Goal: Complete application form: Complete application form

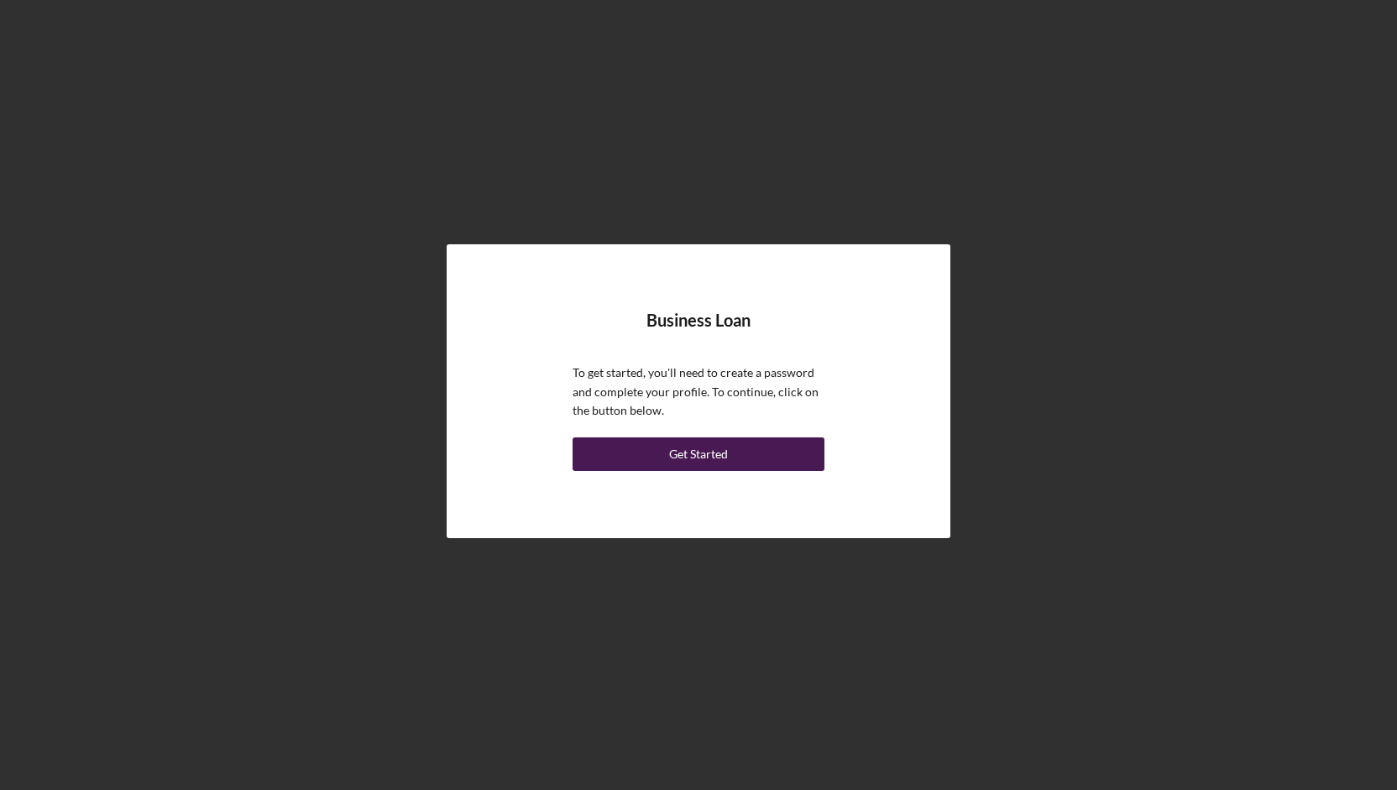
click at [717, 453] on div "Get Started" at bounding box center [698, 455] width 59 height 34
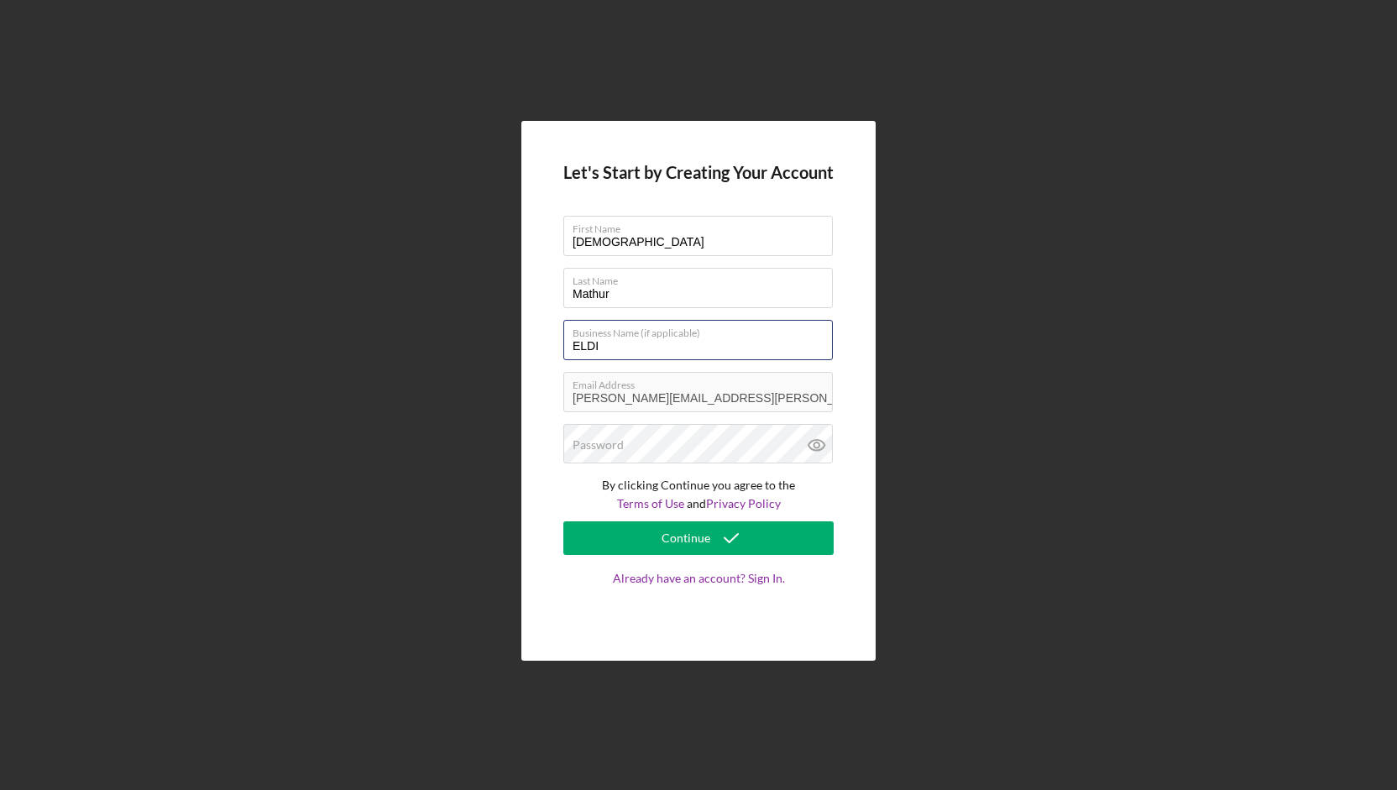
drag, startPoint x: 649, startPoint y: 344, endPoint x: 431, endPoint y: 323, distance: 219.4
click at [431, 323] on div "Let's Start by Creating Your Account First Name [PERSON_NAME] Last Name [PERSON…" at bounding box center [698, 391] width 1381 height 782
click at [818, 451] on icon at bounding box center [817, 445] width 16 height 11
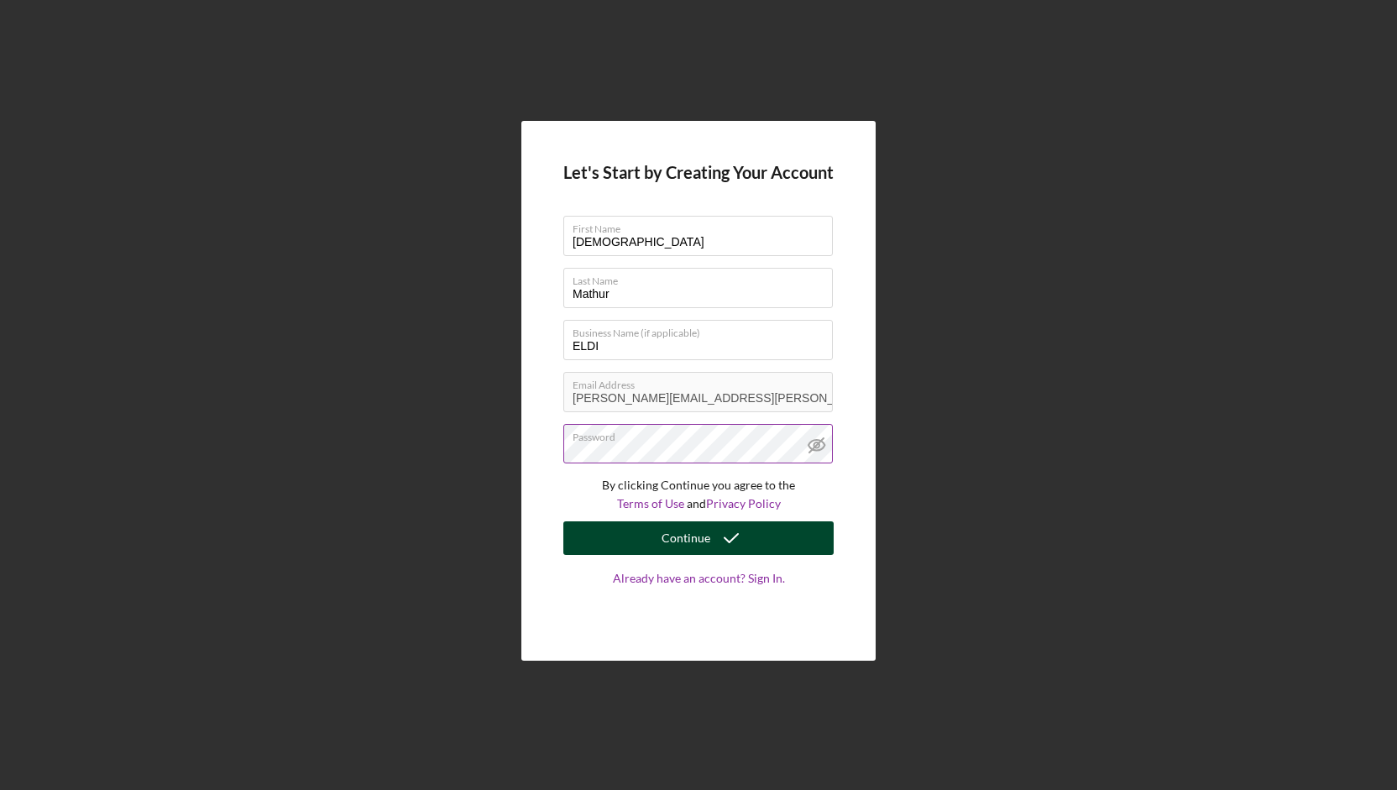
click at [692, 530] on div "Continue" at bounding box center [686, 539] width 49 height 34
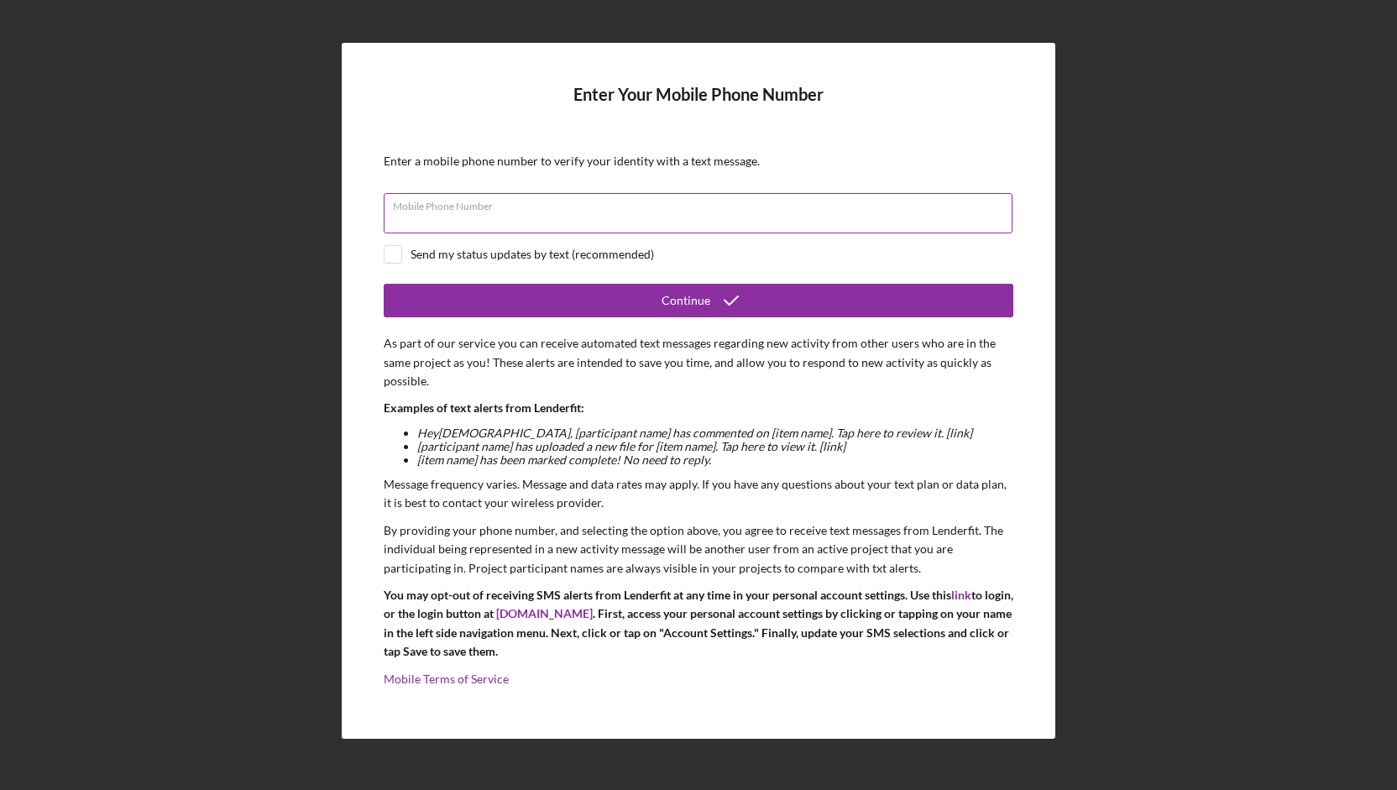
click at [765, 207] on div "Mobile Phone Number" at bounding box center [699, 214] width 630 height 42
type input "[PHONE_NUMBER]"
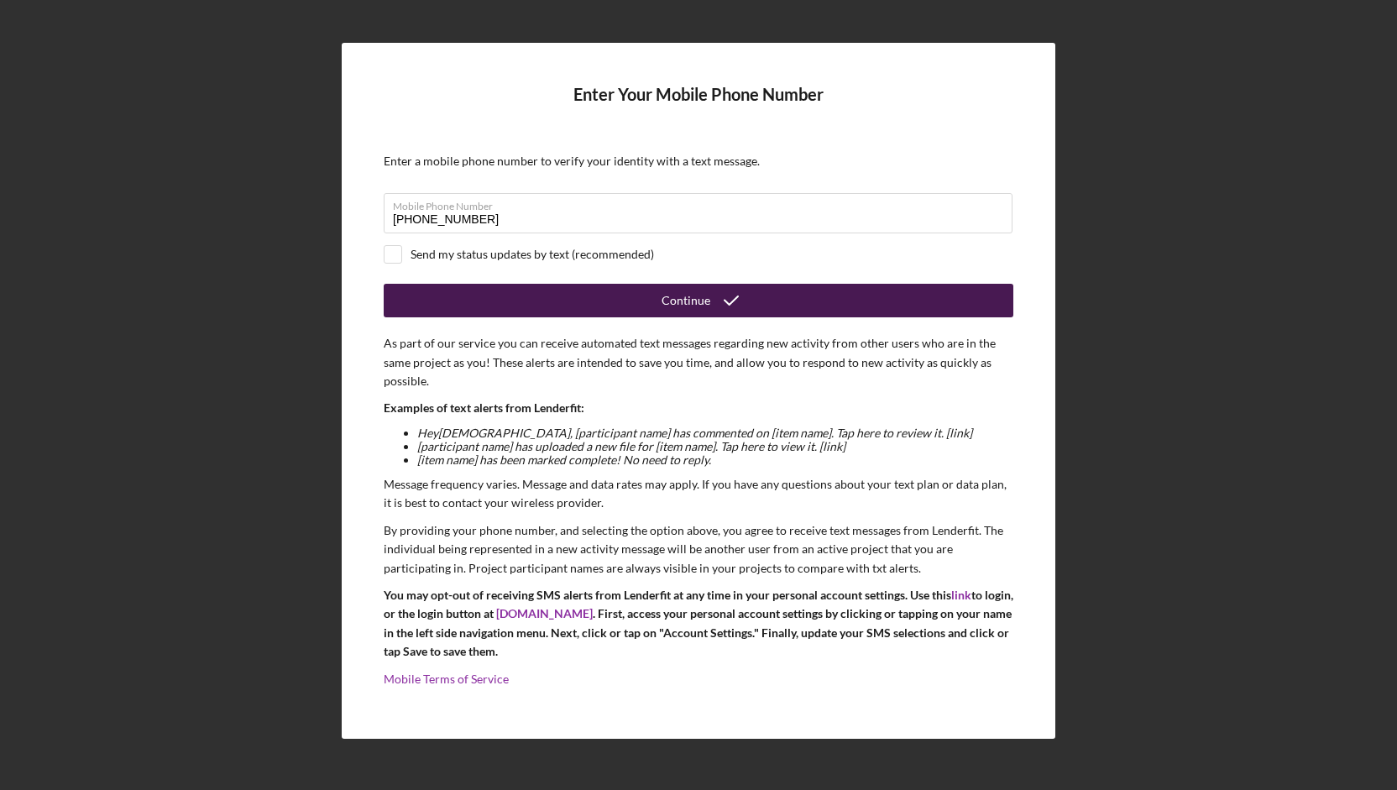
click at [595, 311] on button "Continue" at bounding box center [699, 301] width 630 height 34
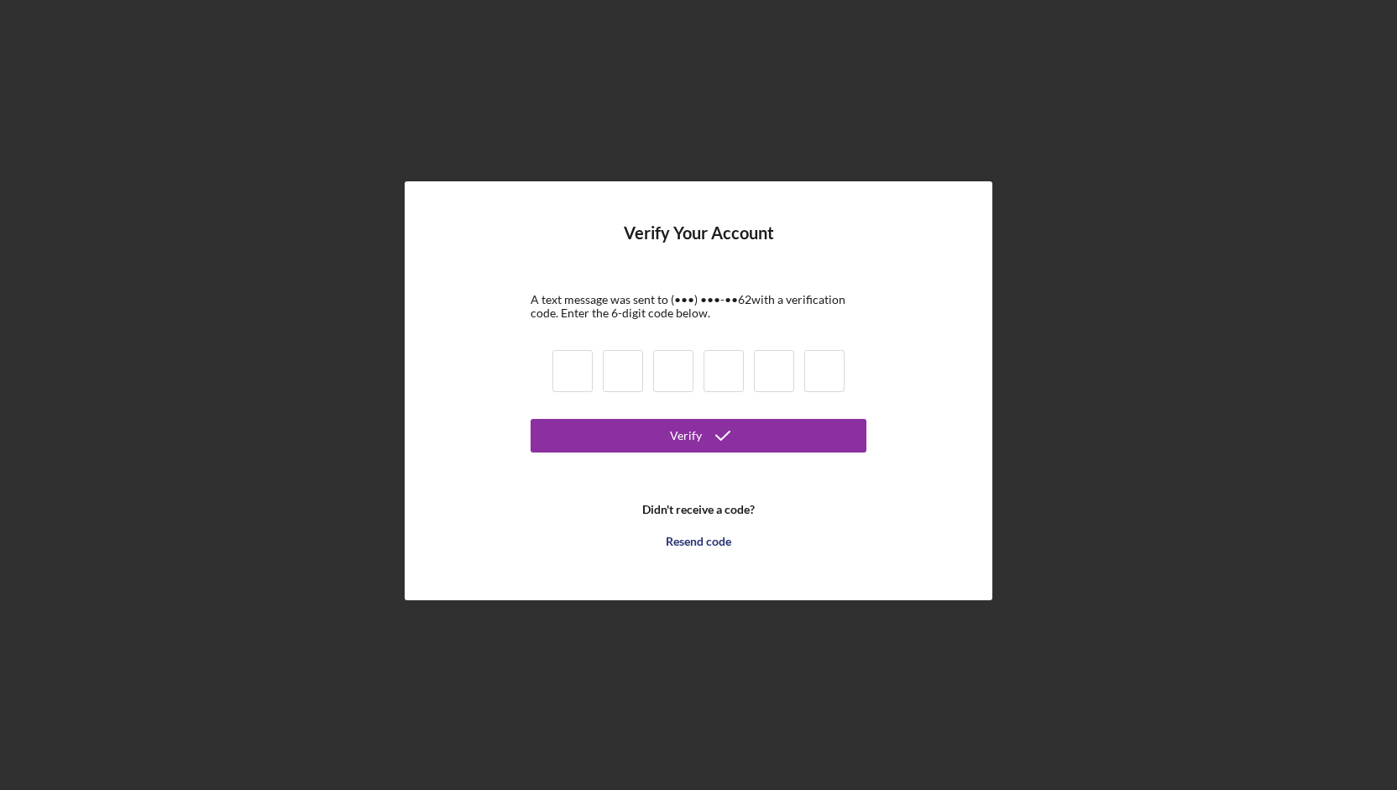
click at [578, 378] on input at bounding box center [573, 371] width 40 height 42
type input "0"
type input "4"
type input "8"
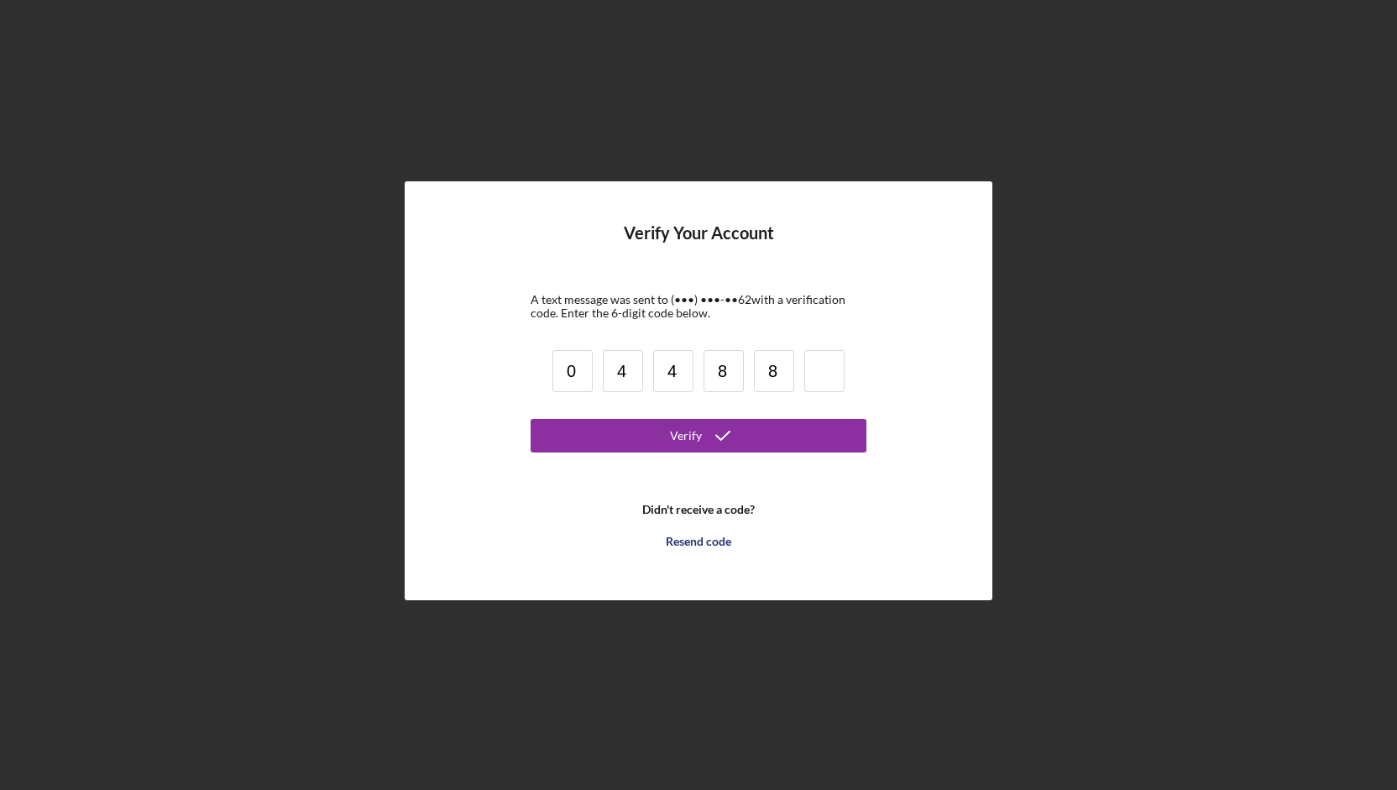
type input "8"
type input "1"
click at [697, 429] on div "Verify" at bounding box center [686, 436] width 32 height 34
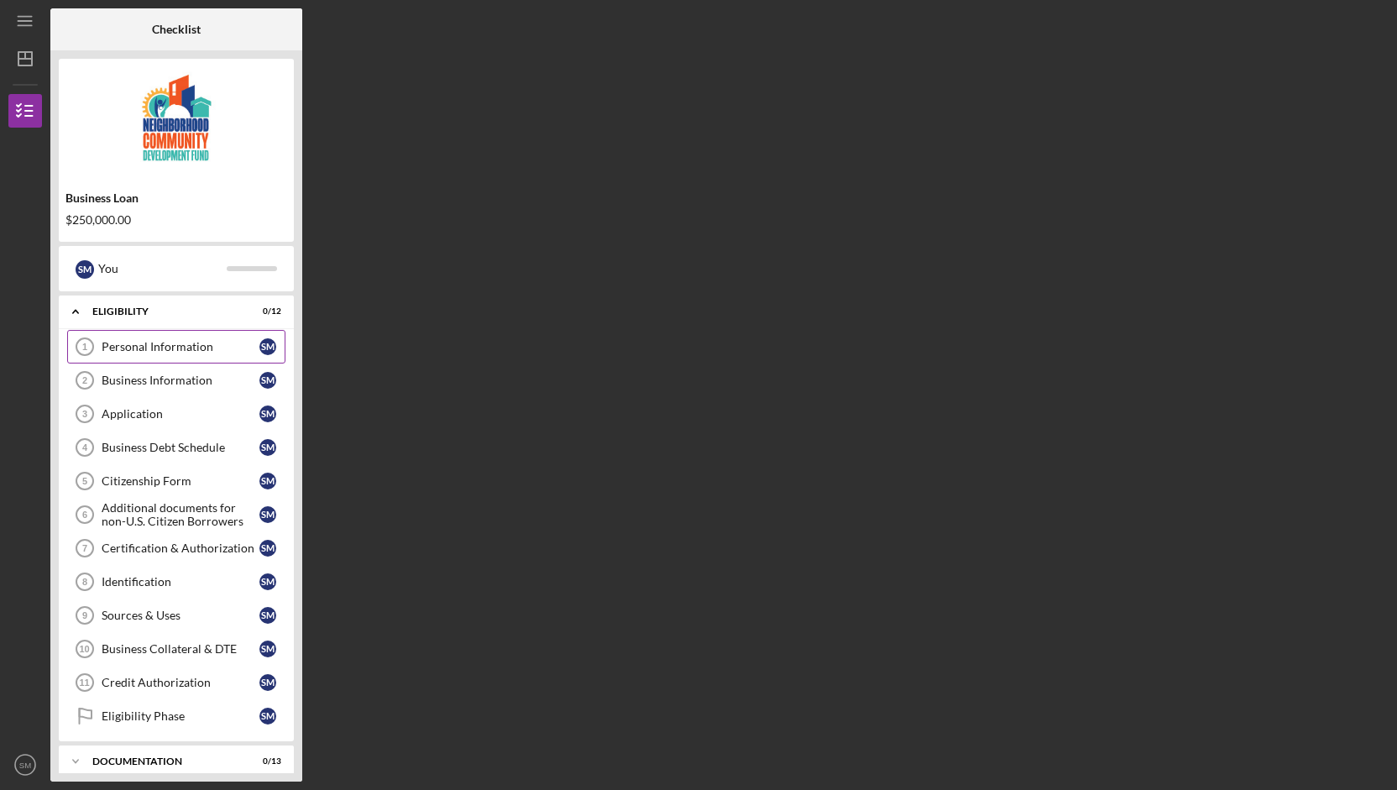
click at [242, 347] on div "Personal Information" at bounding box center [181, 346] width 158 height 13
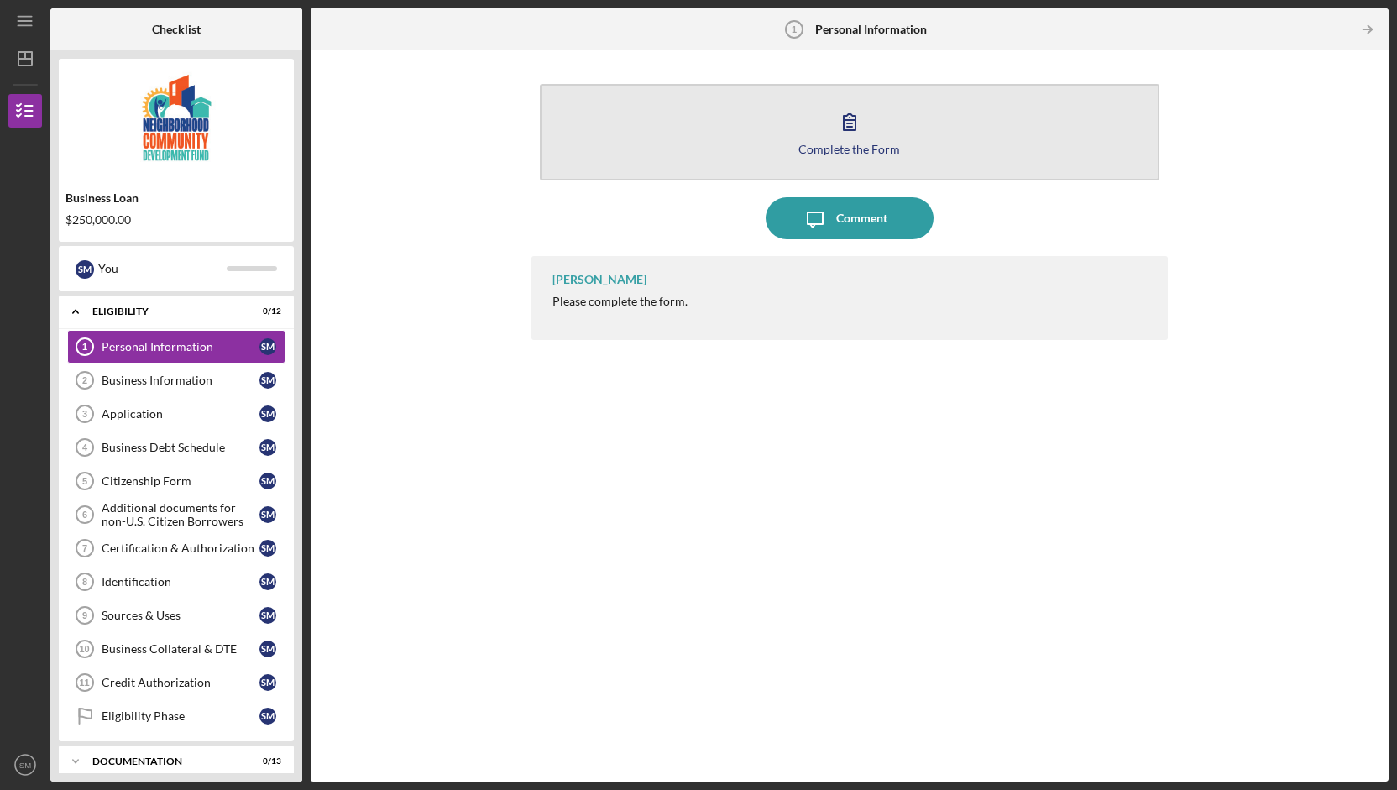
click at [843, 120] on icon "button" at bounding box center [850, 122] width 42 height 42
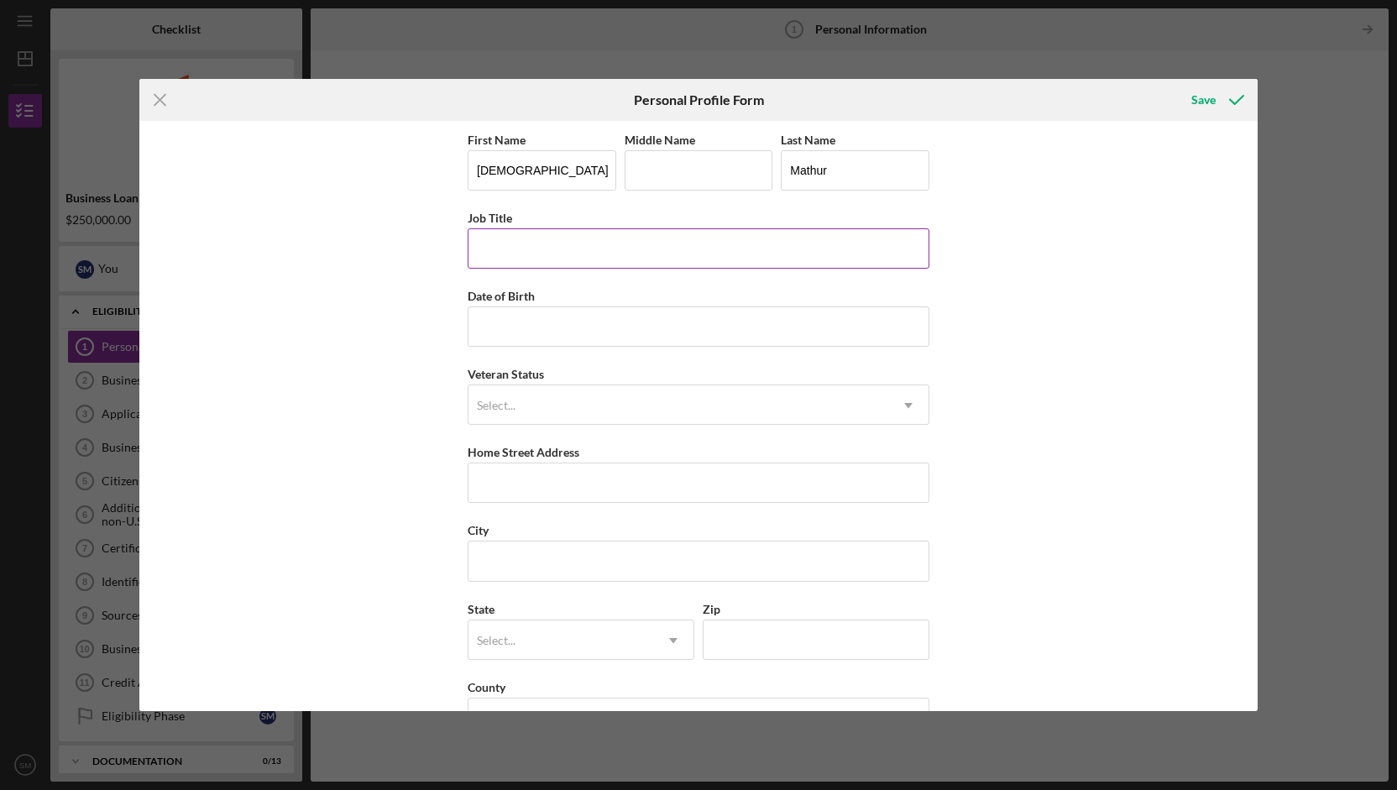
click at [501, 249] on input "Job Title" at bounding box center [699, 248] width 462 height 40
type input "Sr. Project Manager"
click at [510, 335] on input "Date of Birth" at bounding box center [699, 327] width 462 height 40
type input "0m/dd/yyyy"
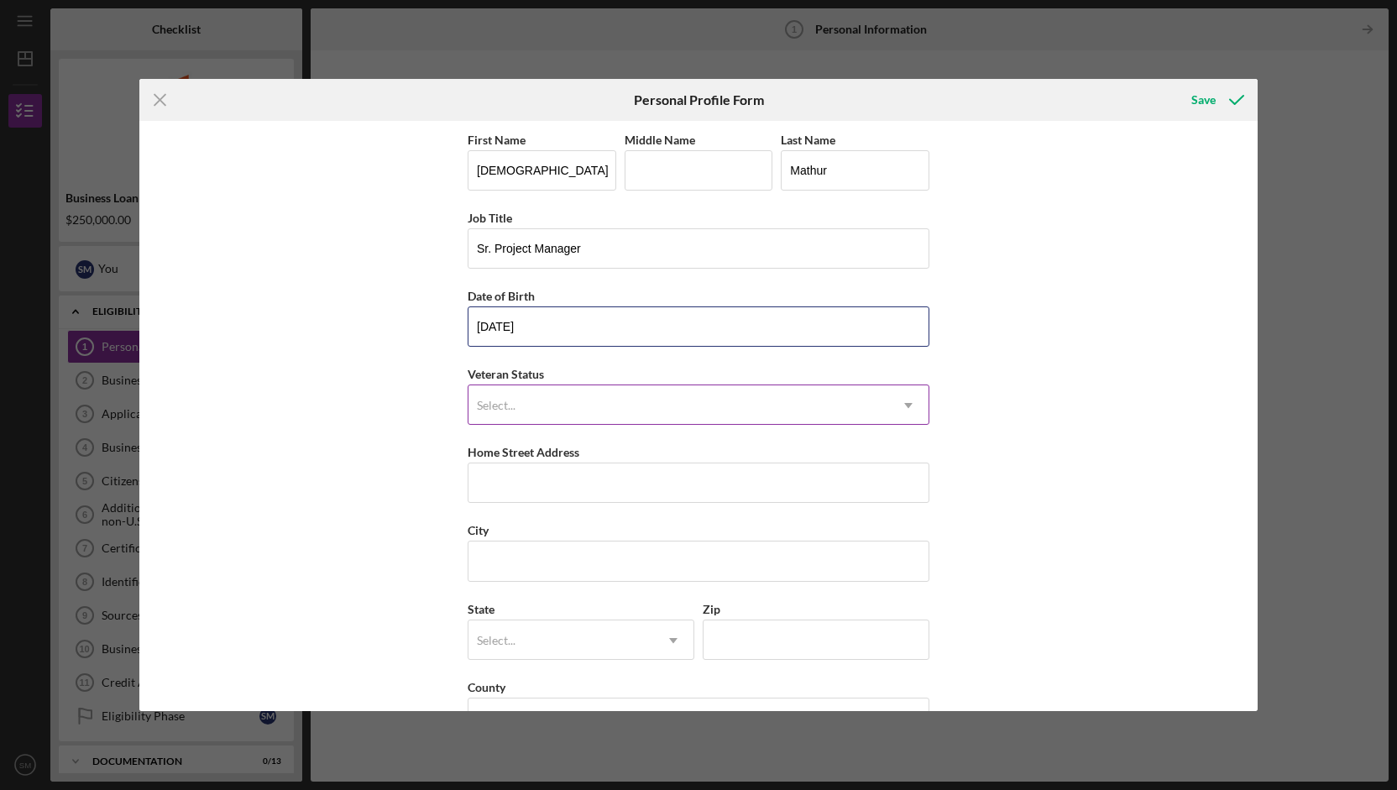
type input "[DATE]"
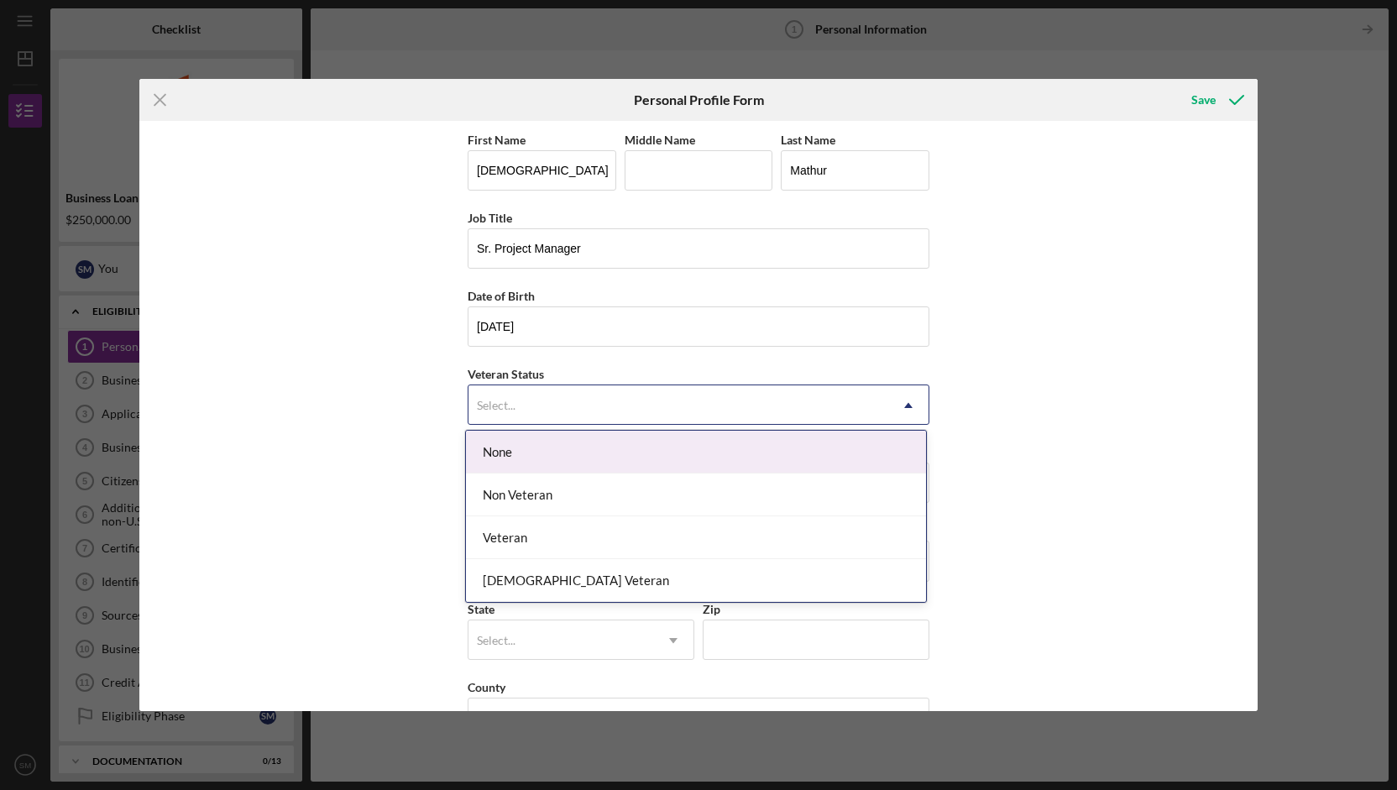
click at [560, 413] on div "Select..." at bounding box center [679, 405] width 420 height 39
click at [550, 453] on div "None" at bounding box center [696, 452] width 460 height 43
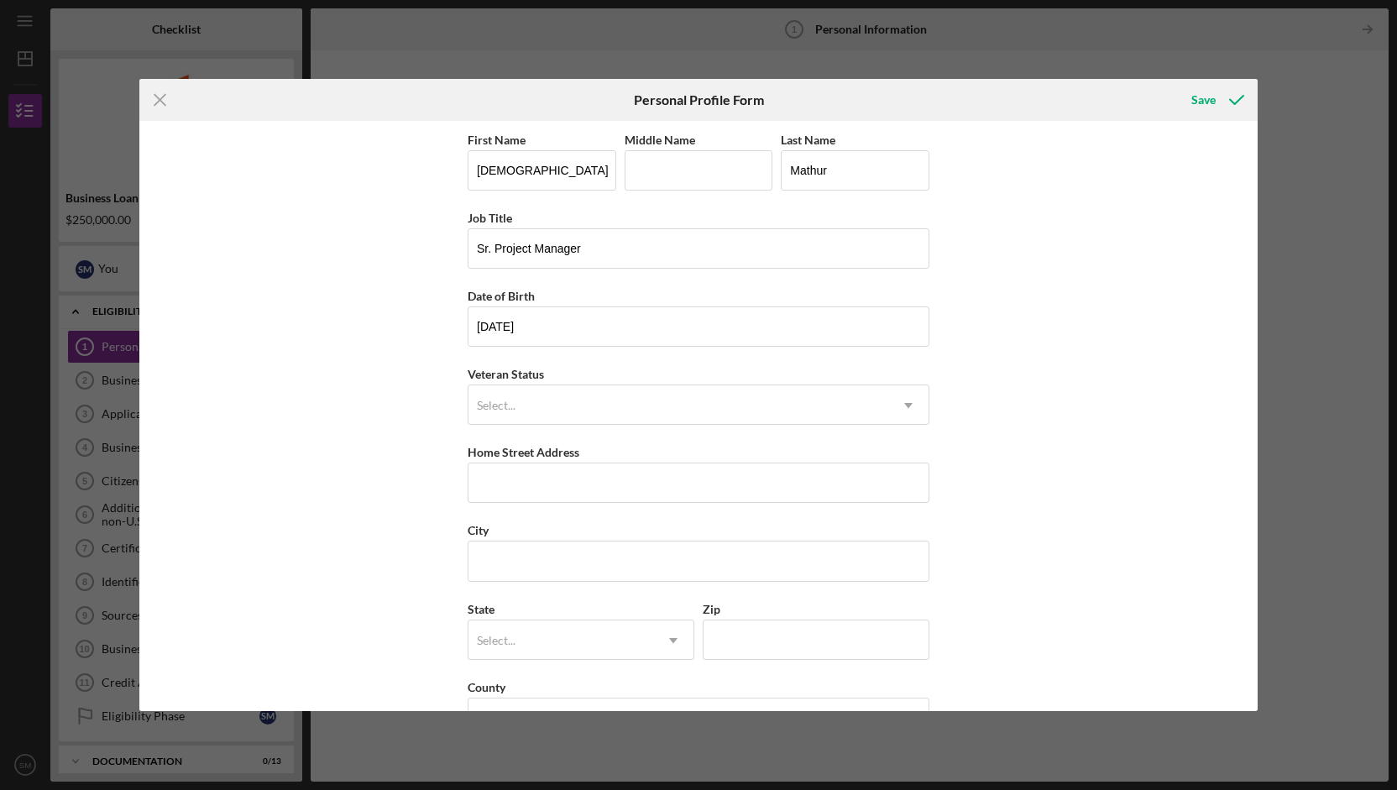
scroll to position [47, 0]
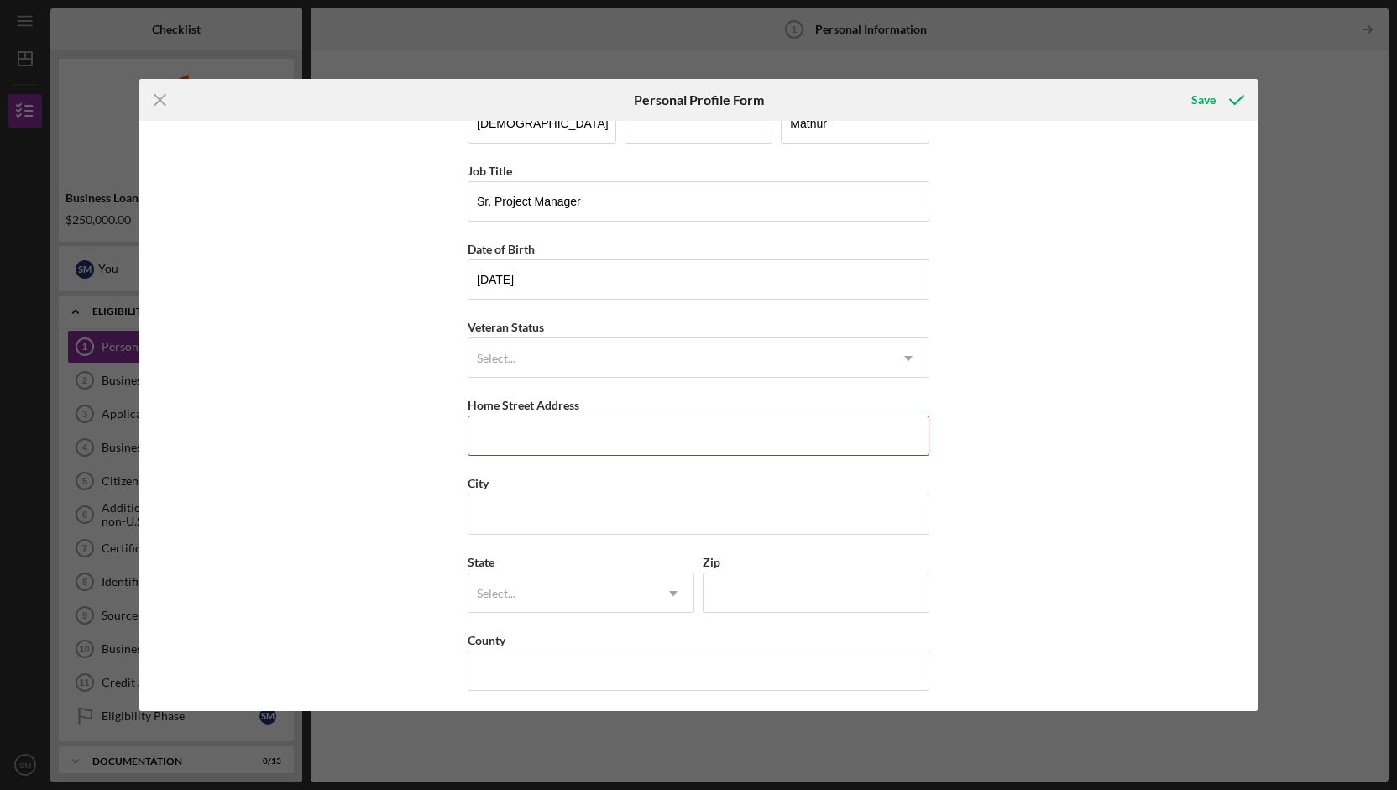
click at [537, 434] on input "Home Street Address" at bounding box center [699, 436] width 462 height 40
type input "[STREET_ADDRESS]"
type input "[GEOGRAPHIC_DATA]"
type input "[US_STATE]"
type input "15206"
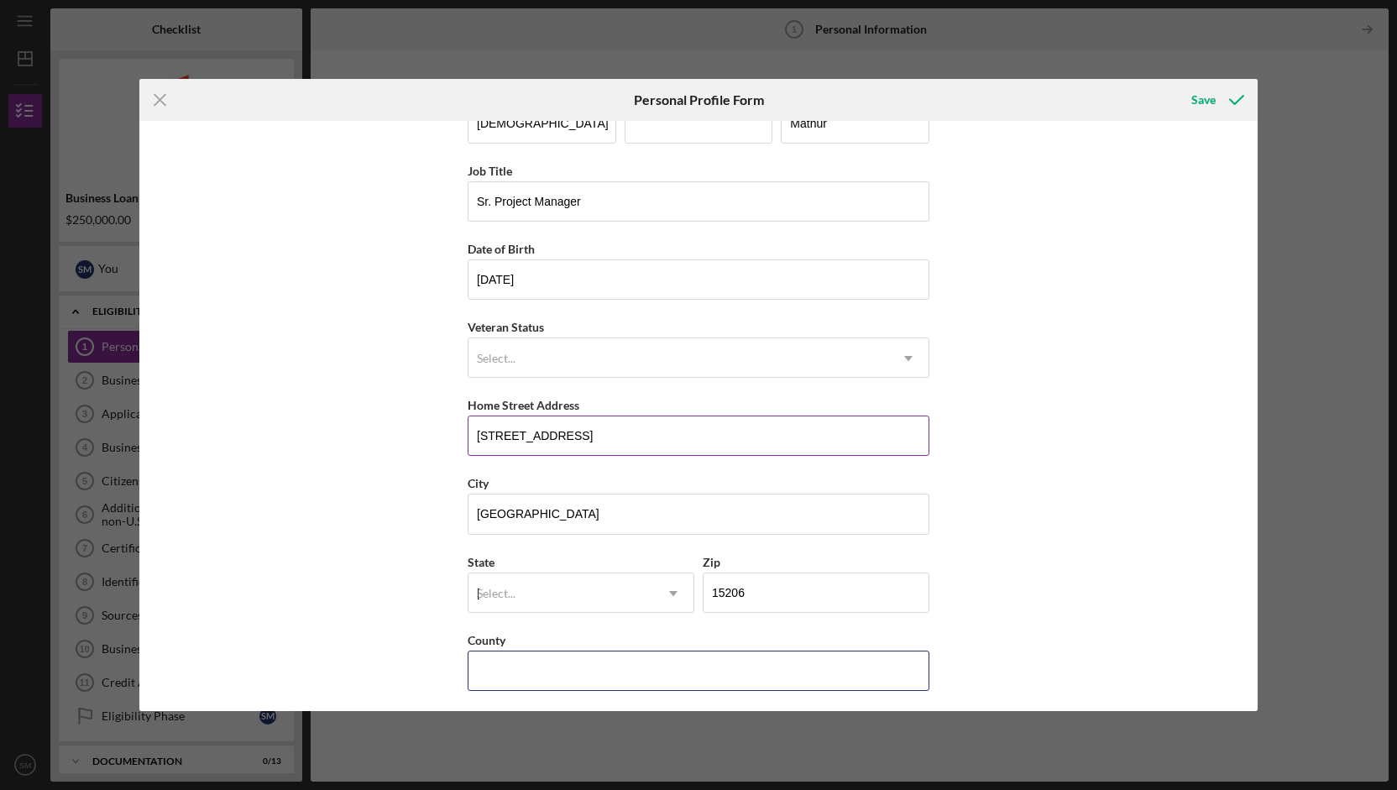
type input "[GEOGRAPHIC_DATA]"
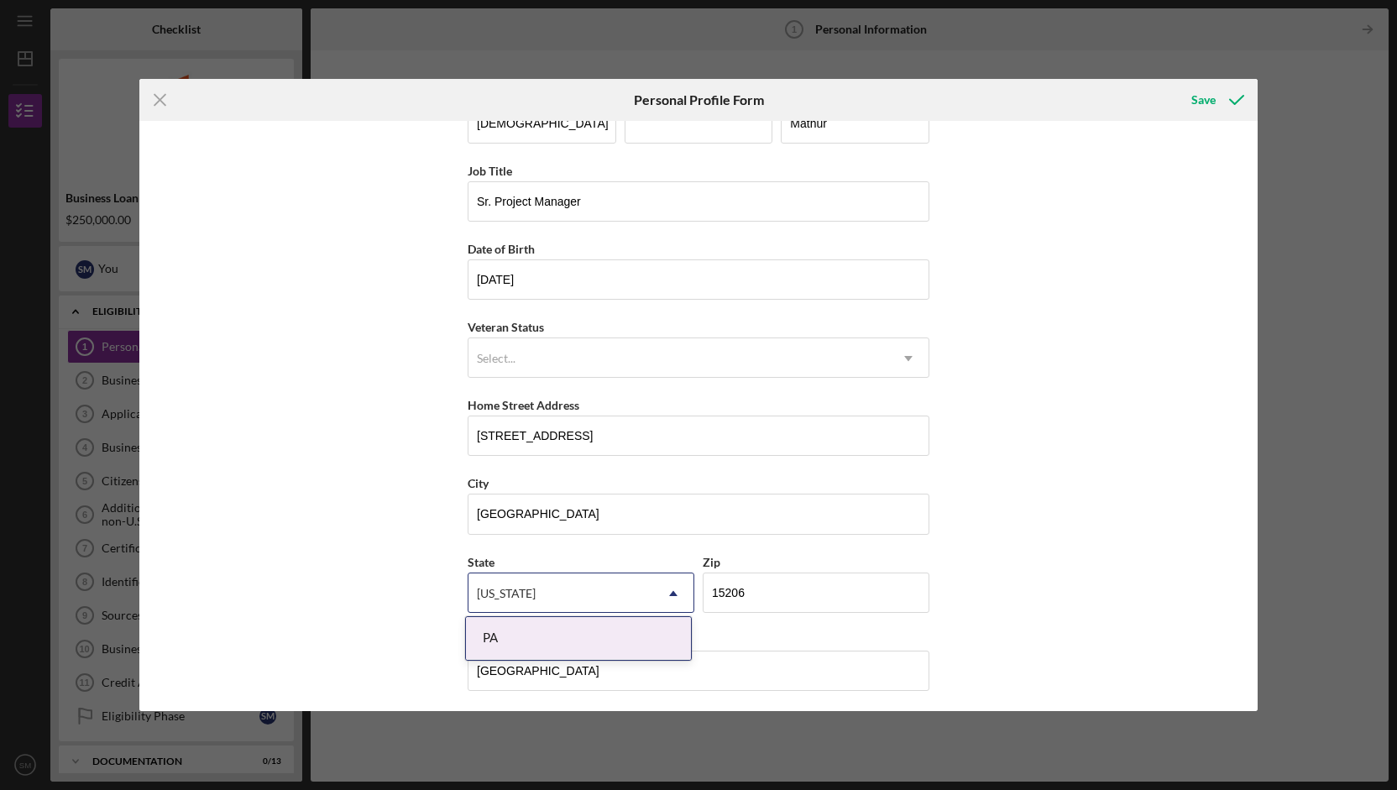
click at [568, 638] on div "PA" at bounding box center [578, 638] width 225 height 43
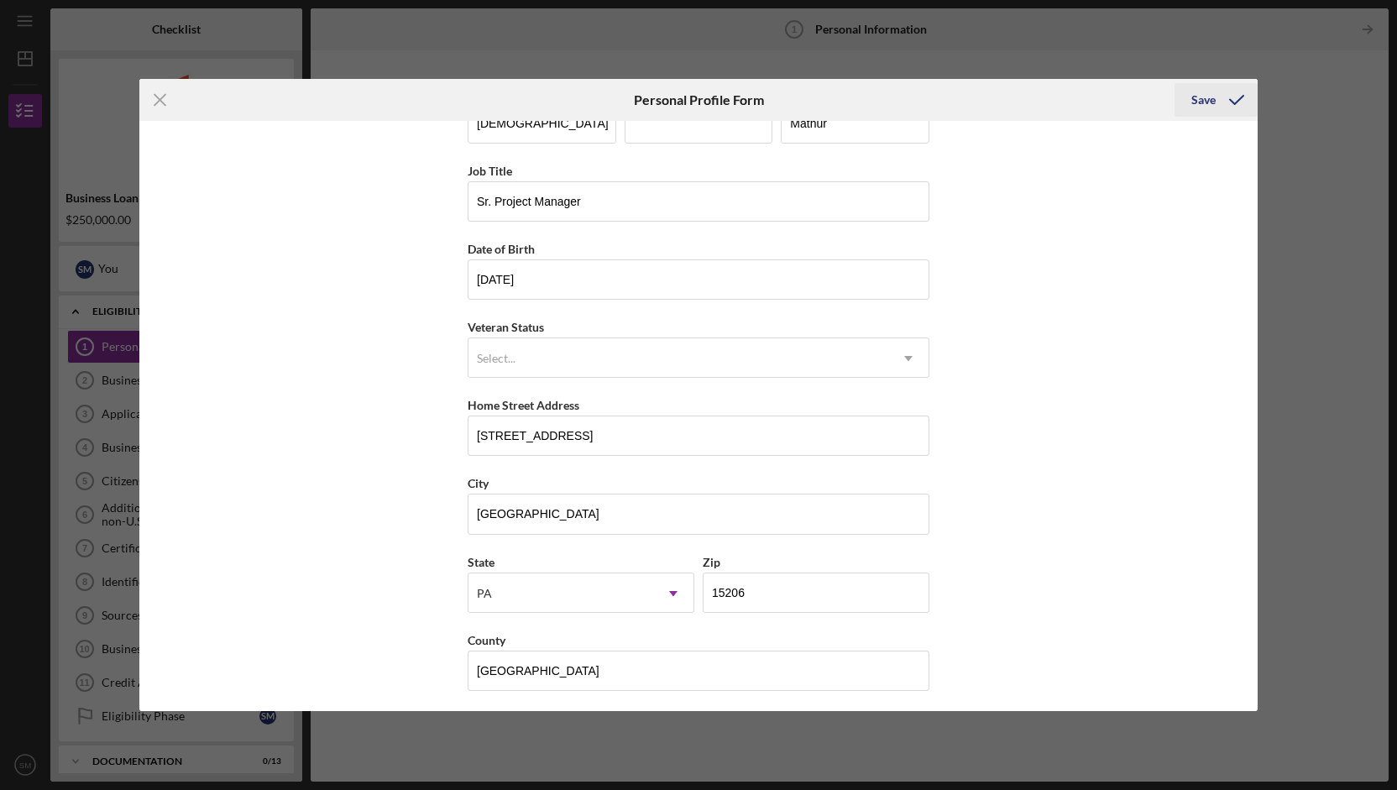
click at [1213, 97] on div "Save" at bounding box center [1204, 100] width 24 height 34
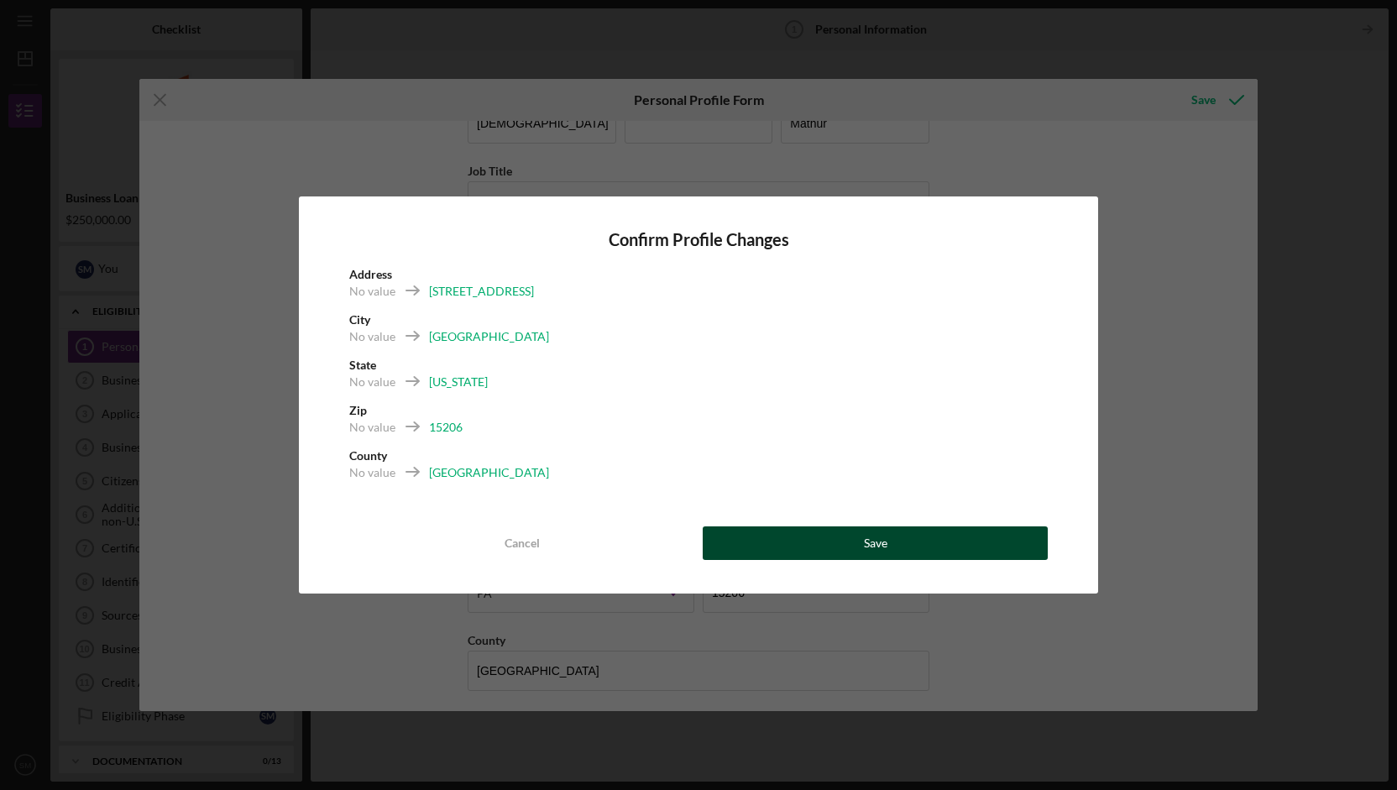
click at [836, 545] on button "Save" at bounding box center [875, 544] width 345 height 34
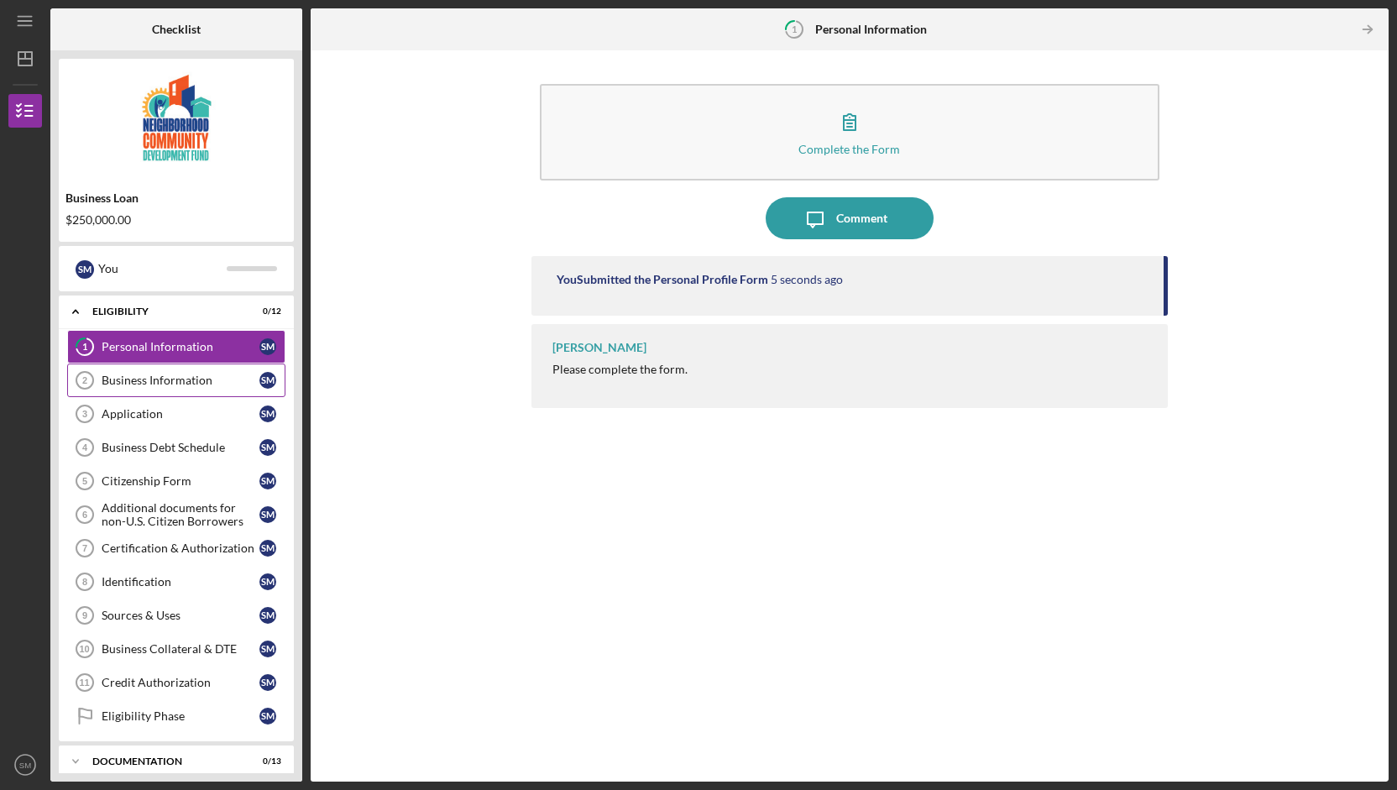
click at [163, 383] on div "Business Information" at bounding box center [181, 380] width 158 height 13
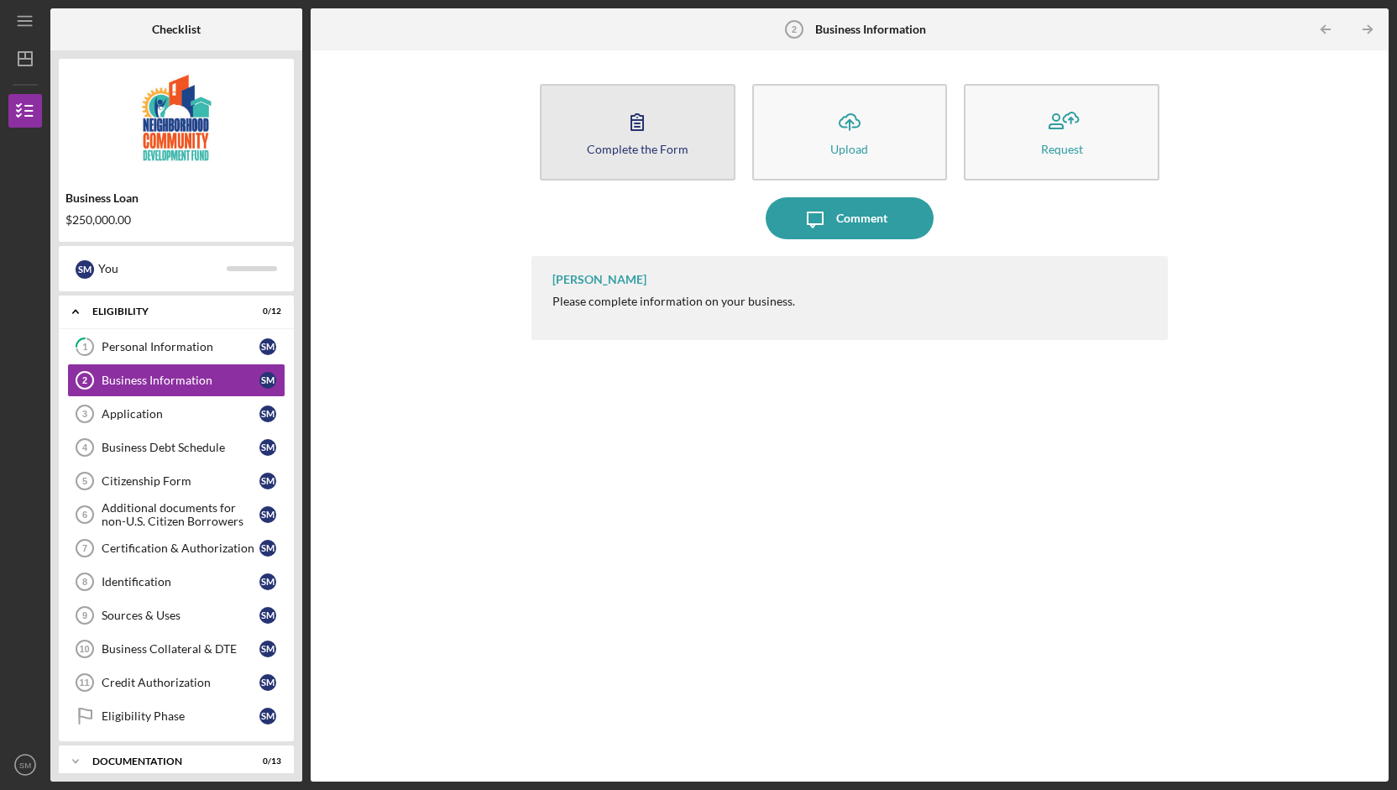
click at [637, 140] on icon "button" at bounding box center [637, 122] width 42 height 42
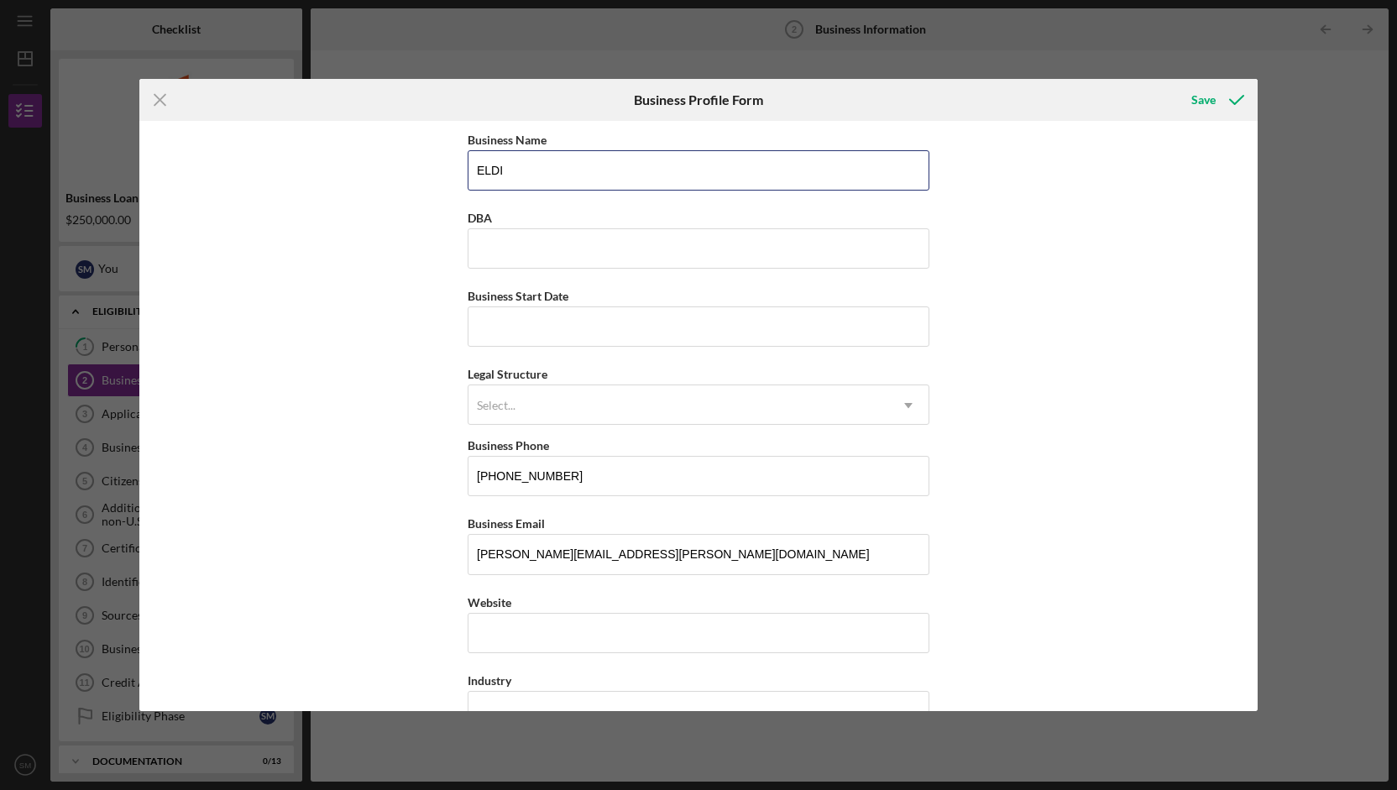
drag, startPoint x: 549, startPoint y: 167, endPoint x: 317, endPoint y: 127, distance: 236.1
click at [317, 127] on div "Business Name ELDI DBA Business Start Date Legal Structure Select... Icon/Dropd…" at bounding box center [698, 416] width 1118 height 590
type input "East Liberty Development Inc."
click at [354, 328] on div "Business Name East Liberty Development Inc. DBA Business Start Date Legal Struc…" at bounding box center [698, 416] width 1118 height 590
click at [494, 335] on input "Business Start Date" at bounding box center [699, 327] width 462 height 40
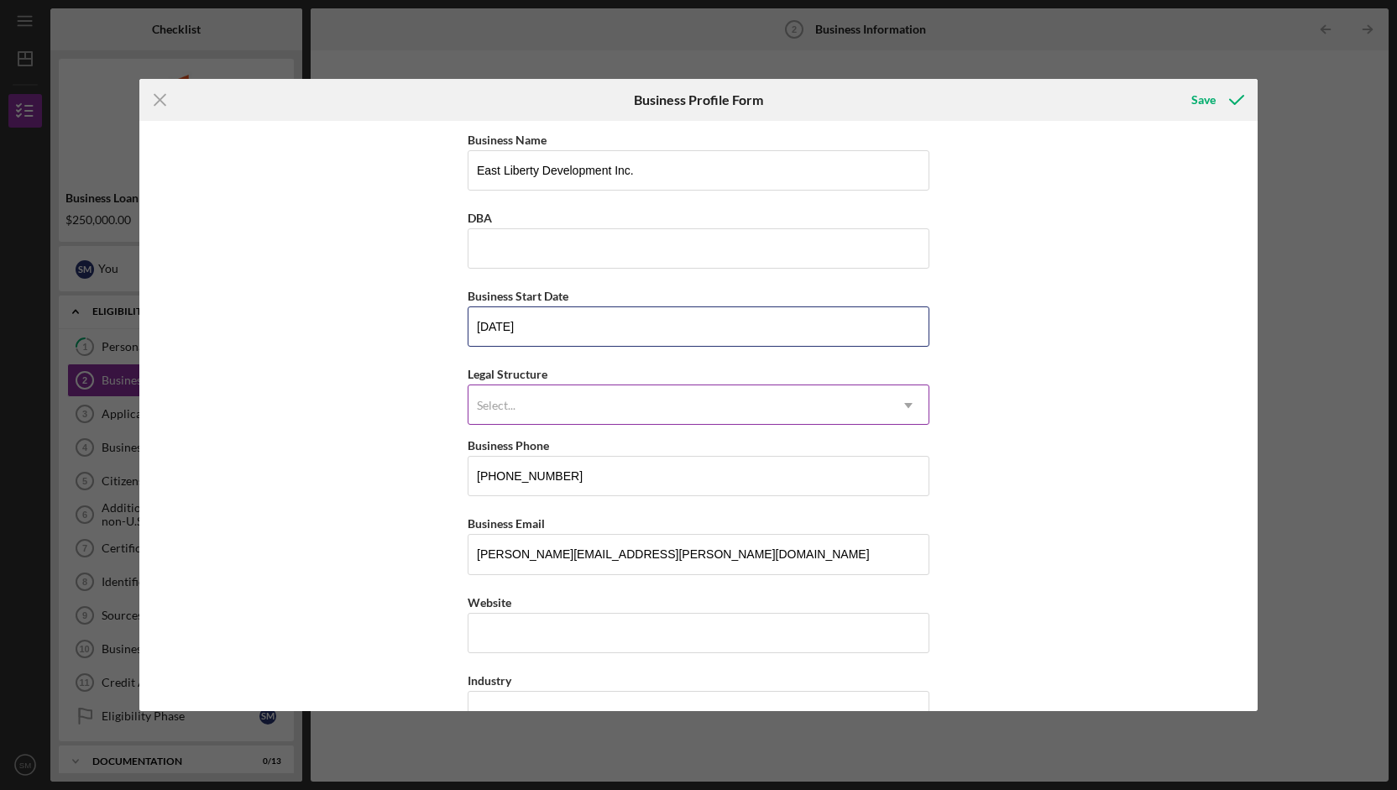
type input "[DATE]"
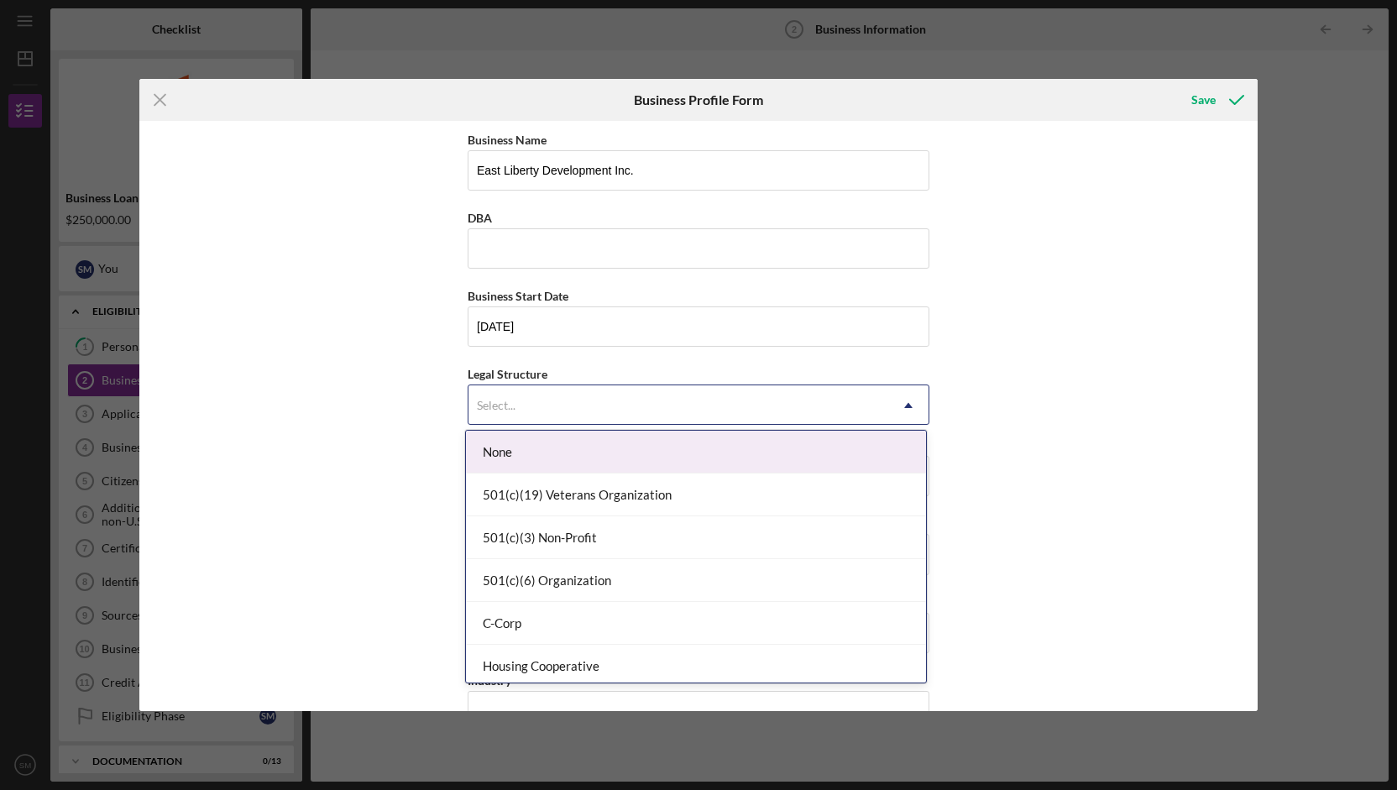
click at [584, 414] on div "Select..." at bounding box center [679, 405] width 420 height 39
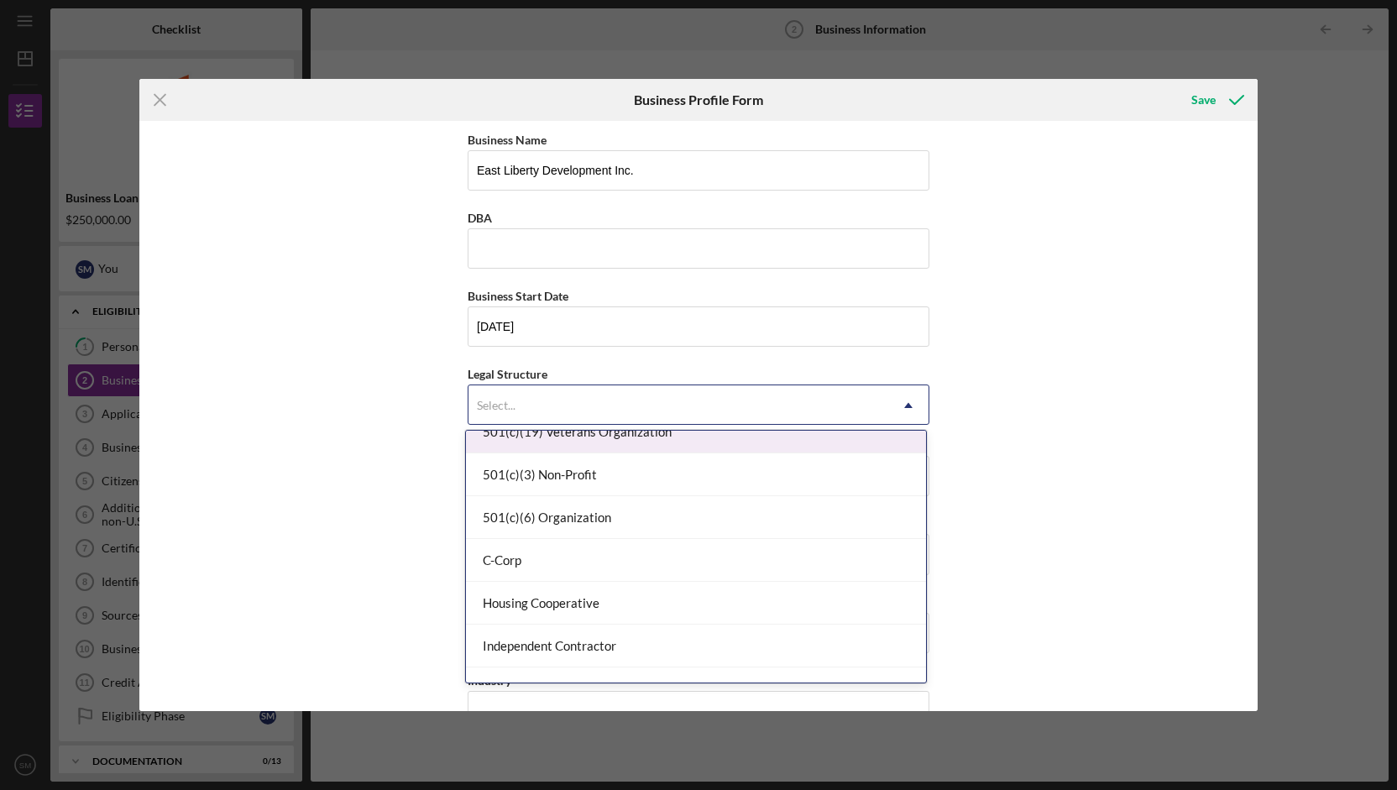
scroll to position [65, 0]
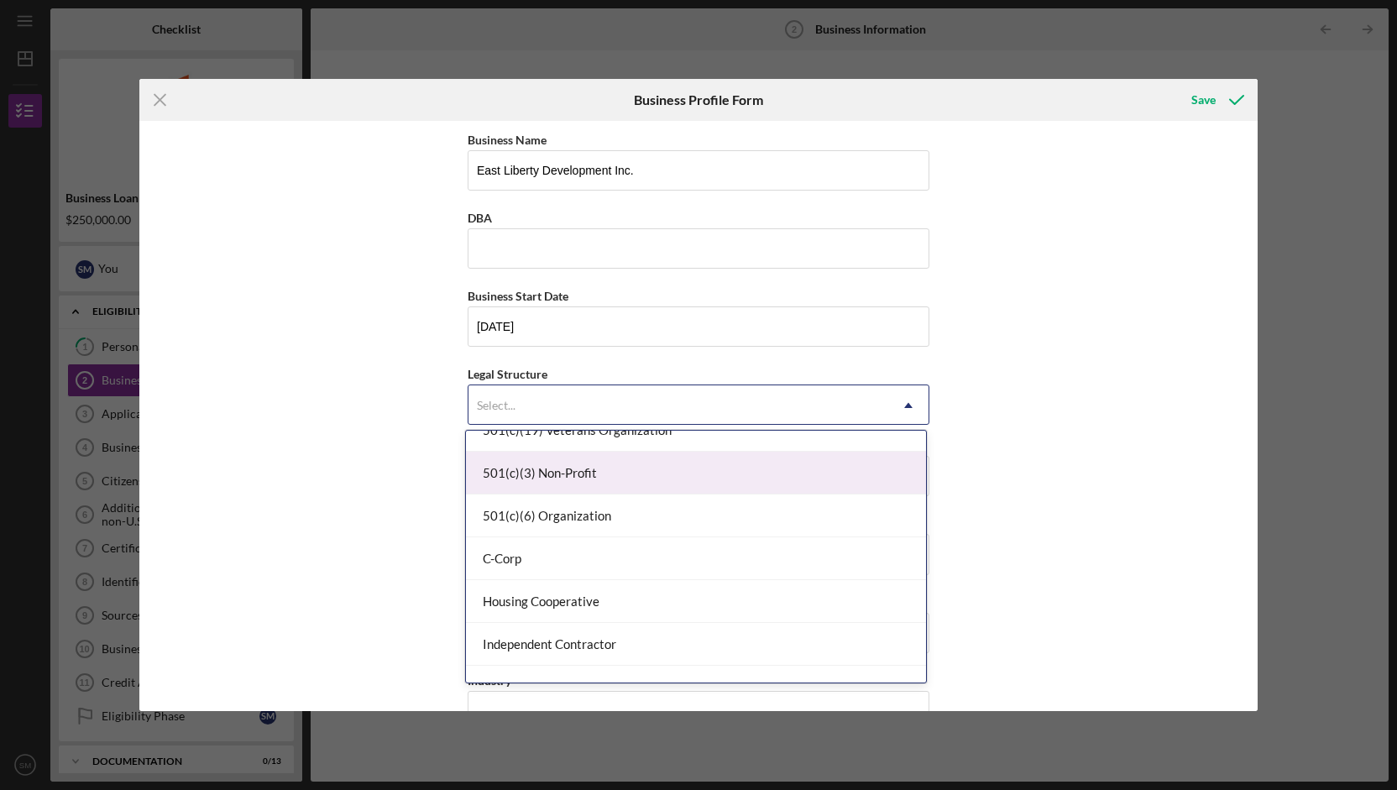
click at [579, 474] on div "501(c)(3) Non-Profit" at bounding box center [696, 473] width 460 height 43
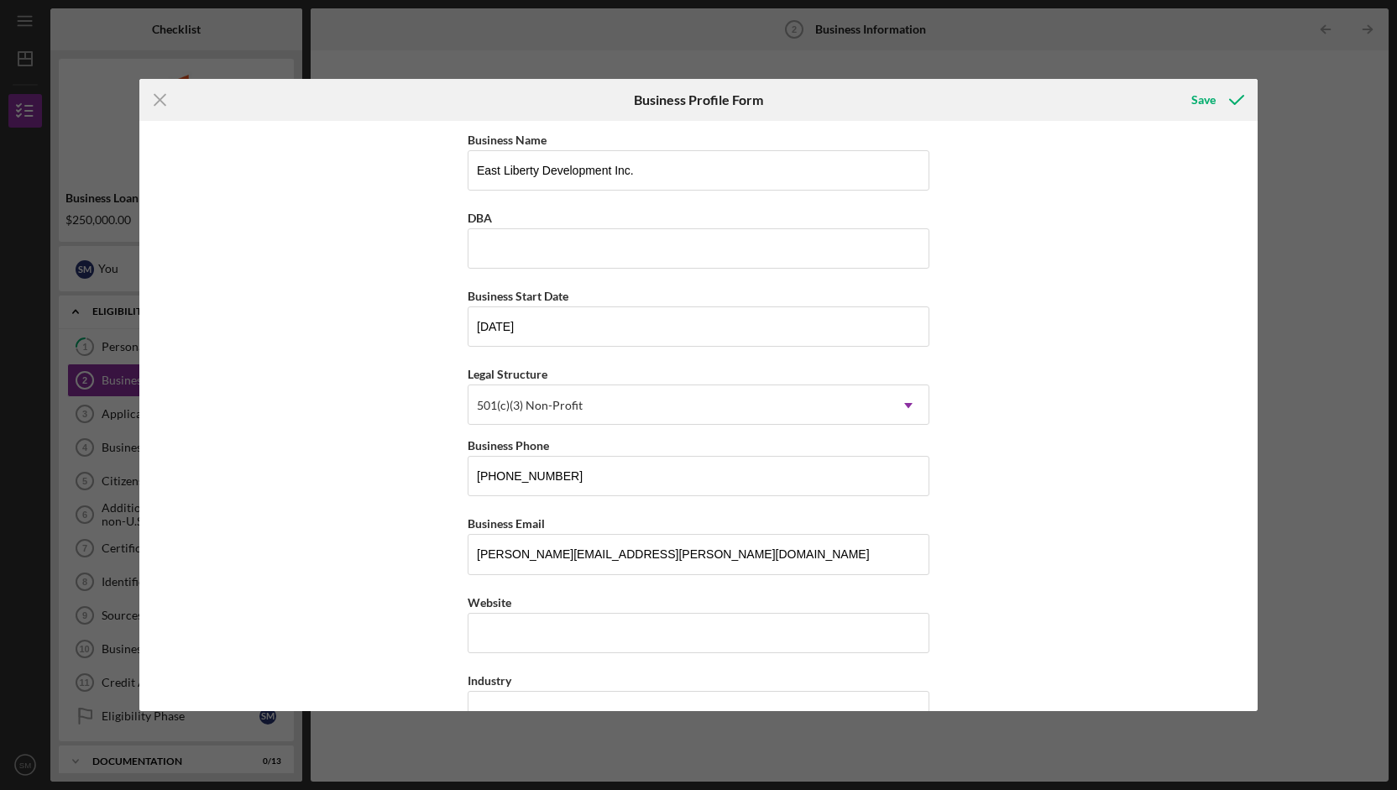
click at [359, 486] on div "Business Name East Liberty Development Inc. DBA Business Start Date [DATE] Lega…" at bounding box center [698, 416] width 1118 height 590
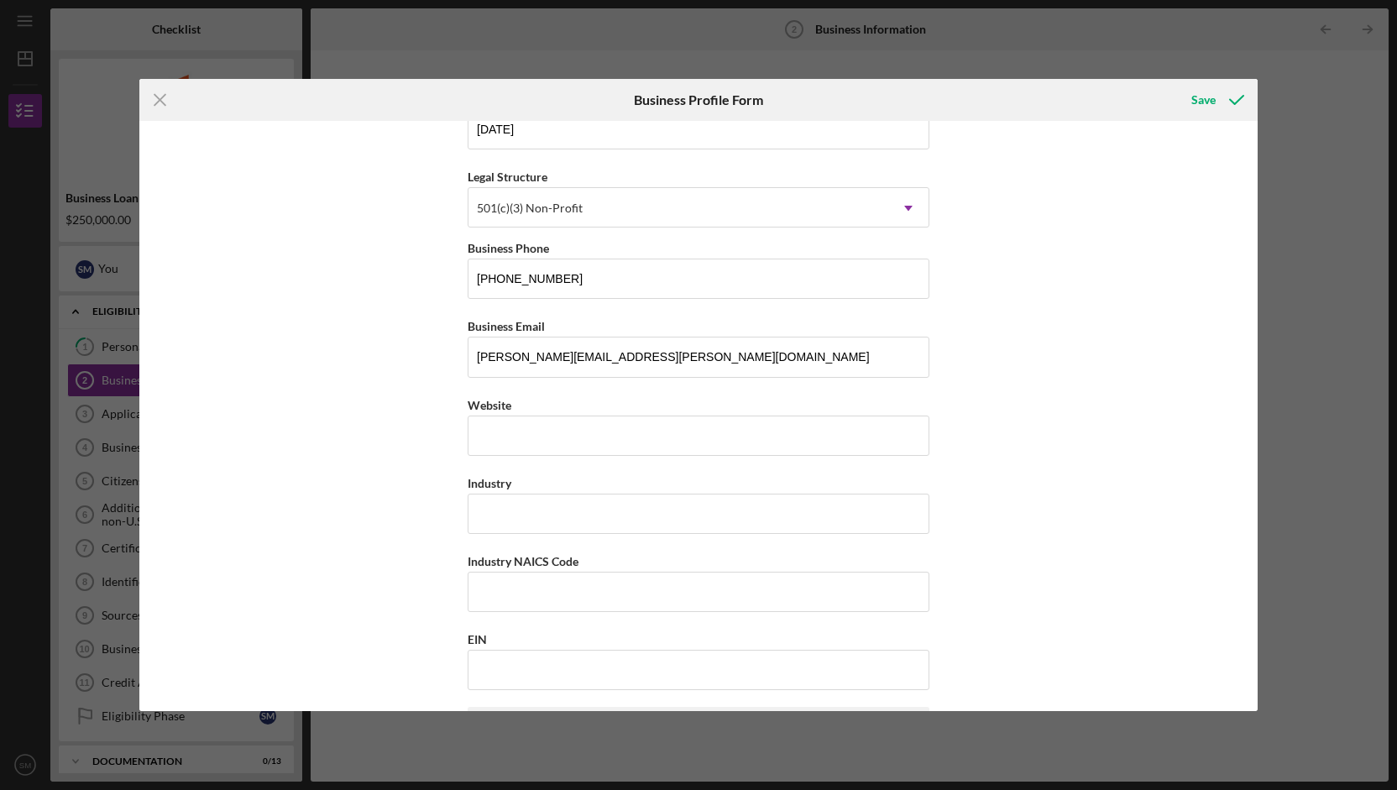
scroll to position [208, 0]
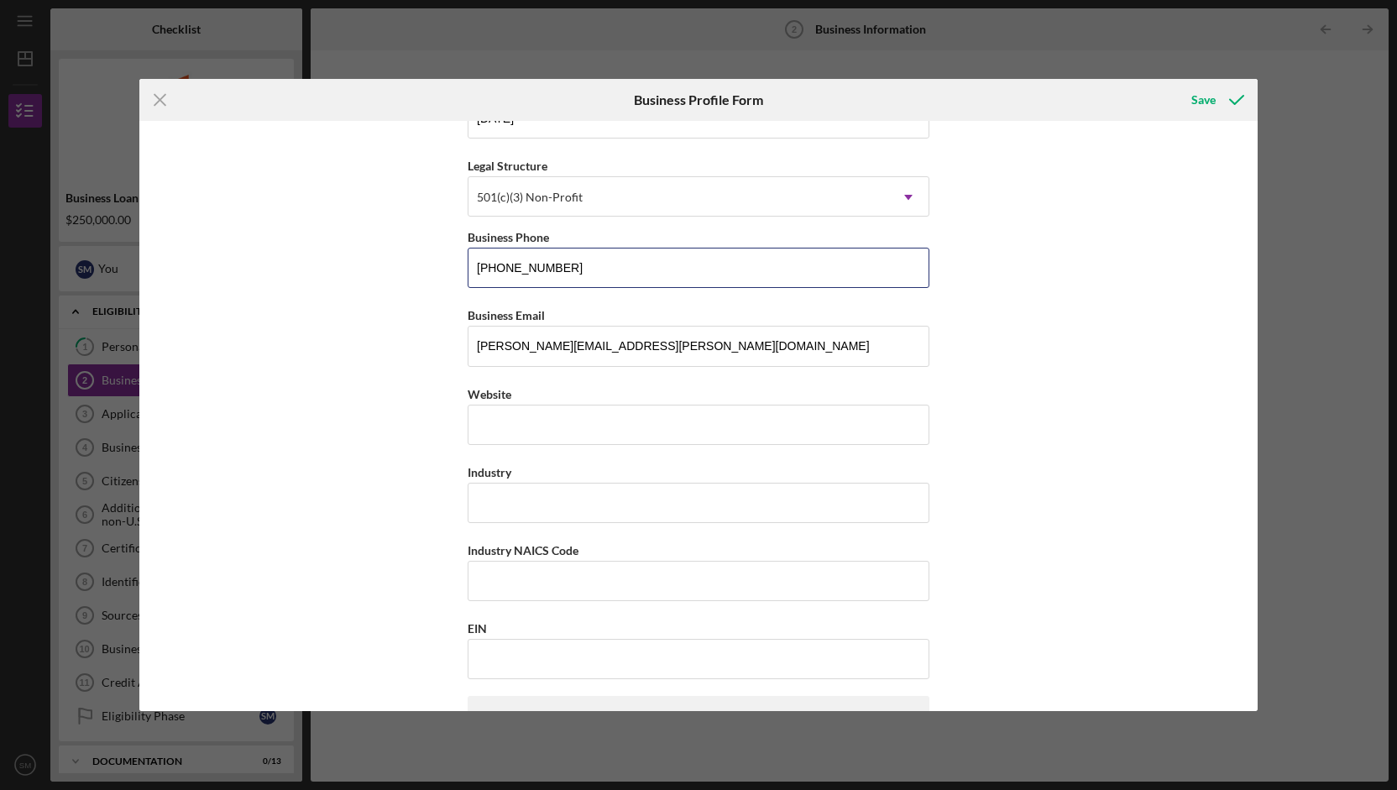
drag, startPoint x: 564, startPoint y: 268, endPoint x: 411, endPoint y: 261, distance: 153.8
click at [411, 261] on div "Business Name East Liberty Development Inc. DBA Business Start Date [DATE] Lega…" at bounding box center [698, 416] width 1118 height 590
type input "[PHONE_NUMBER]"
click at [645, 423] on input "Website" at bounding box center [699, 425] width 462 height 40
paste input "[DOMAIN_NAME][URL]"
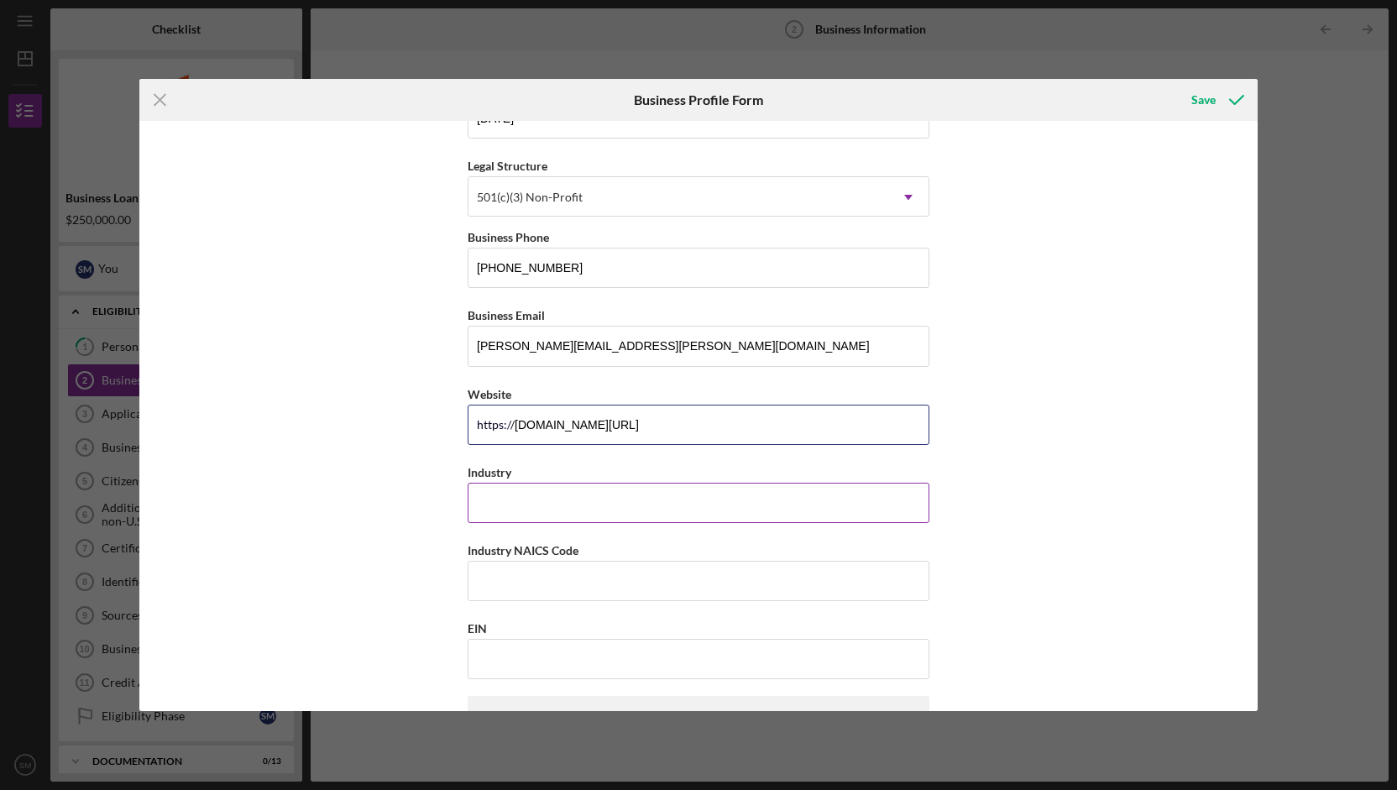
type input "[DOMAIN_NAME][URL]"
click at [575, 483] on input "Industry" at bounding box center [699, 503] width 462 height 40
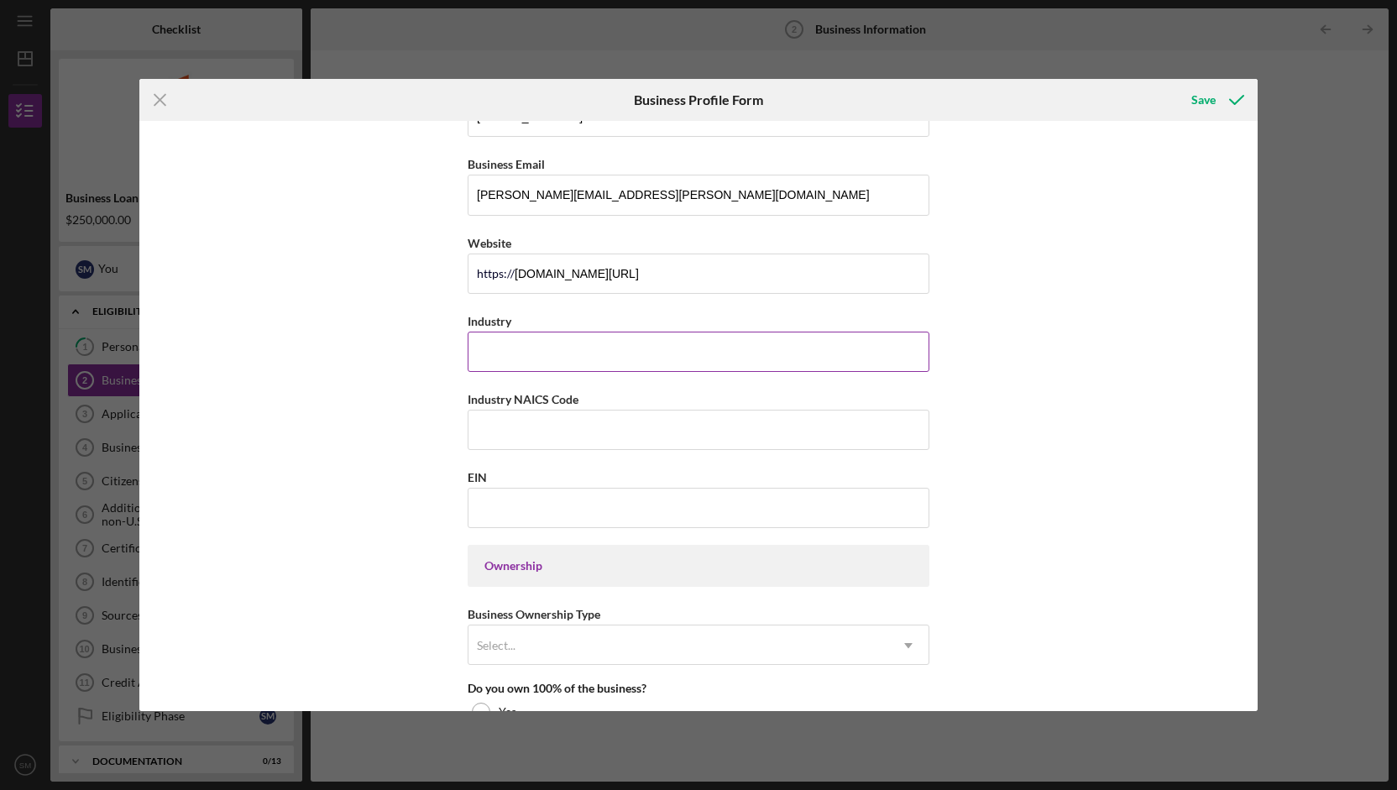
scroll to position [384, 0]
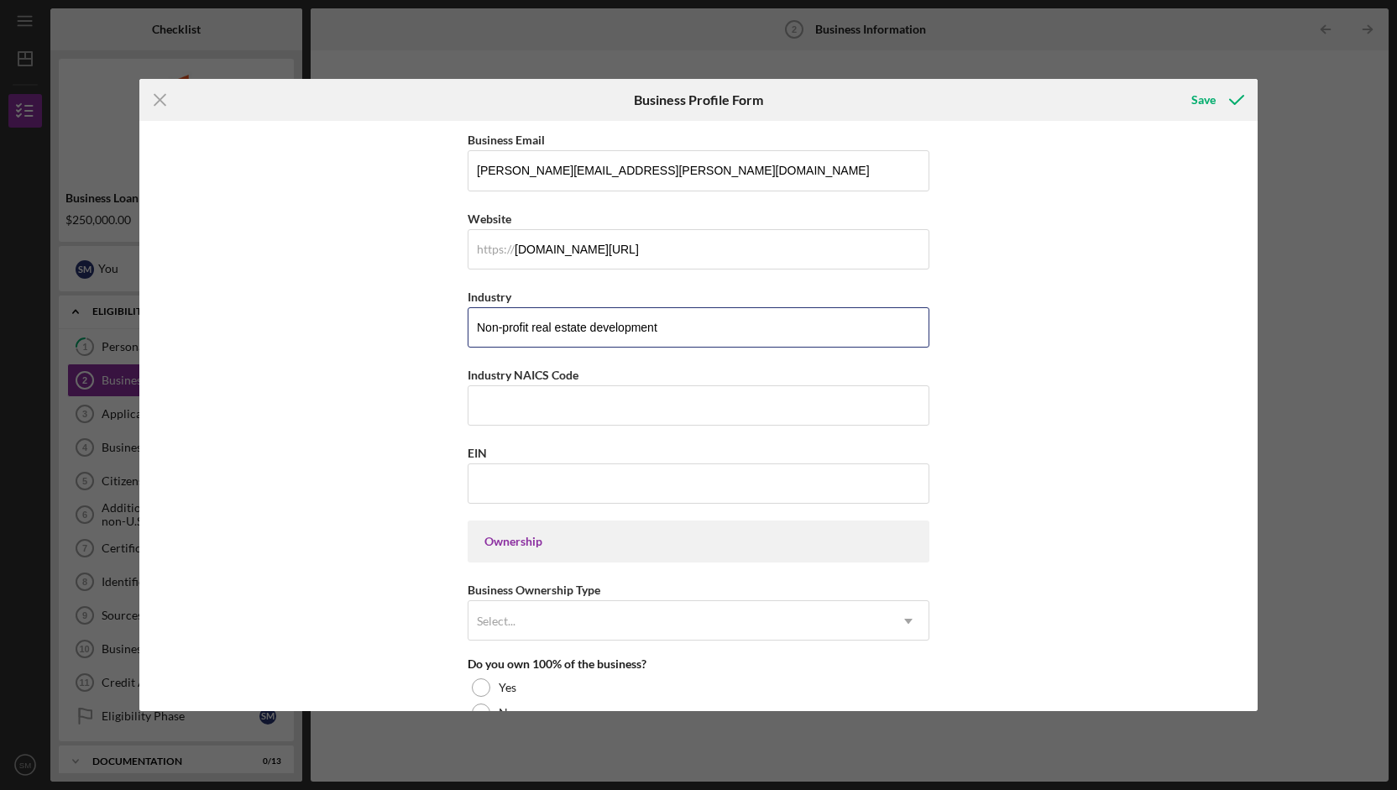
drag, startPoint x: 527, startPoint y: 323, endPoint x: 319, endPoint y: 288, distance: 211.2
click at [319, 288] on div "Business Name East Liberty Development Inc. DBA Business Start Date [DATE] Lega…" at bounding box center [698, 416] width 1118 height 590
type input "community real estate development"
click at [280, 412] on div "Business Name East Liberty Development Inc. DBA Business Start Date [DATE] Lega…" at bounding box center [698, 416] width 1118 height 590
click at [511, 404] on input "Industry NAICS Code" at bounding box center [699, 405] width 462 height 40
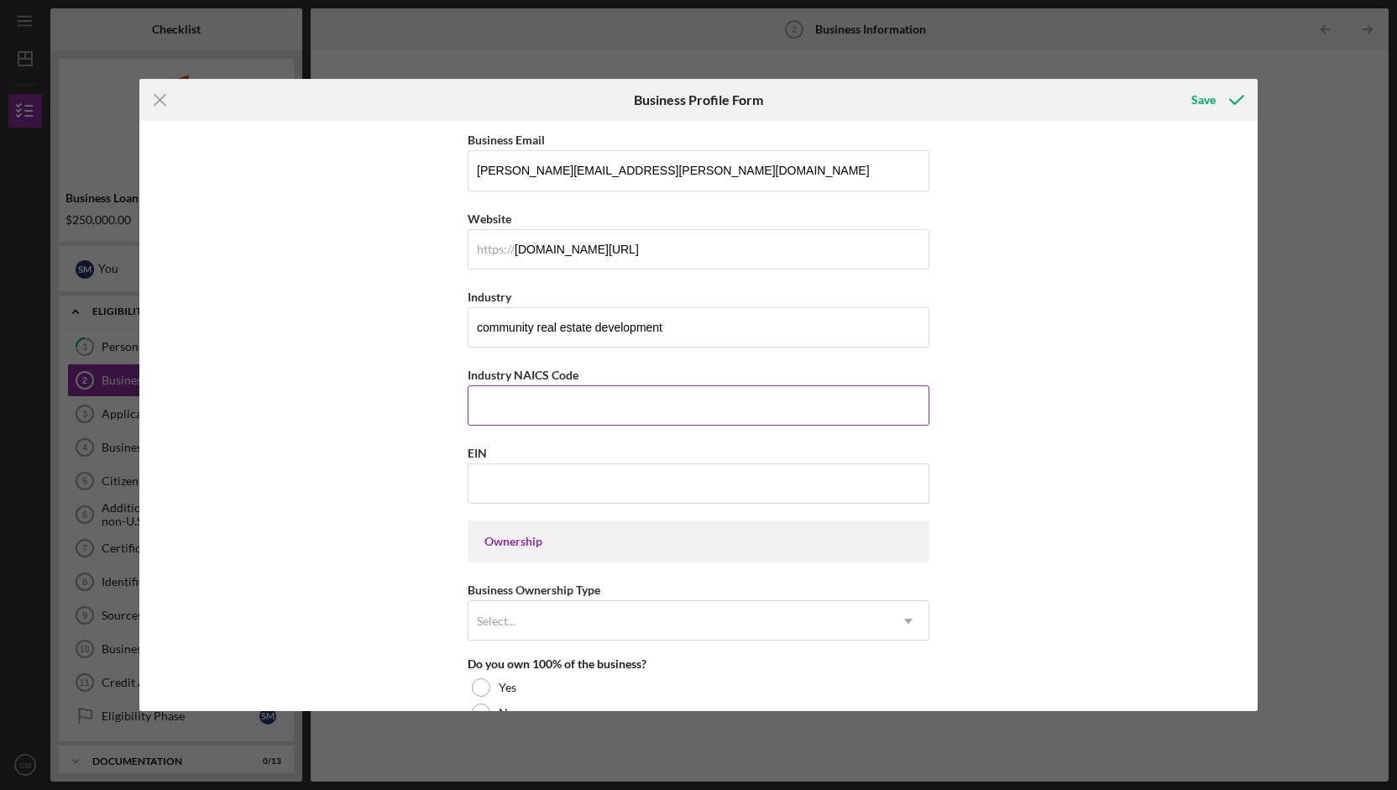
paste input "9251"
type input "9251"
click at [548, 474] on input "EIN" at bounding box center [699, 484] width 462 height 40
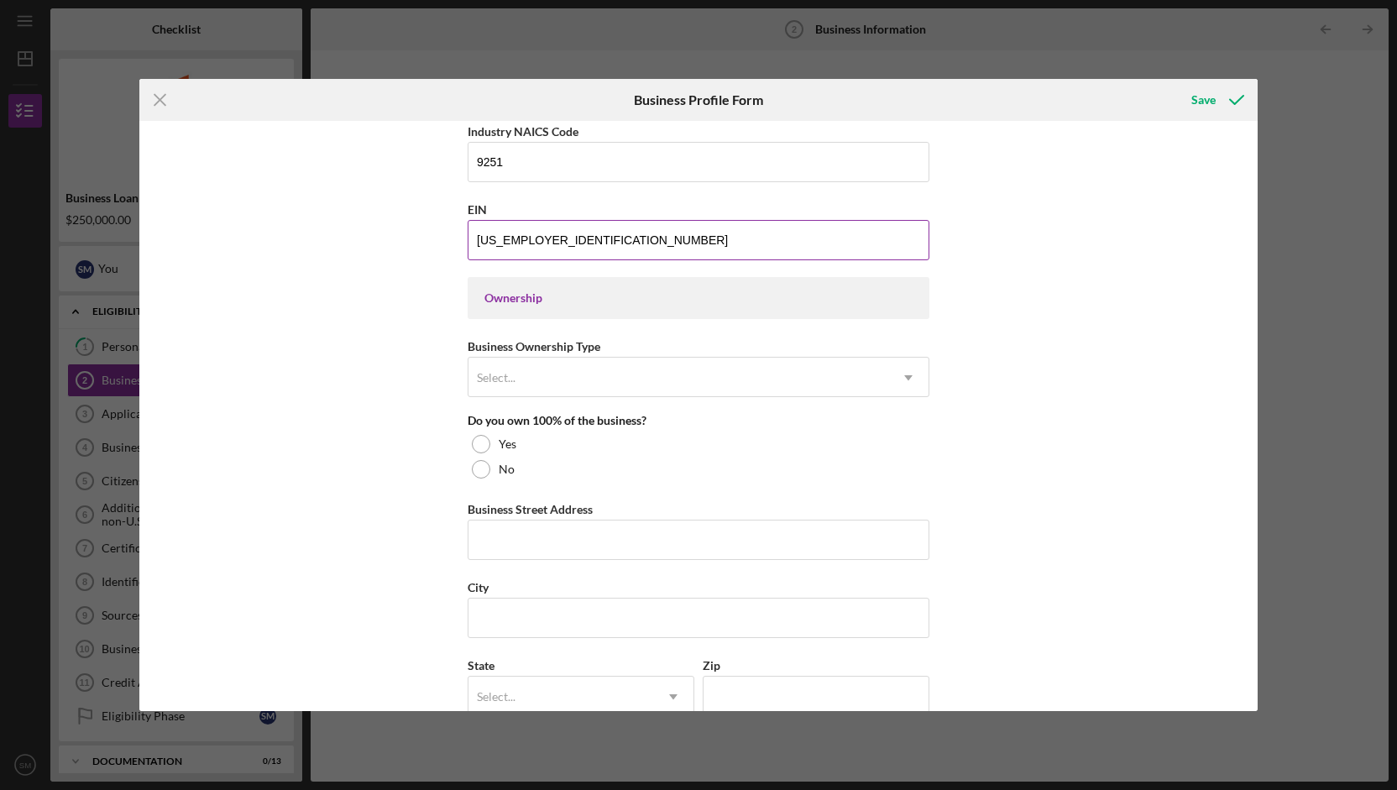
scroll to position [641, 0]
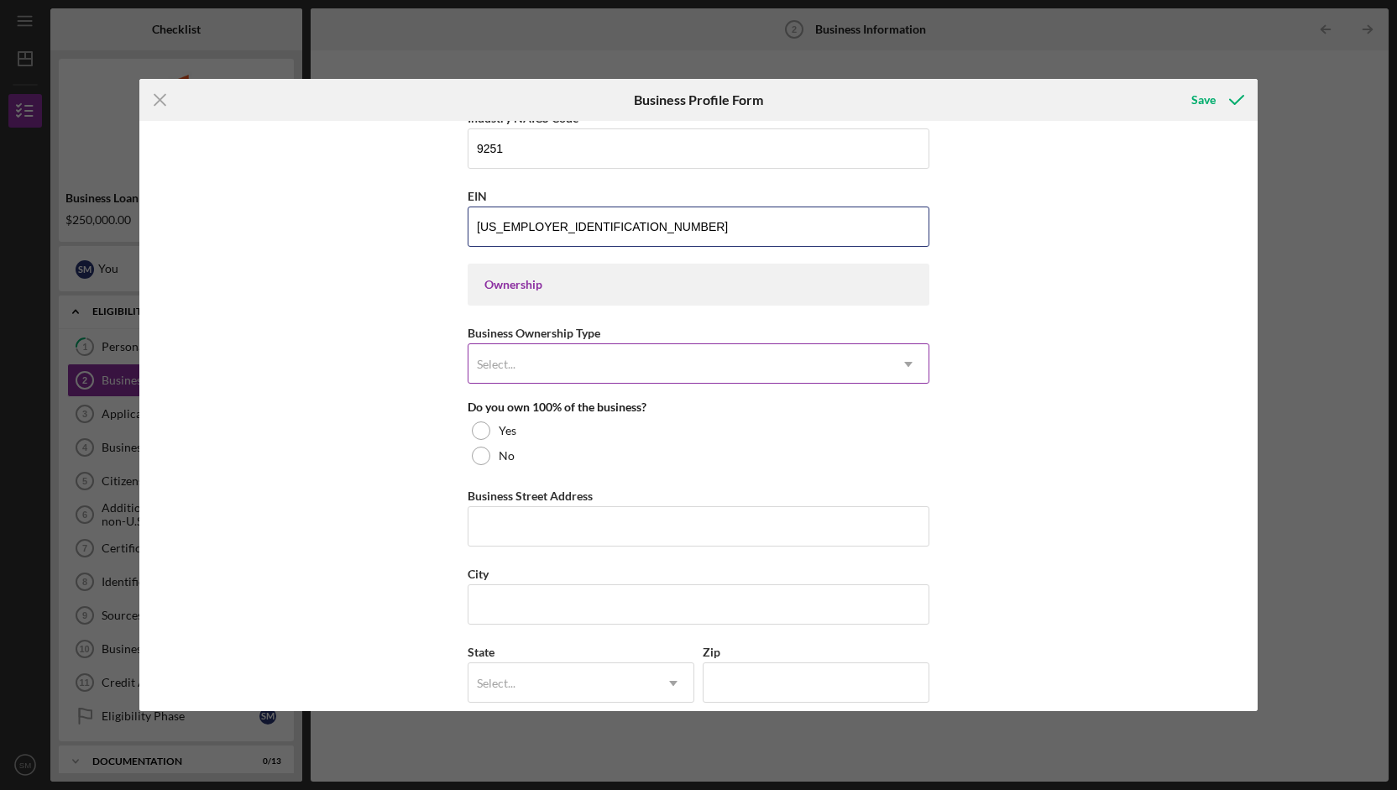
type input "[US_EMPLOYER_IDENTIFICATION_NUMBER]"
click at [543, 349] on div "Select..." at bounding box center [679, 364] width 420 height 39
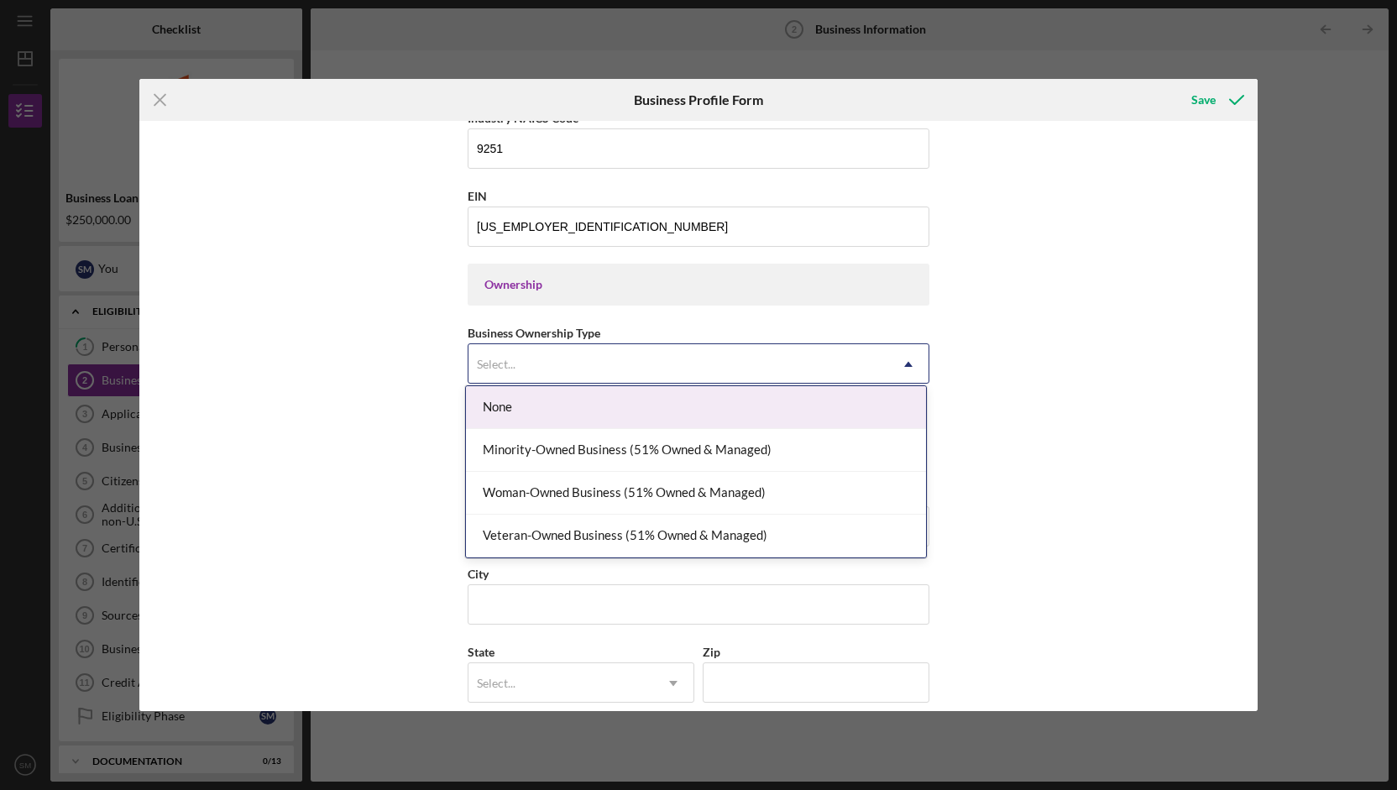
click at [549, 407] on div "None" at bounding box center [696, 407] width 460 height 43
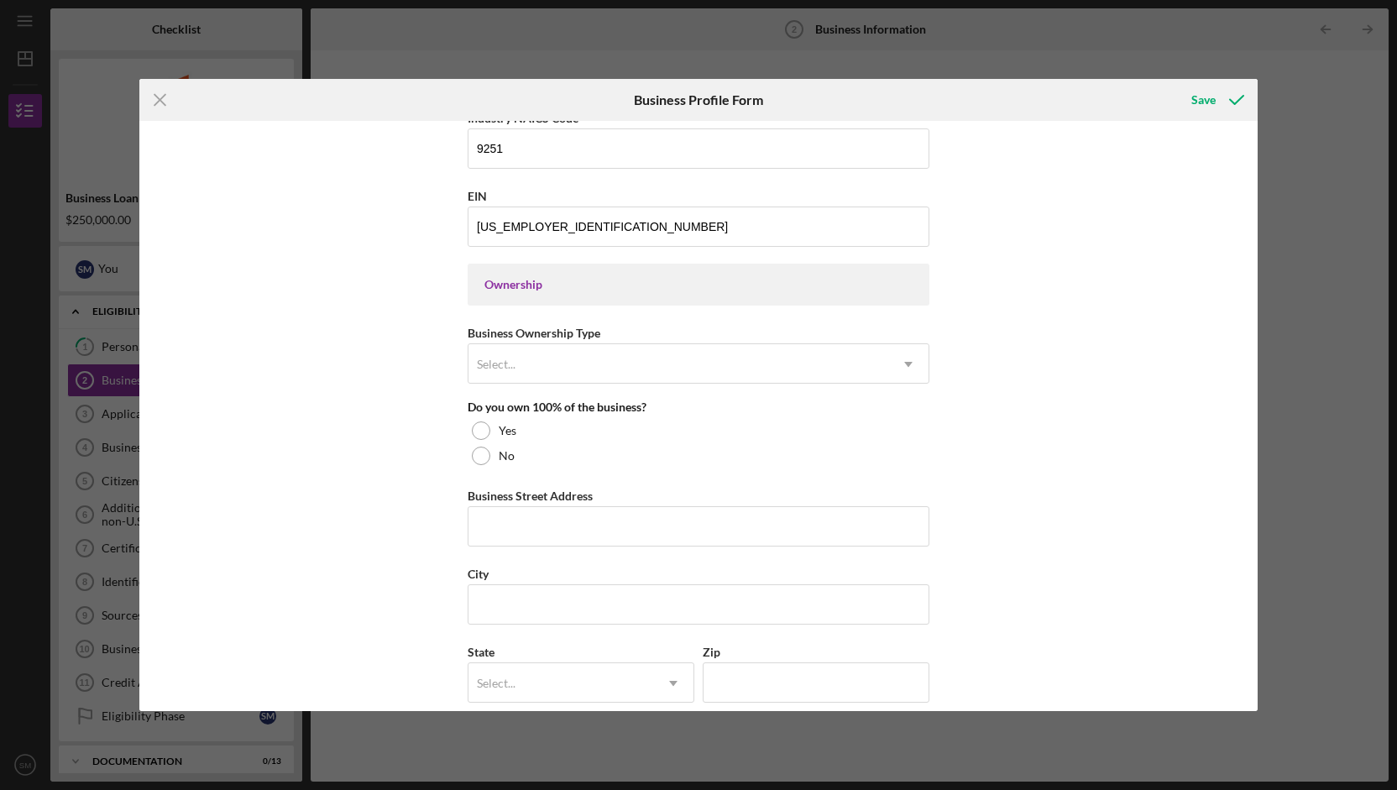
scroll to position [726, 0]
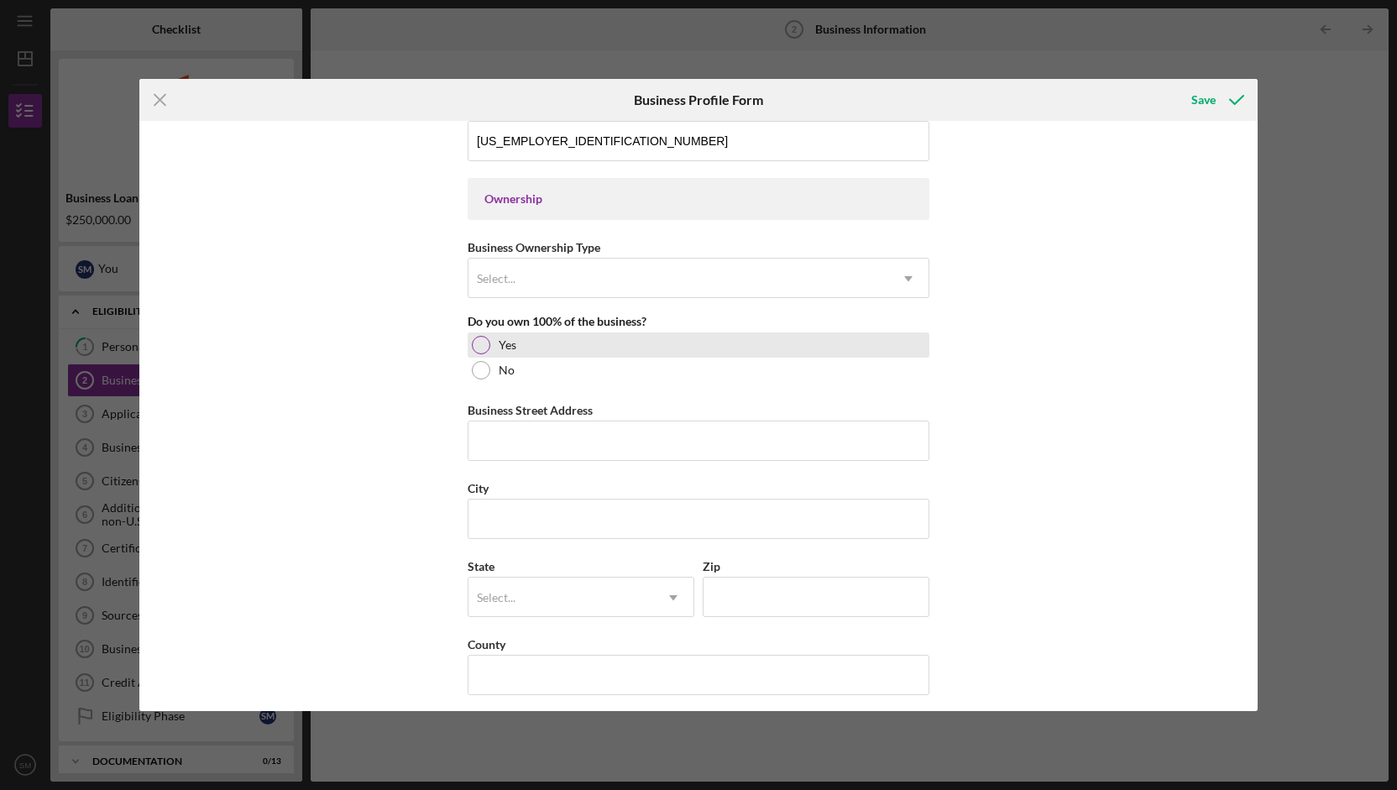
click at [473, 341] on div at bounding box center [481, 345] width 18 height 18
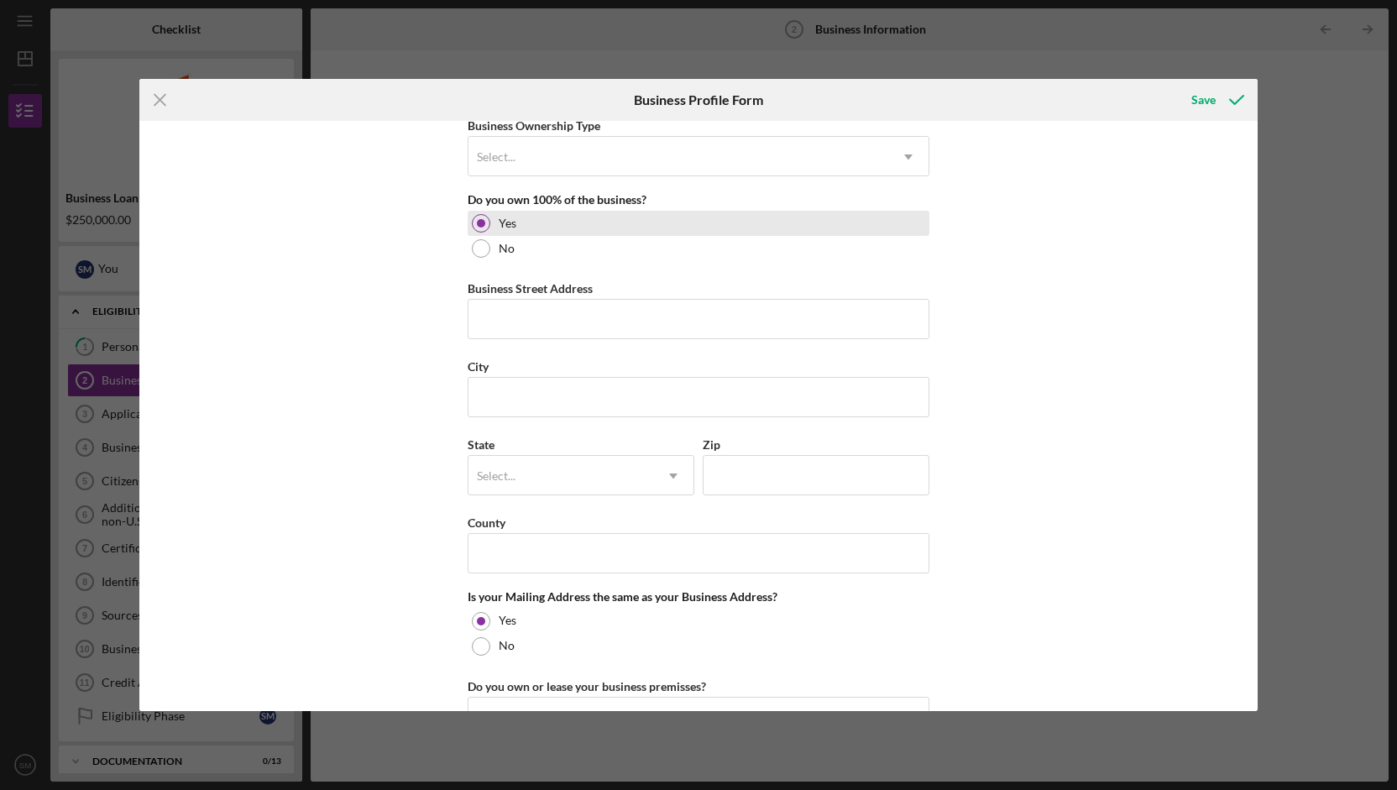
scroll to position [854, 0]
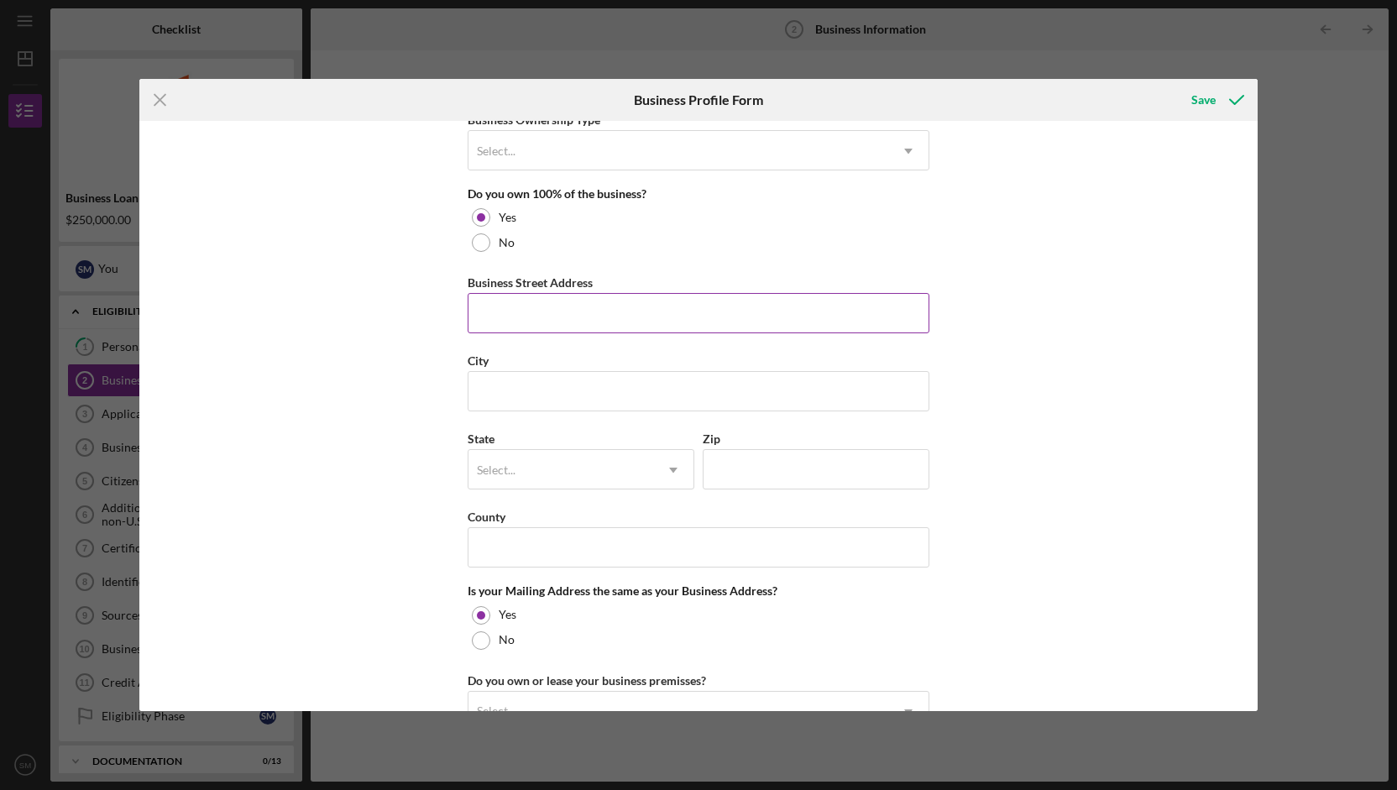
click at [596, 303] on input "Business Street Address" at bounding box center [699, 313] width 462 height 40
type input "[STREET_ADDRESS][PERSON_NAME]"
click at [607, 391] on input "City" at bounding box center [699, 391] width 462 height 40
type input "[GEOGRAPHIC_DATA]"
click at [681, 471] on icon "Icon/Dropdown Arrow" at bounding box center [673, 470] width 40 height 40
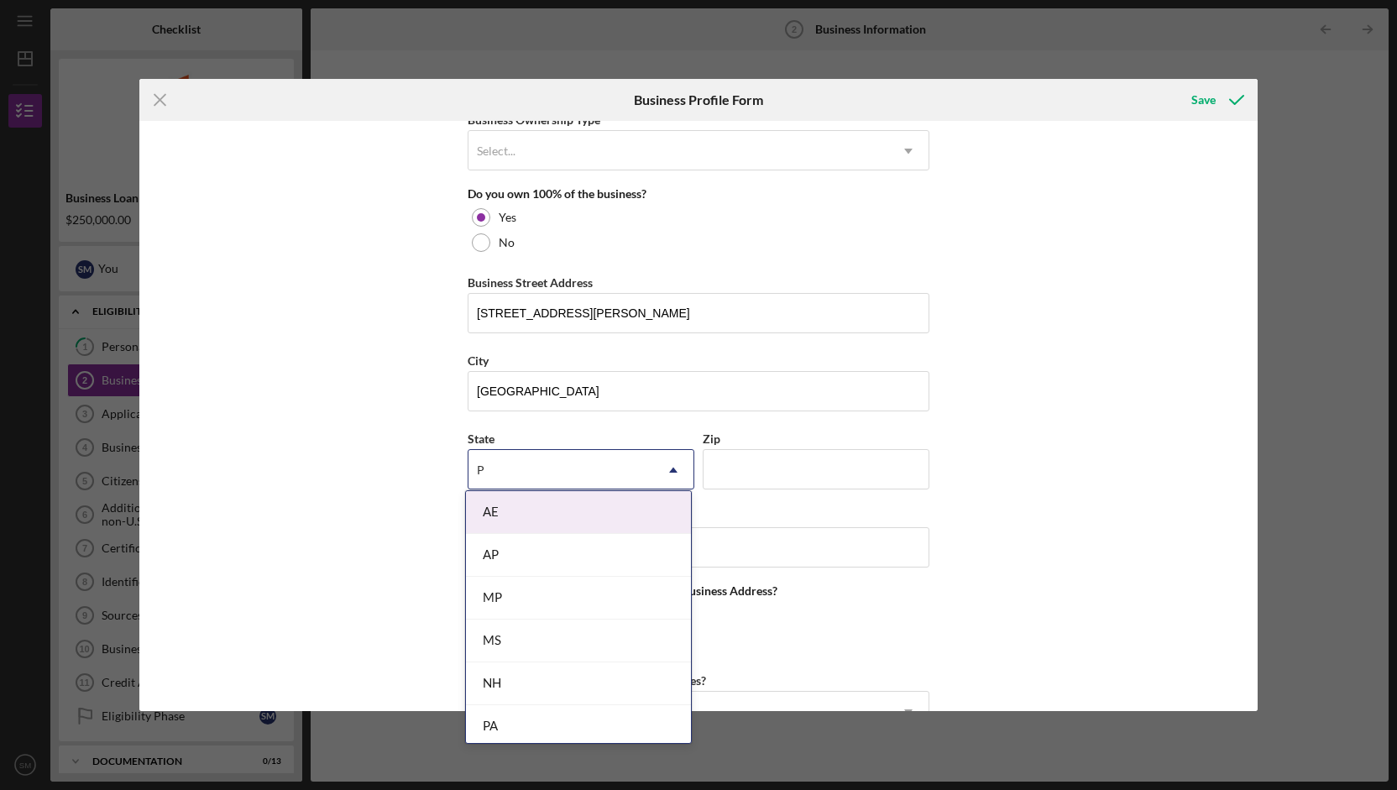
type input "PA"
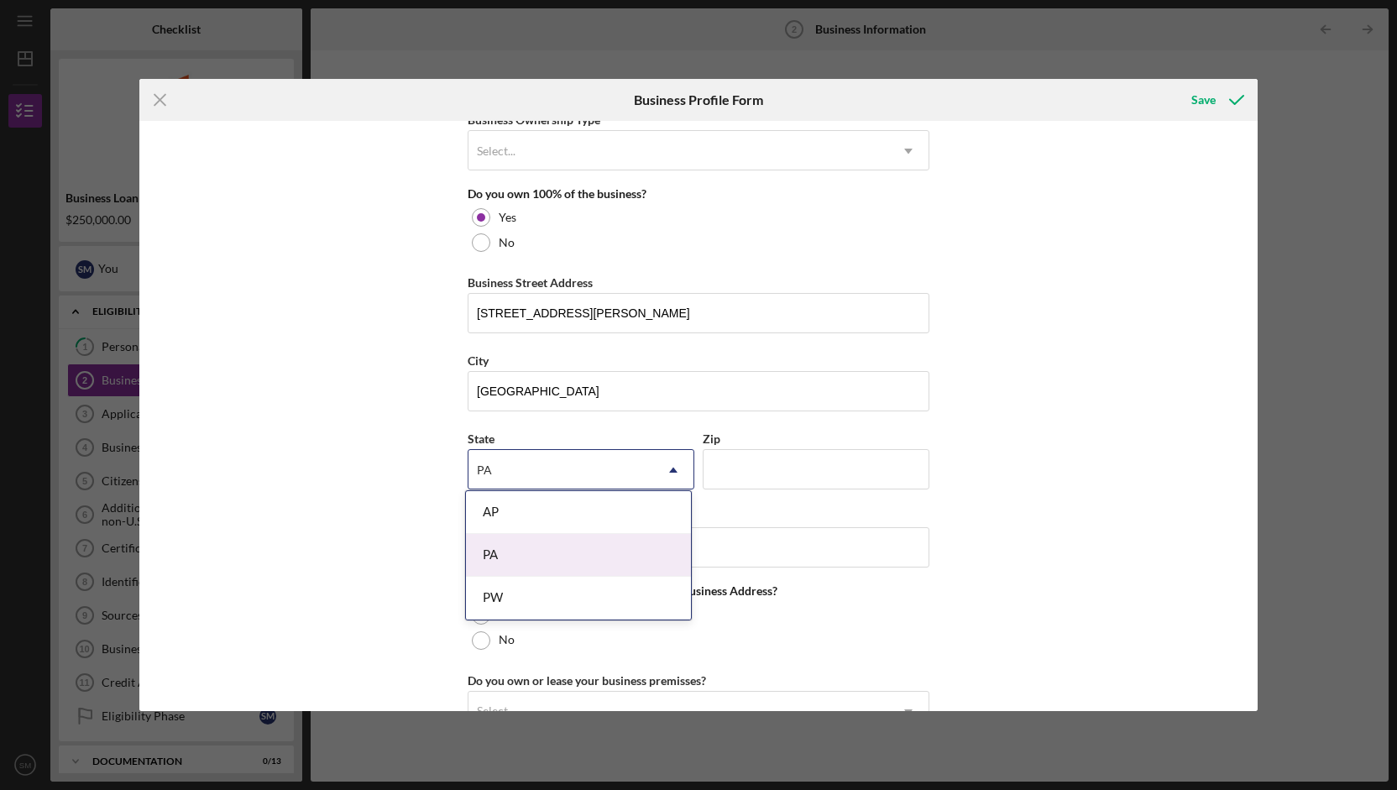
click at [563, 550] on div "PA" at bounding box center [578, 555] width 225 height 43
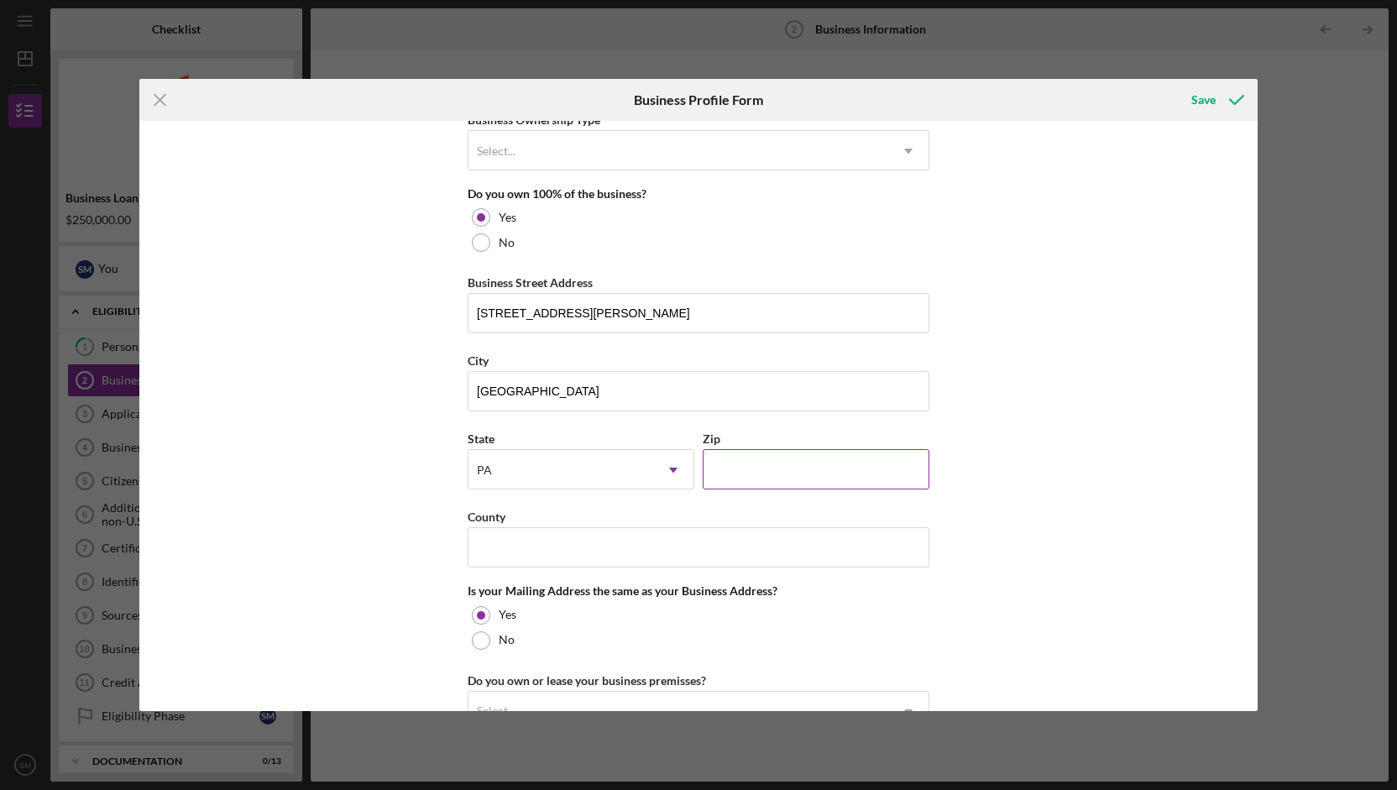
click at [784, 459] on input "Zip" at bounding box center [816, 469] width 227 height 40
type input "15206"
click at [596, 539] on input "County" at bounding box center [699, 547] width 462 height 40
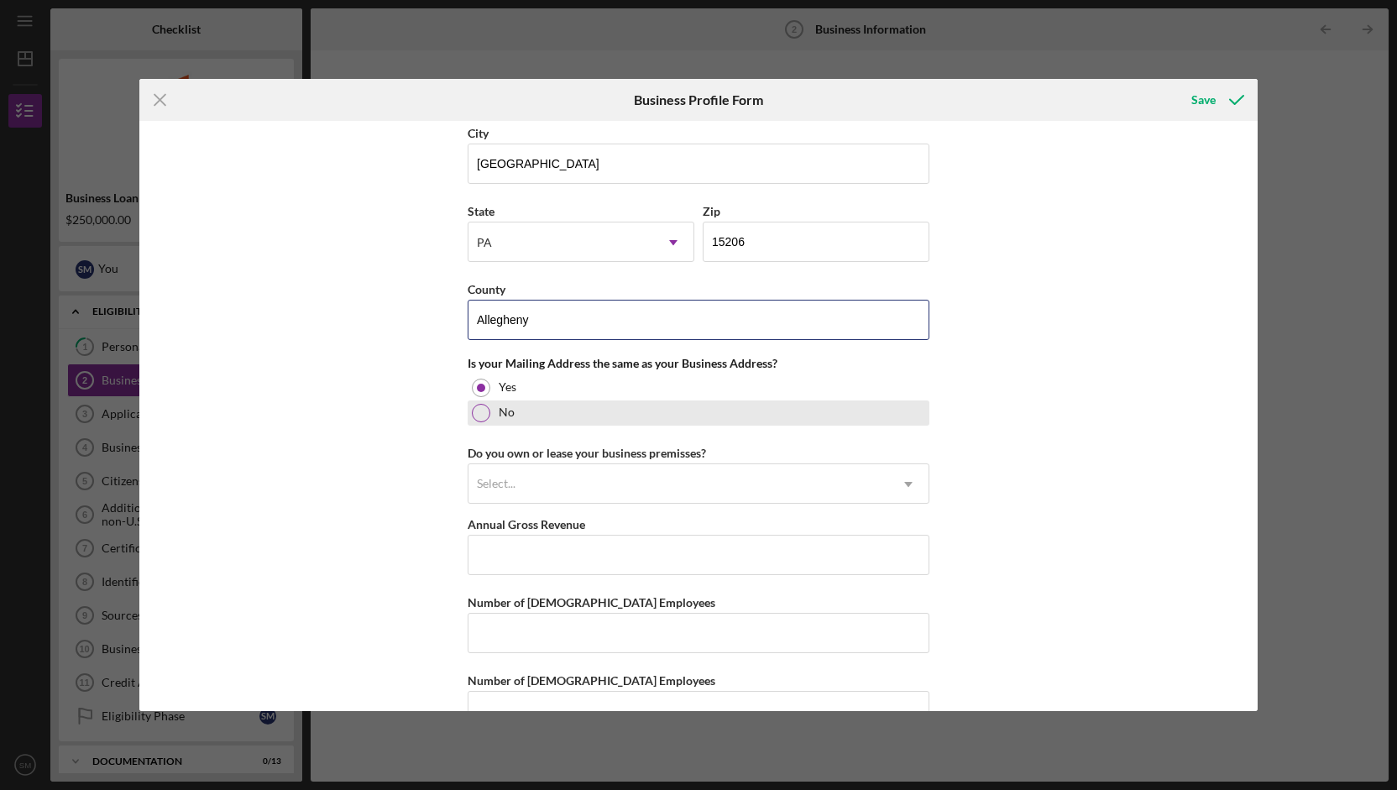
scroll to position [1117, 0]
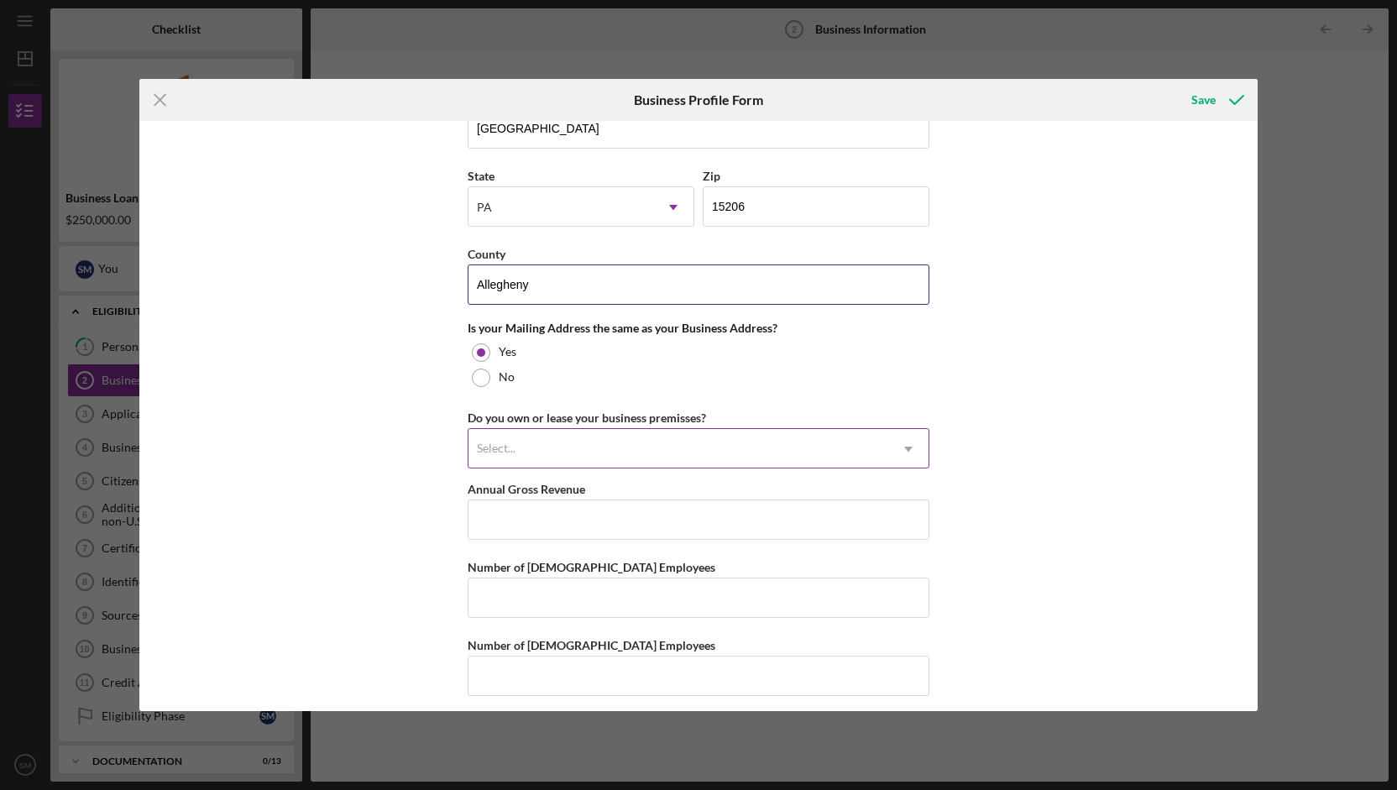
type input "Allegheny"
click at [621, 438] on div "Select..." at bounding box center [679, 449] width 420 height 39
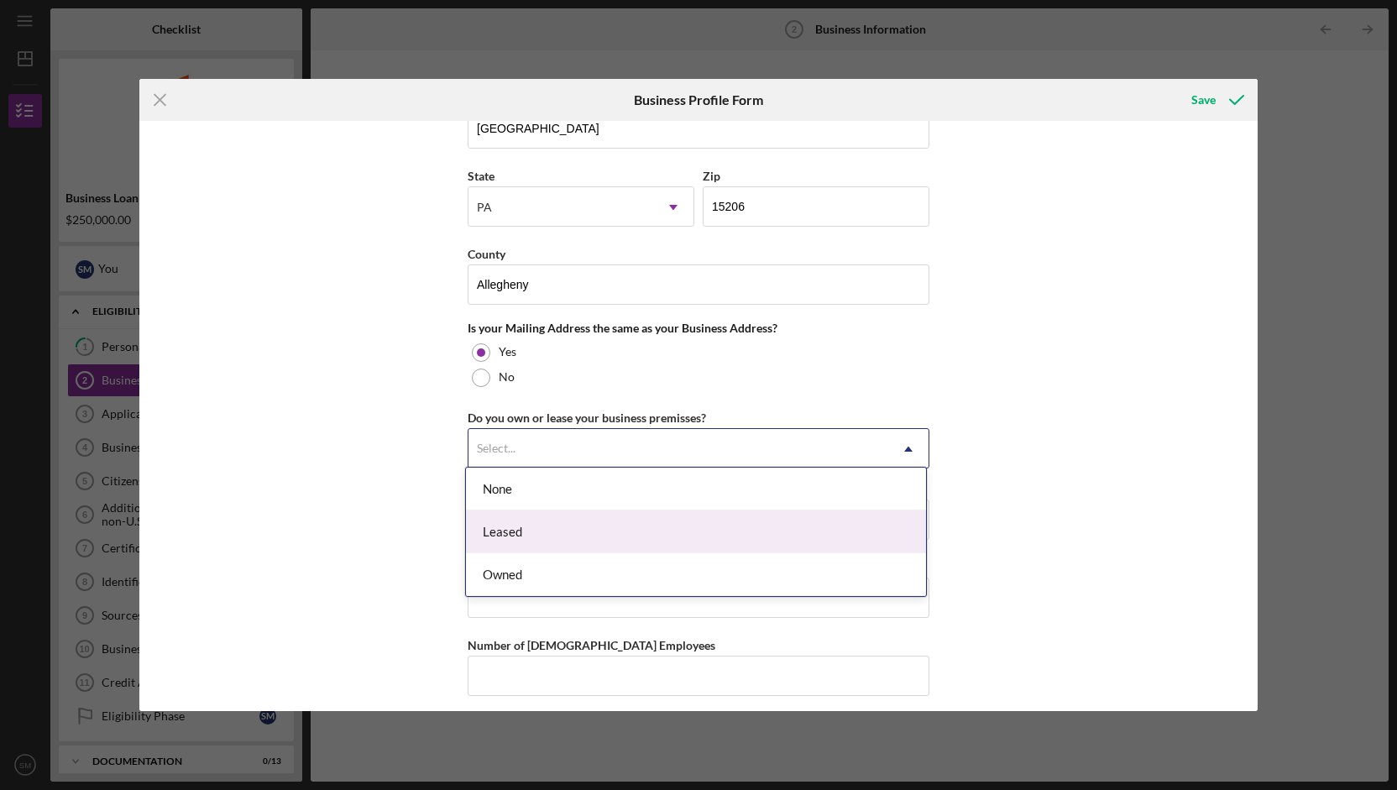
click at [566, 522] on div "Leased" at bounding box center [696, 532] width 460 height 43
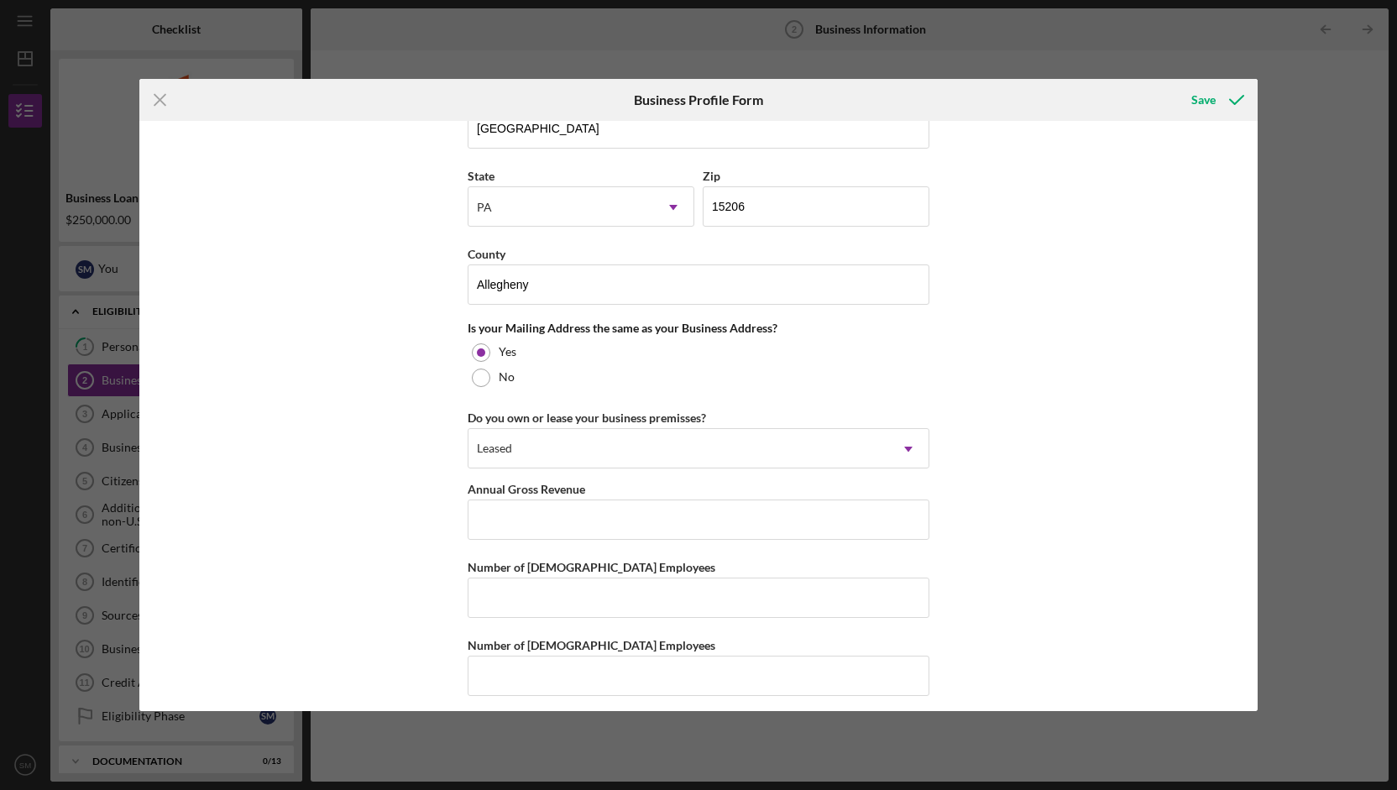
click at [363, 464] on div "Business Name East Liberty Development Inc. DBA Business Start Date [DATE] Lega…" at bounding box center [698, 416] width 1118 height 590
click at [527, 510] on input "Annual Gross Revenue" at bounding box center [699, 520] width 462 height 40
type input "$"
type input "$1,000,000"
click at [550, 590] on input "Number of [DEMOGRAPHIC_DATA] Employees" at bounding box center [699, 598] width 462 height 40
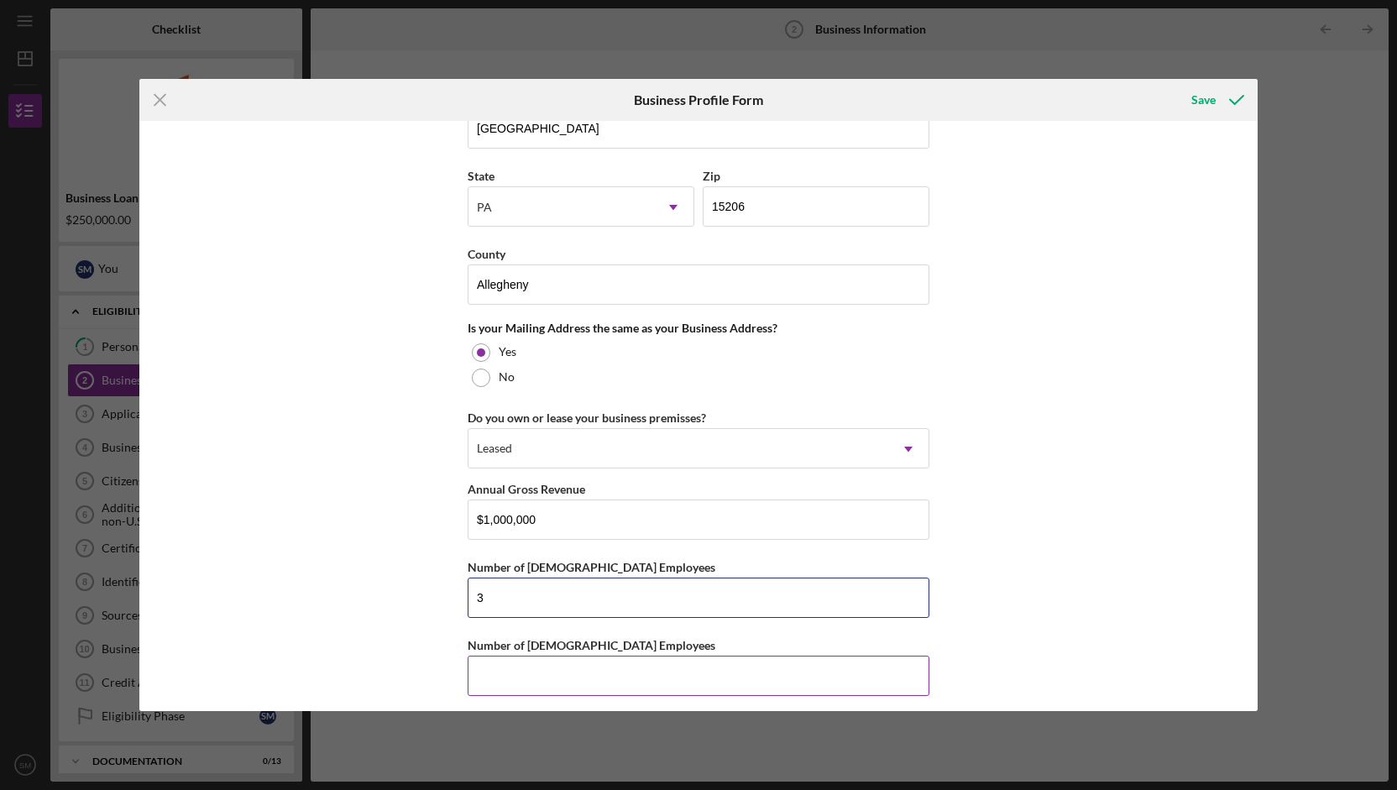
type input "3"
click at [558, 669] on input "Number of [DEMOGRAPHIC_DATA] Employees" at bounding box center [699, 676] width 462 height 40
type input "0"
click at [1025, 468] on div "Business Name East Liberty Development Inc. DBA Business Start Date [DATE] Lega…" at bounding box center [698, 416] width 1118 height 590
click at [588, 510] on input "$1,000,000" at bounding box center [699, 520] width 462 height 40
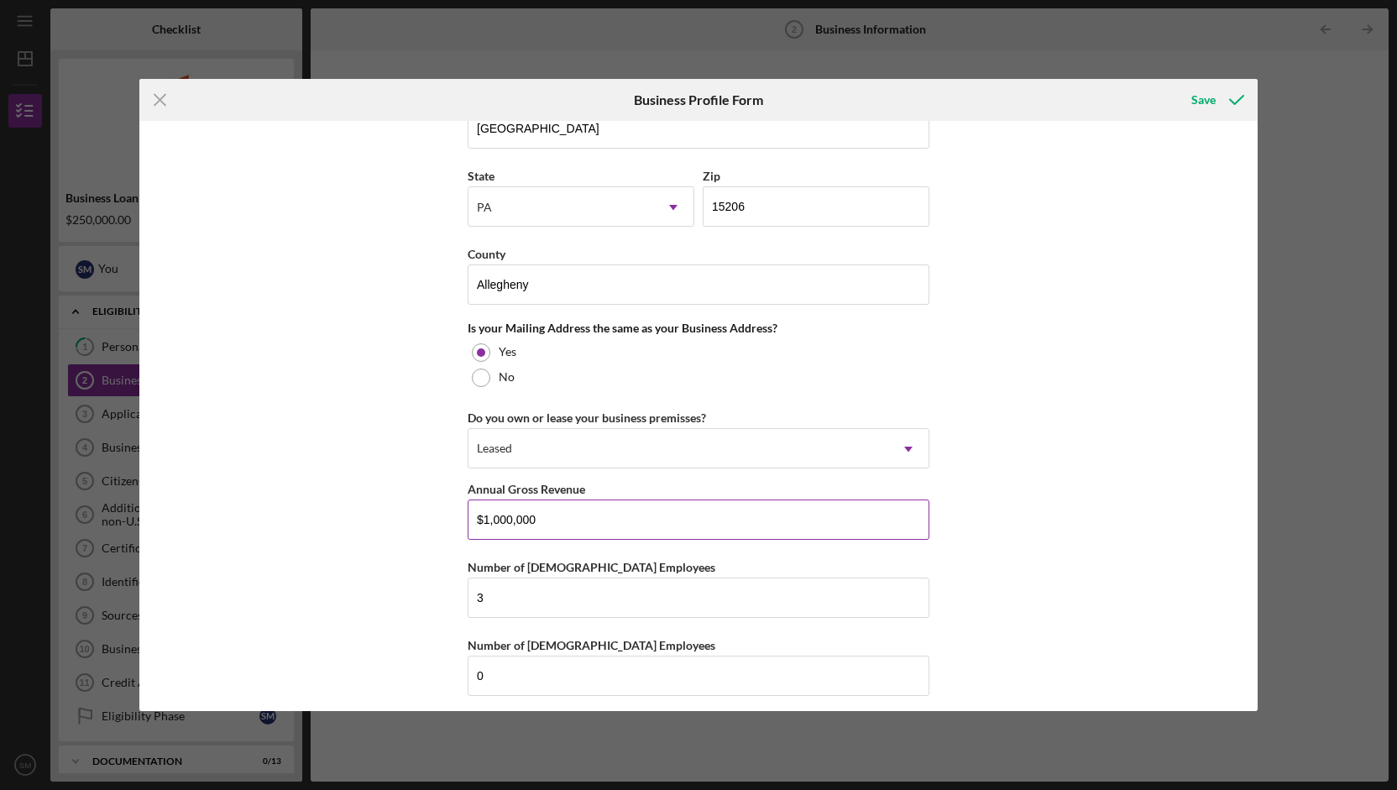
type input "$1,000,000"
click at [1203, 91] on div "Save" at bounding box center [1204, 100] width 24 height 34
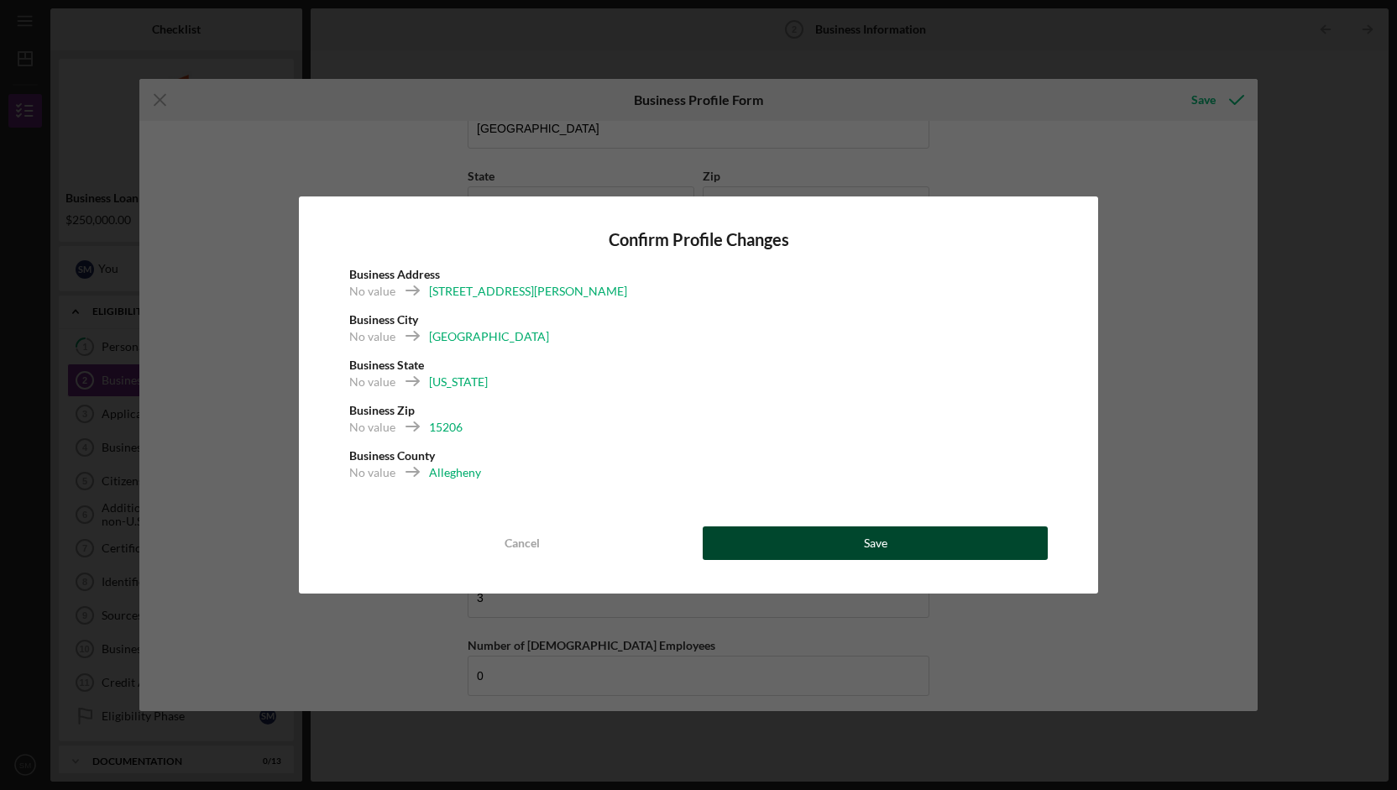
click at [882, 532] on div "Save" at bounding box center [876, 544] width 24 height 34
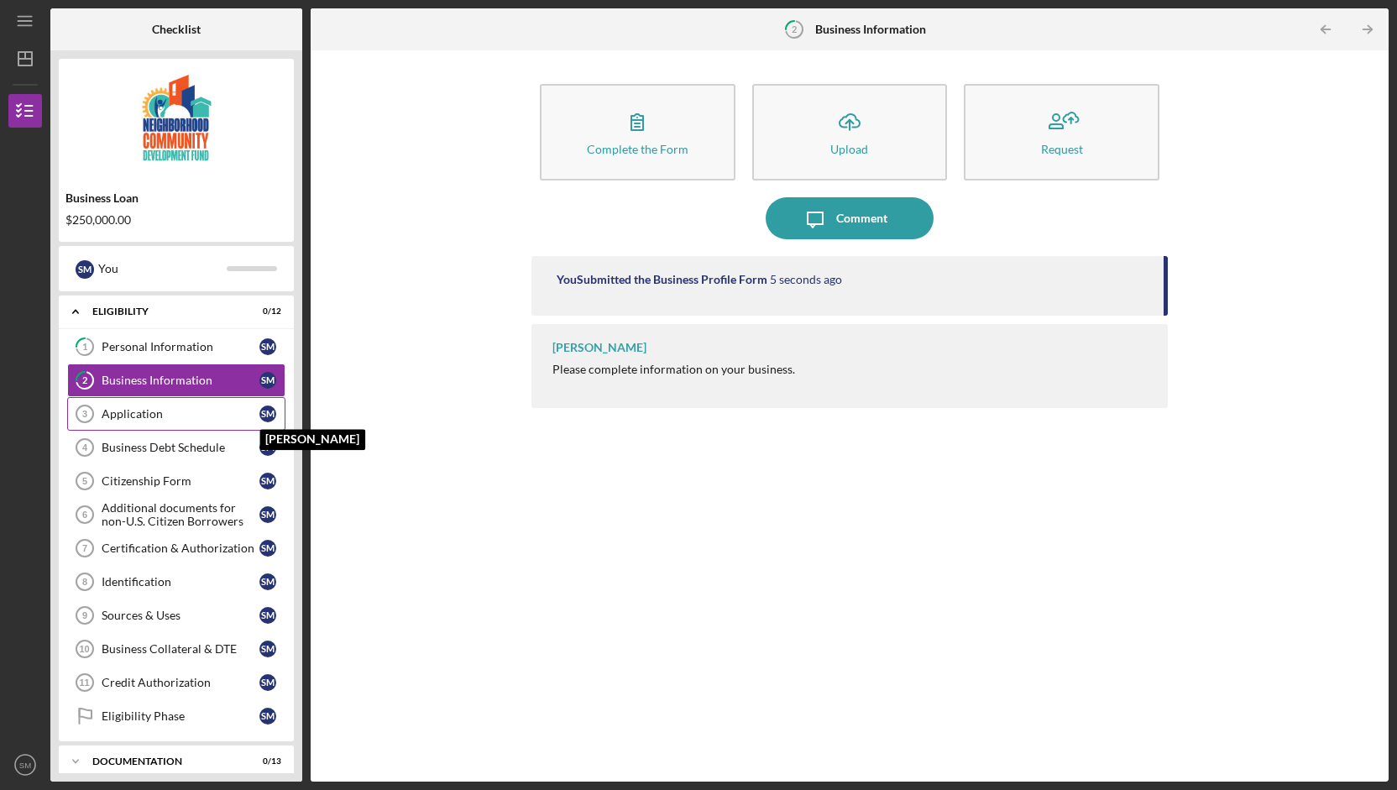
click at [262, 407] on div "S M" at bounding box center [267, 414] width 17 height 17
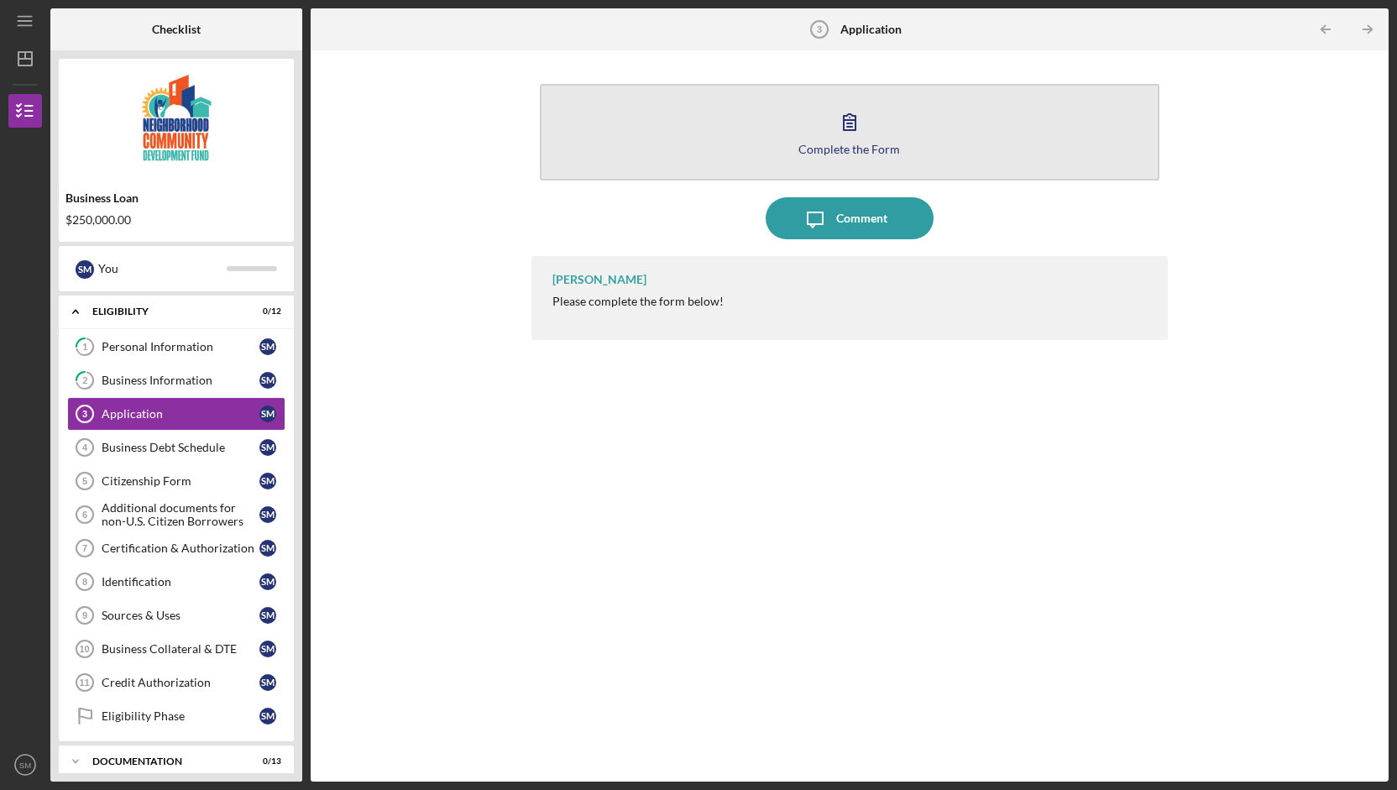
click at [857, 125] on icon "button" at bounding box center [850, 122] width 42 height 42
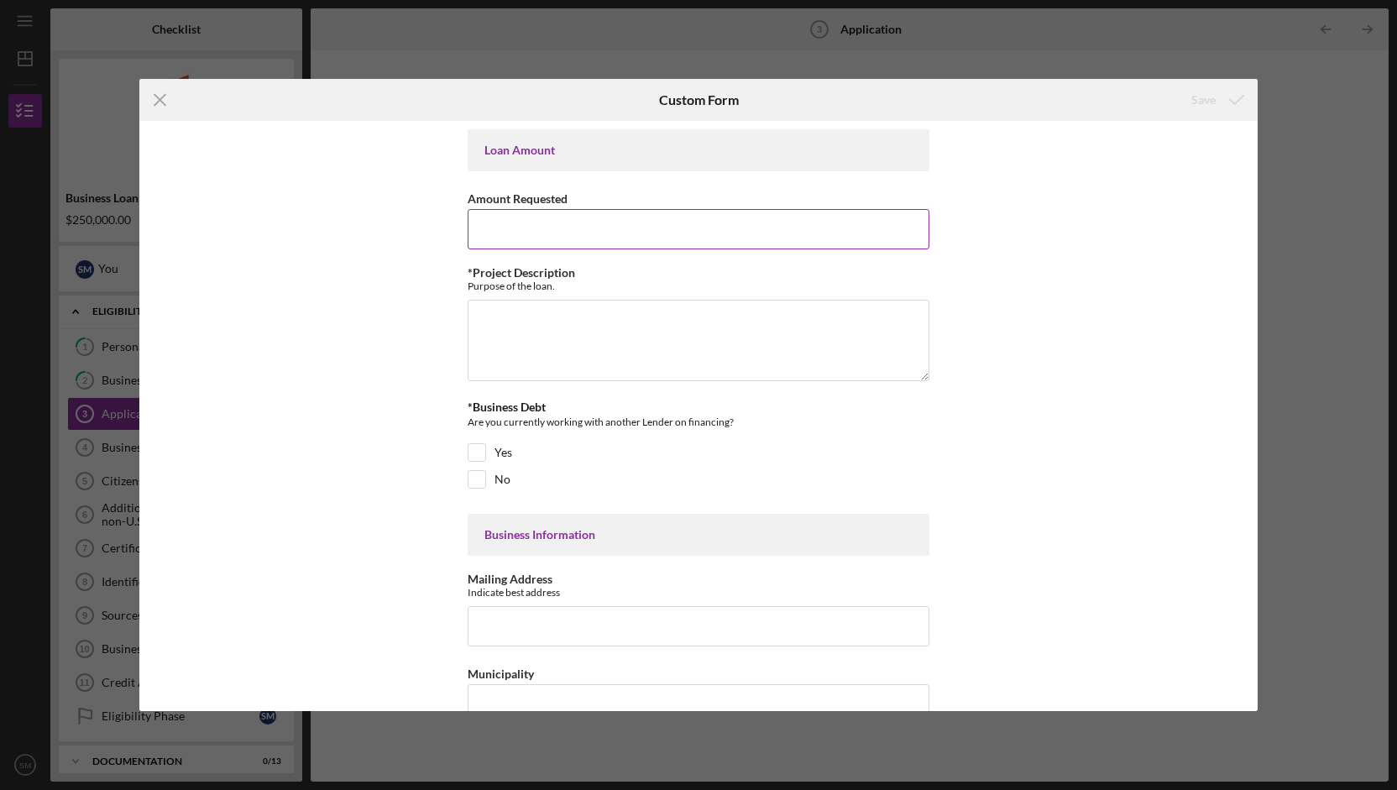
click at [642, 230] on input "Amount Requested" at bounding box center [699, 229] width 462 height 40
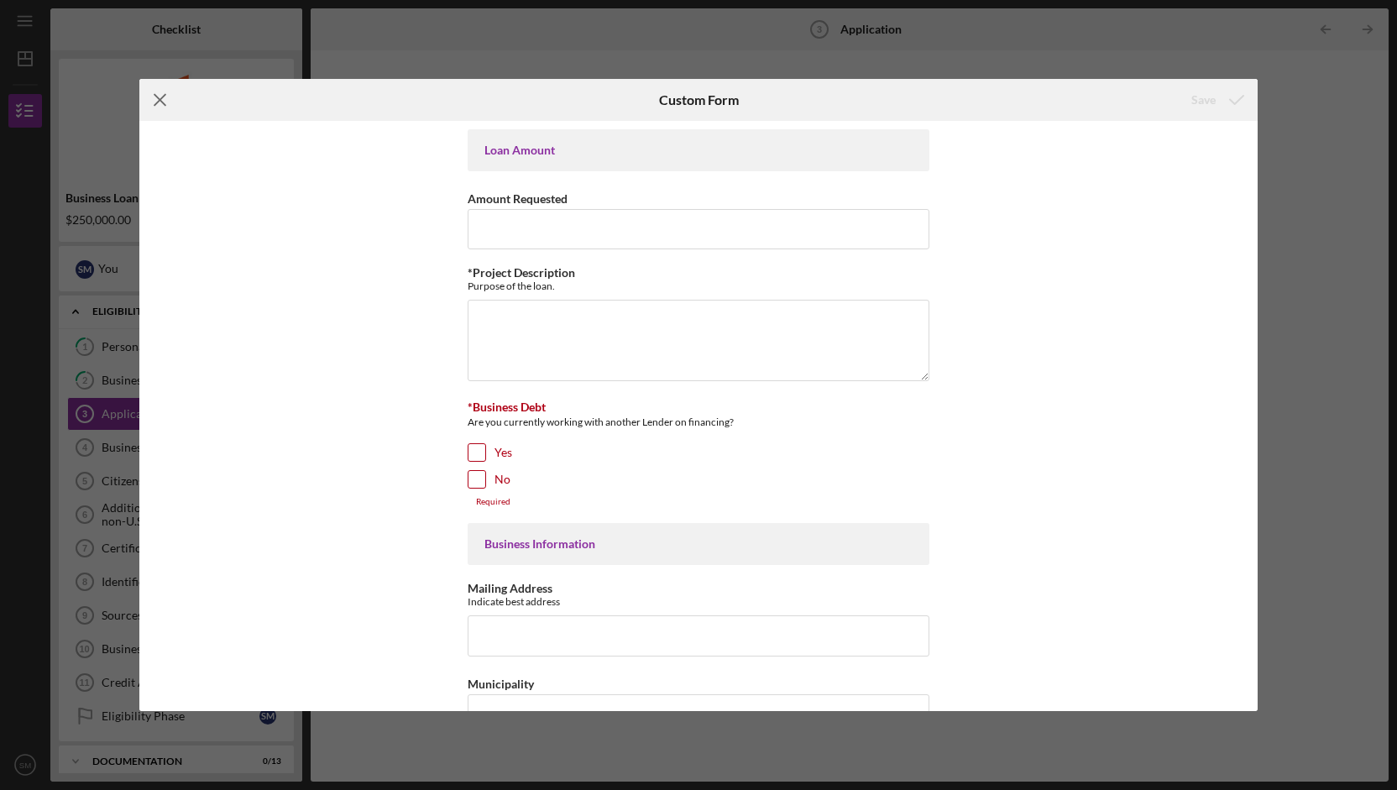
click at [170, 103] on icon "Icon/Menu Close" at bounding box center [160, 100] width 42 height 42
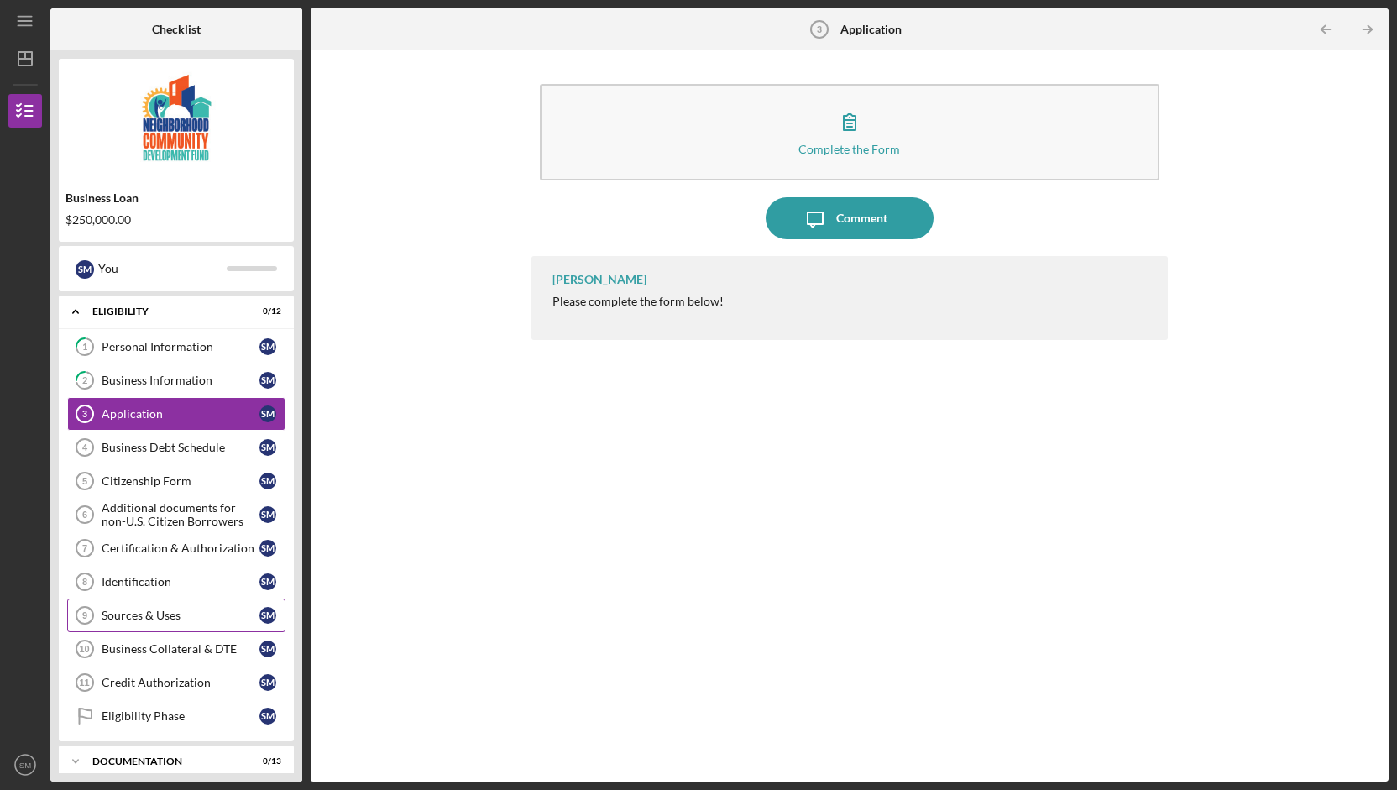
scroll to position [45, 0]
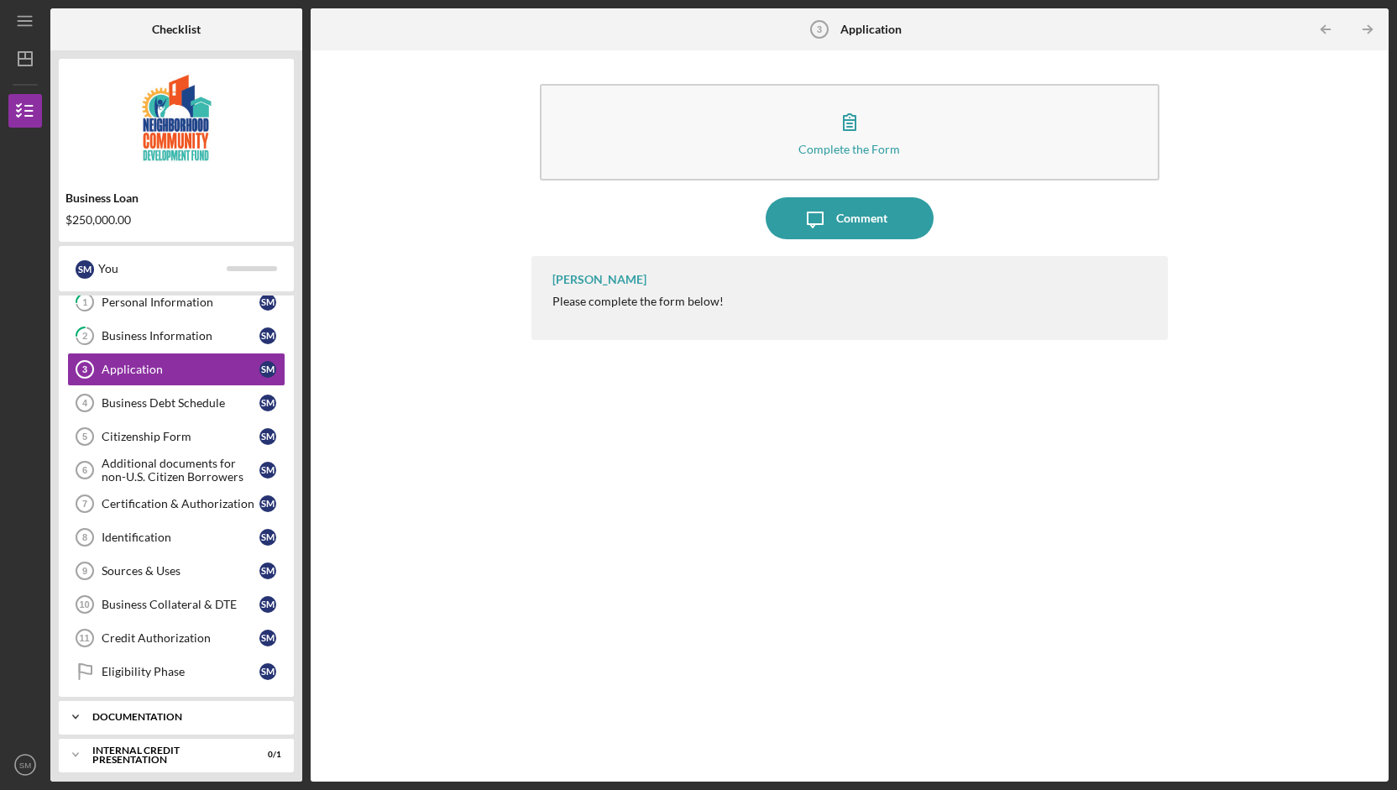
click at [202, 713] on div "documentation" at bounding box center [182, 717] width 181 height 10
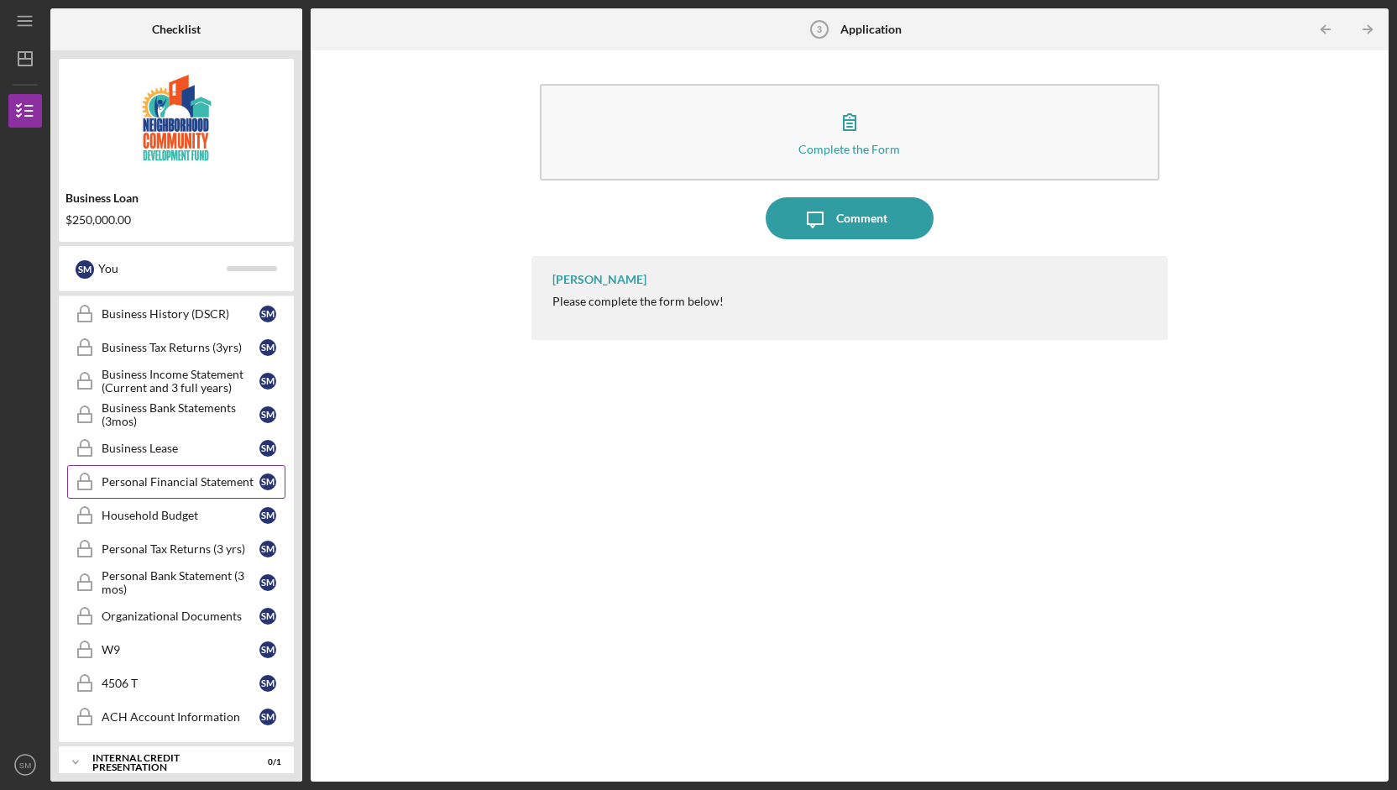
scroll to position [0, 0]
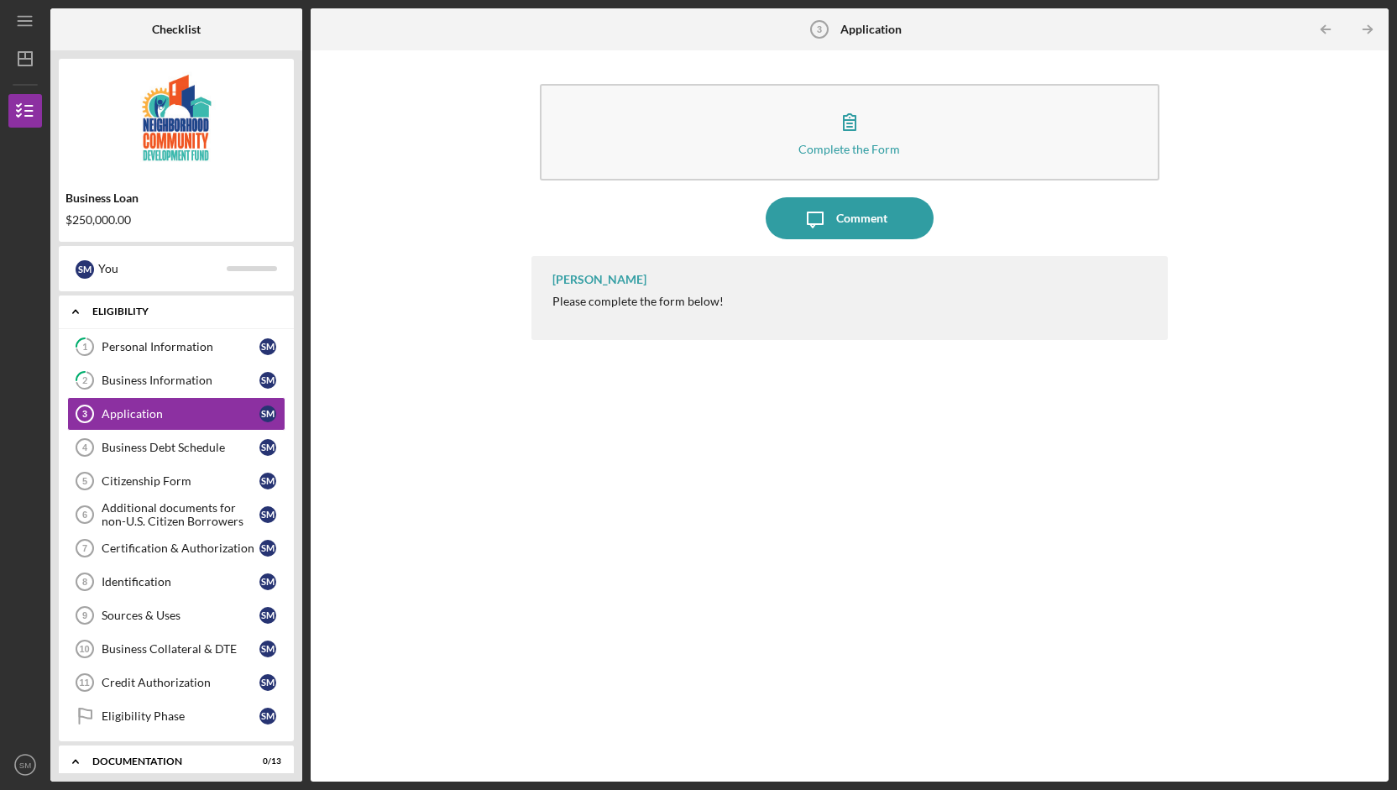
click at [135, 313] on div "Eligibility" at bounding box center [182, 312] width 181 height 10
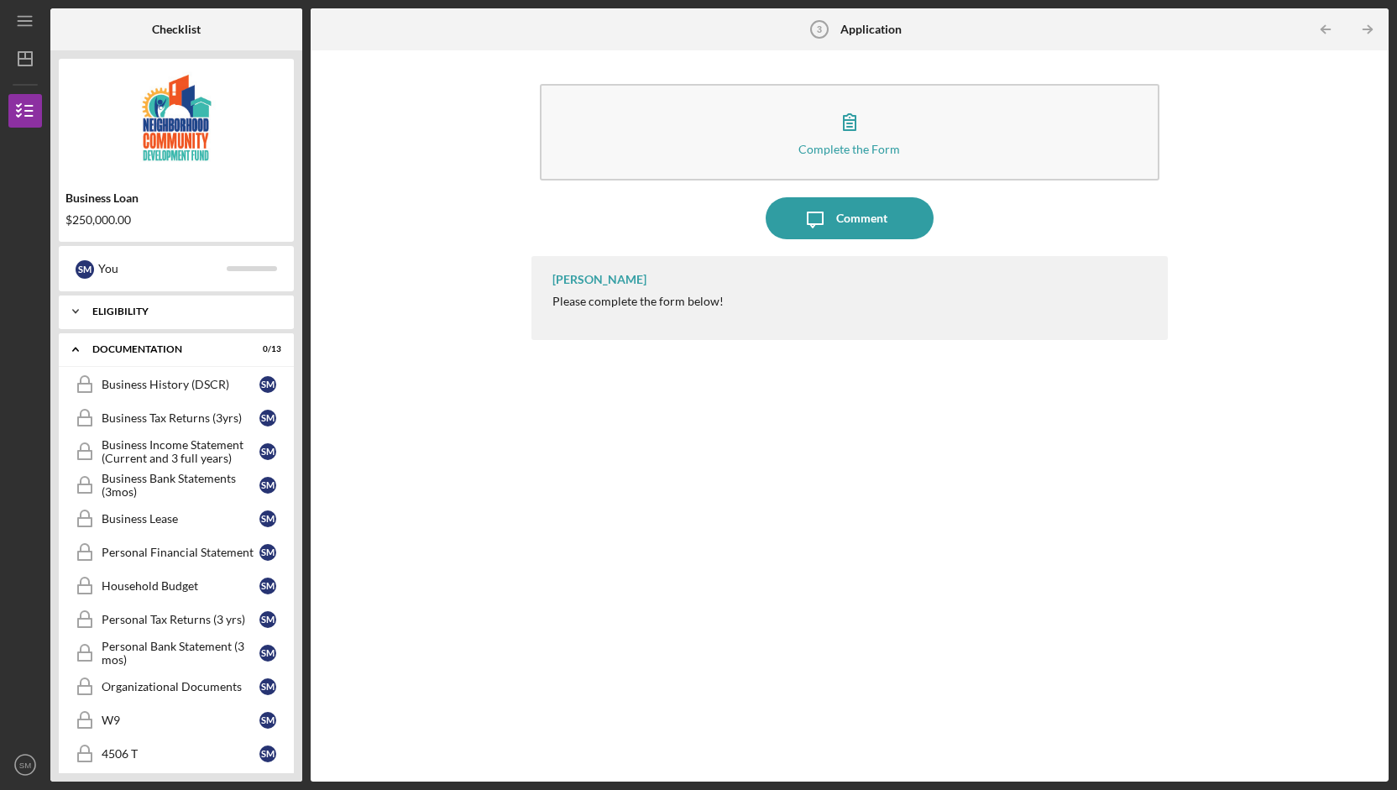
click at [135, 313] on div "Eligibility" at bounding box center [182, 312] width 181 height 10
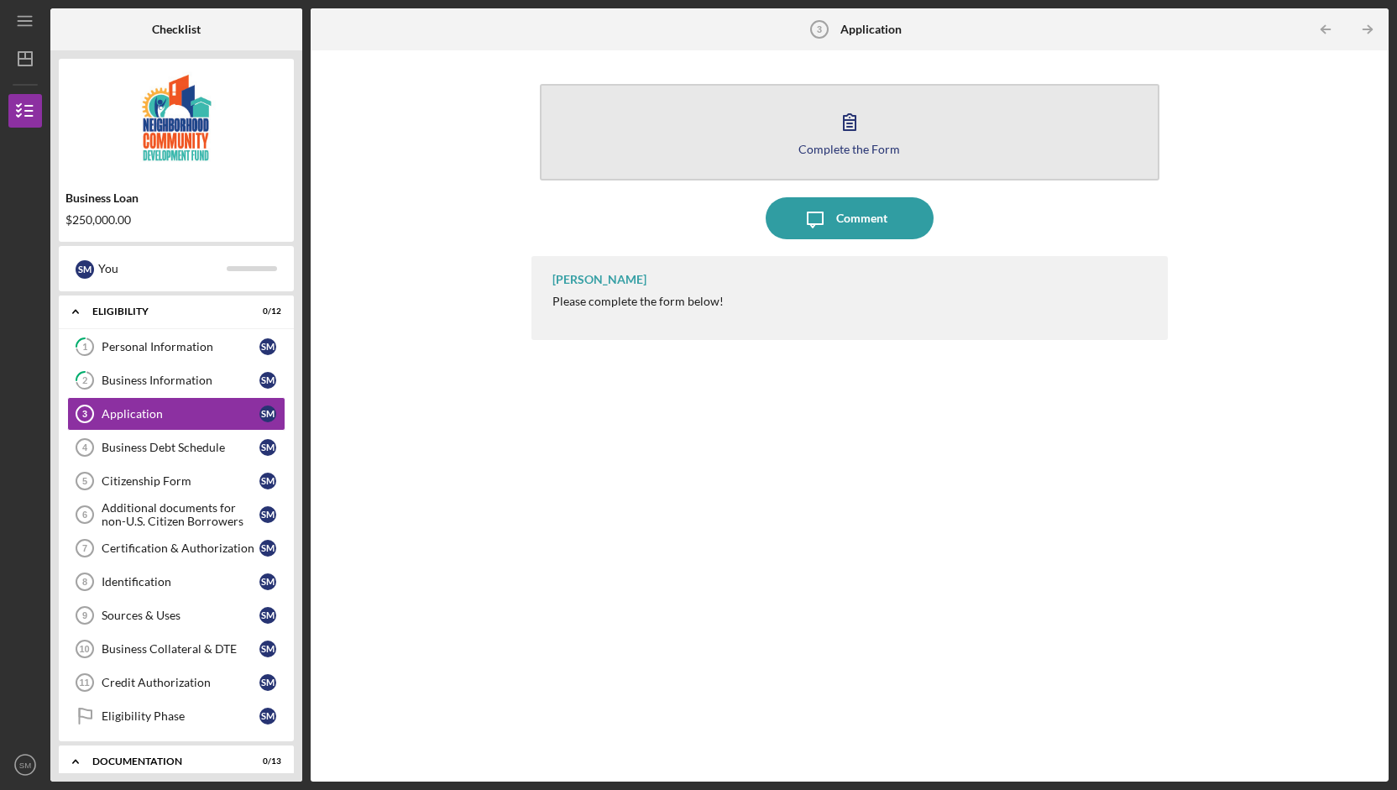
click at [841, 144] on div "Complete the Form" at bounding box center [850, 149] width 102 height 13
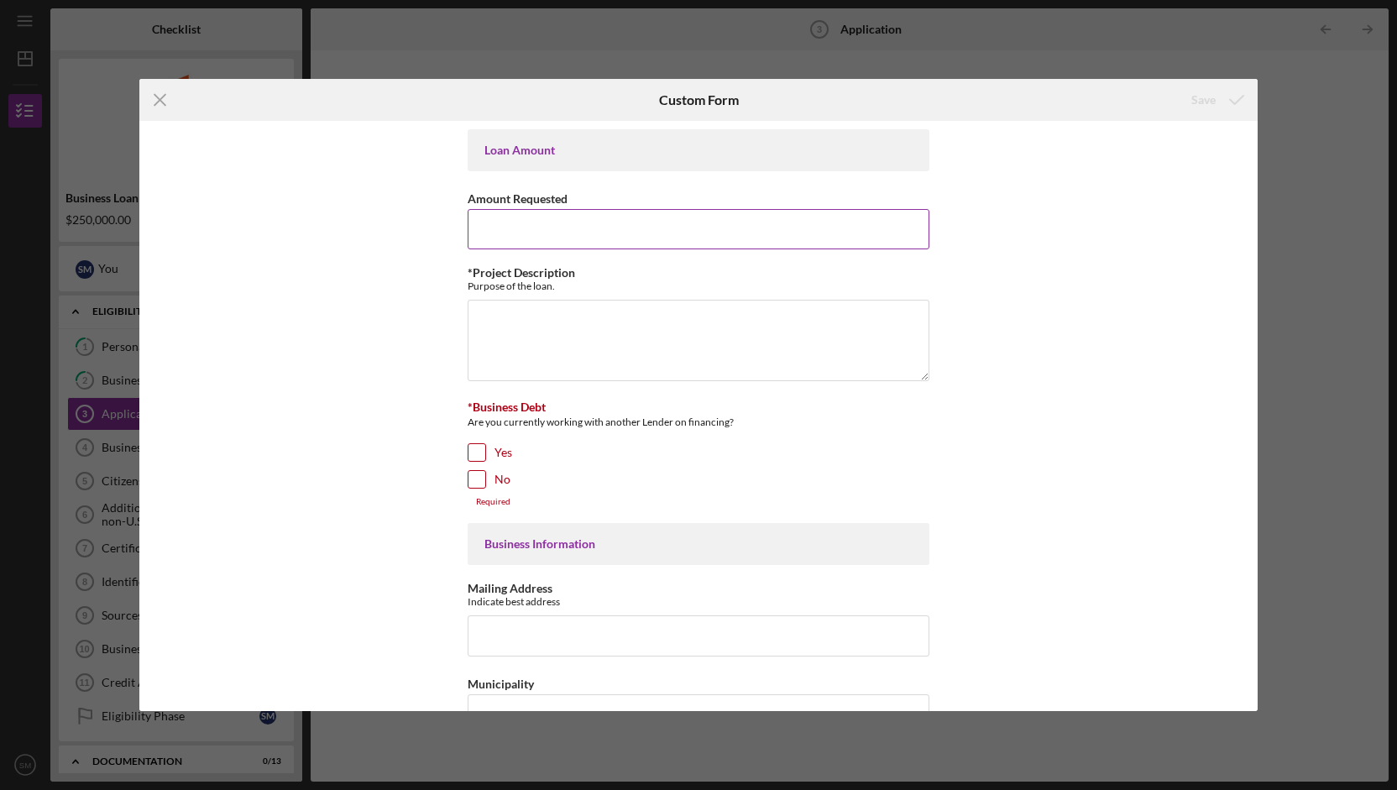
click at [624, 229] on input "Amount Requested" at bounding box center [699, 229] width 462 height 40
click at [576, 226] on input "Amount Requested" at bounding box center [699, 229] width 462 height 40
paste input "$458,283"
type input "$458,283"
click at [545, 323] on textarea "*Project Description" at bounding box center [699, 340] width 462 height 81
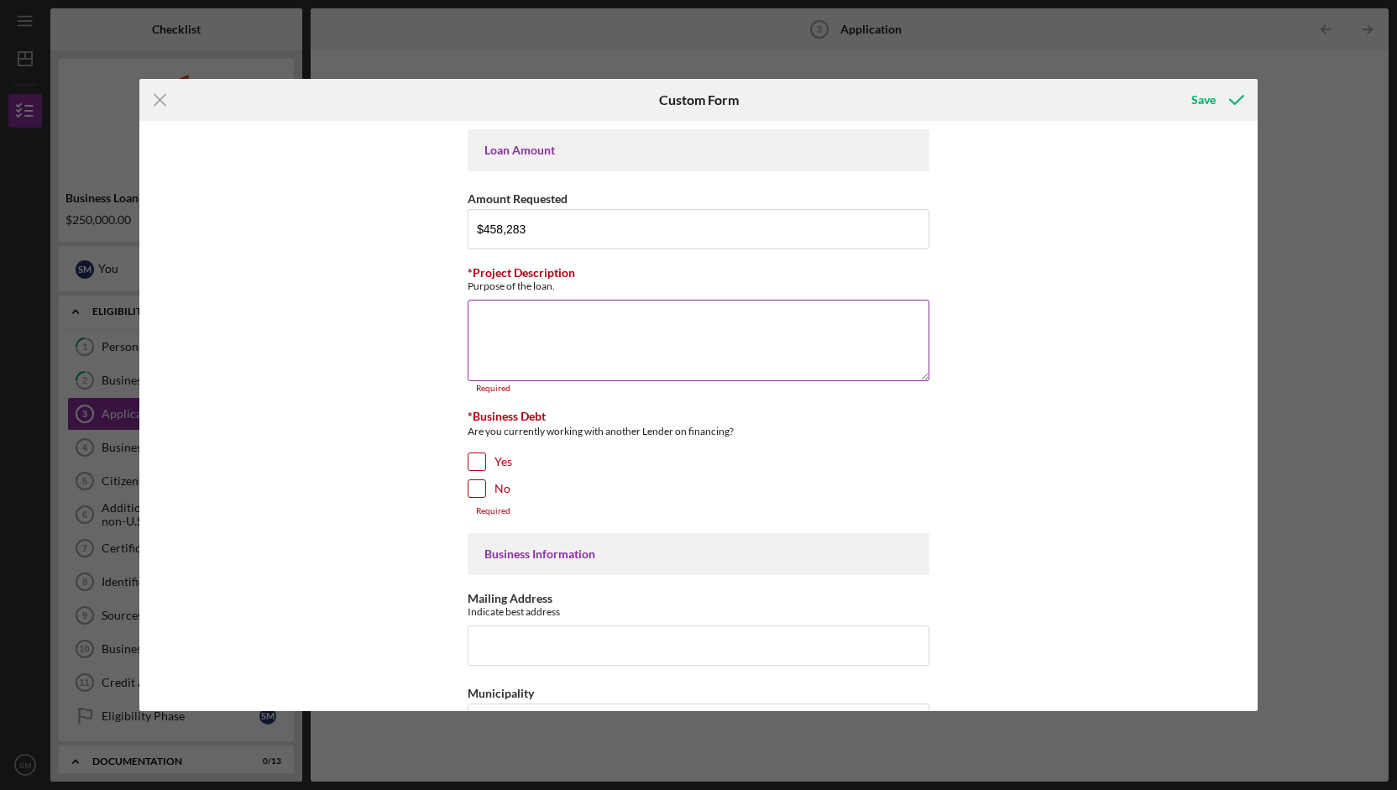
paste textarea "Aiming to replicate the scale and success of the initial 2019 NMTC-funded proje…"
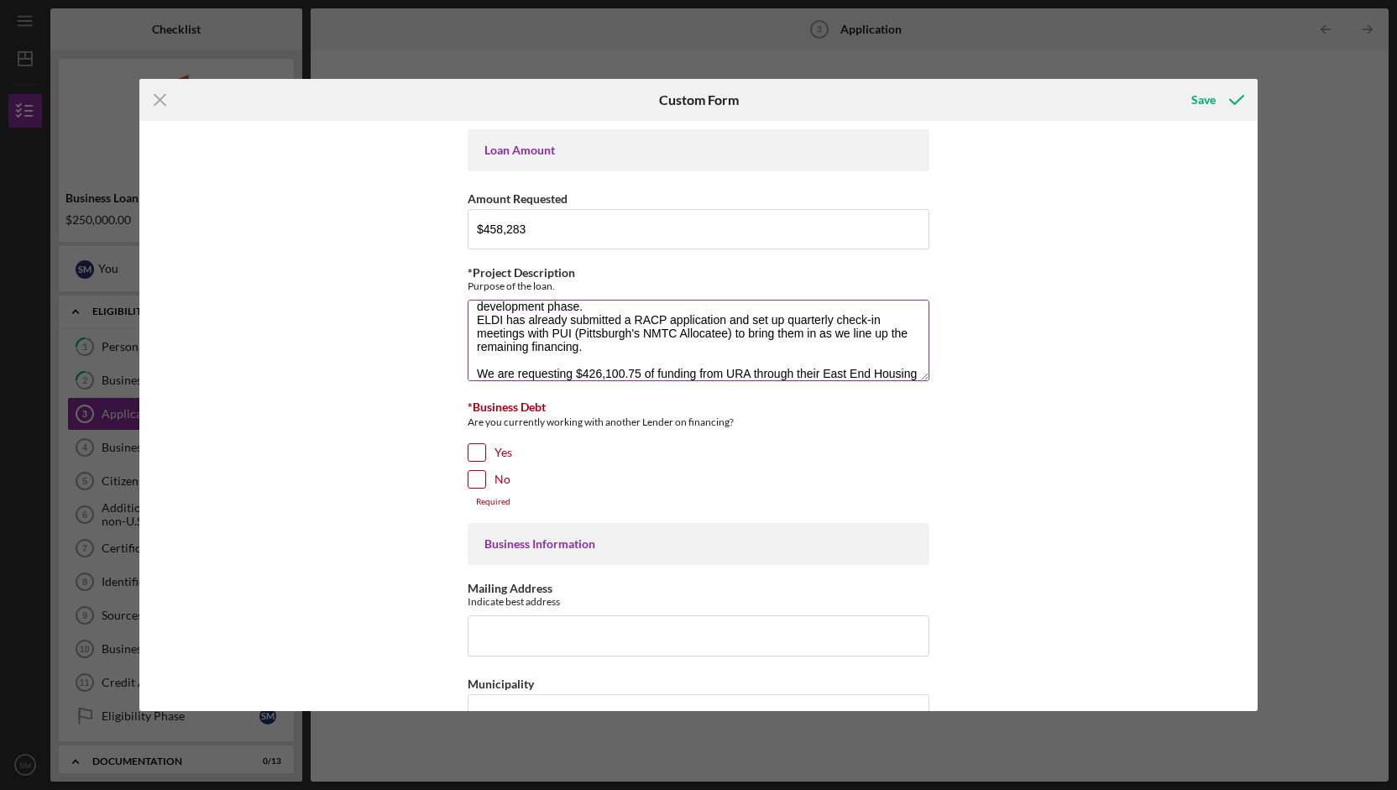
scroll to position [175, 0]
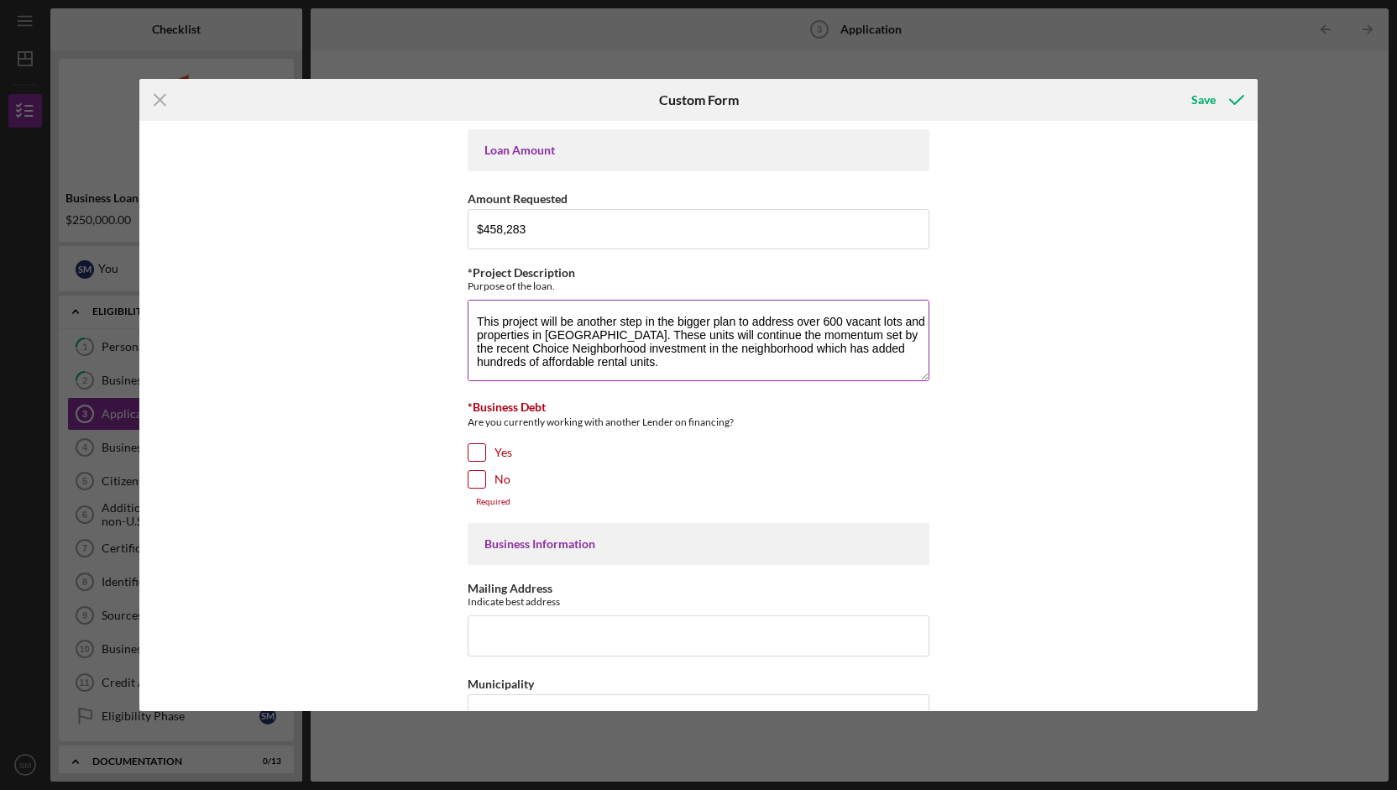
drag, startPoint x: 475, startPoint y: 338, endPoint x: 784, endPoint y: 314, distance: 309.1
click at [784, 314] on textarea "Aiming to replicate the scale and success of the initial 2019 NMTC-funded proje…" at bounding box center [699, 340] width 462 height 81
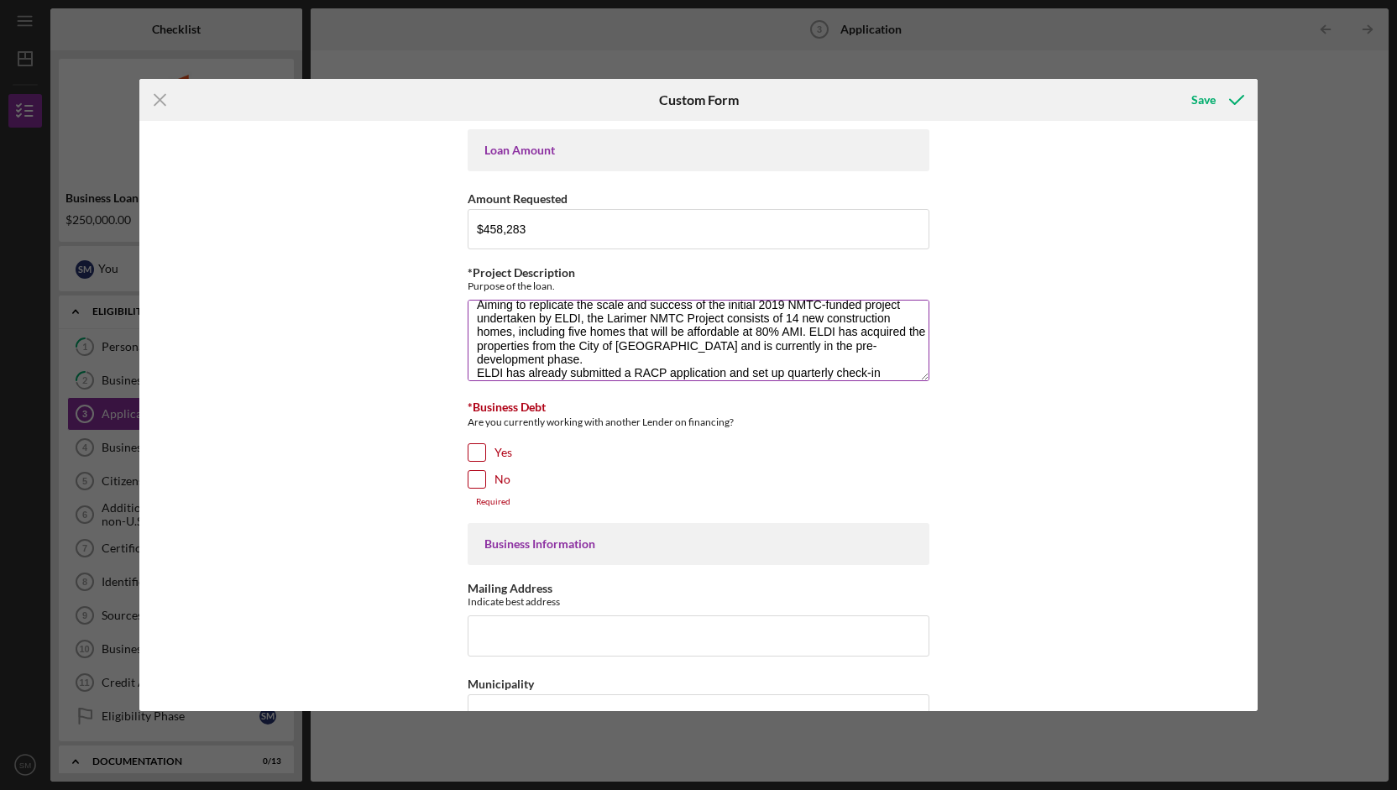
scroll to position [13, 0]
click at [541, 343] on textarea "Aiming to replicate the scale and success of the initial 2019 NMTC-funded proje…" at bounding box center [699, 340] width 462 height 81
click at [533, 364] on textarea "Aiming to replicate the scale and success of the initial 2019 NMTC-funded proje…" at bounding box center [699, 340] width 462 height 81
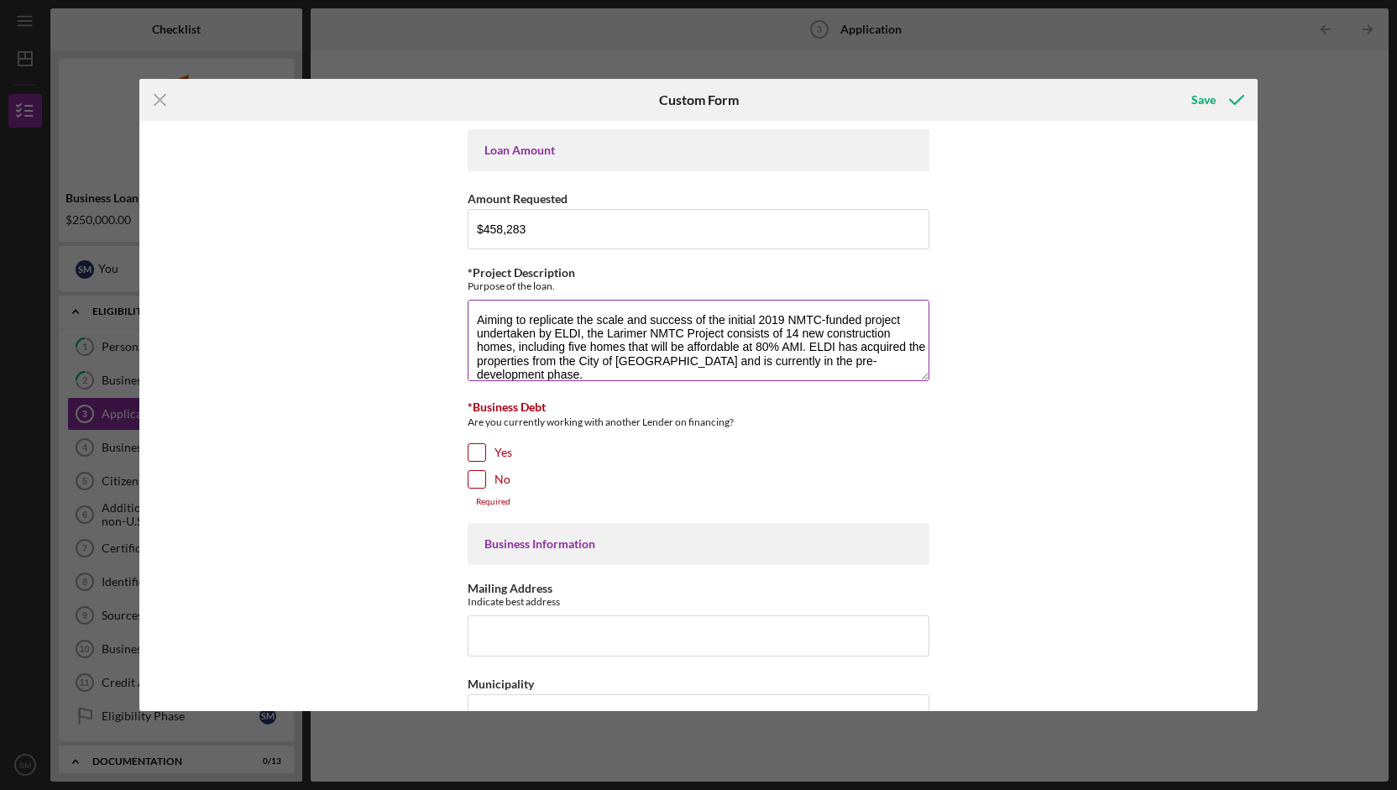
click at [499, 306] on textarea "Aiming to replicate the scale and success of the initial 2019 NMTC-funded proje…" at bounding box center [699, 340] width 462 height 81
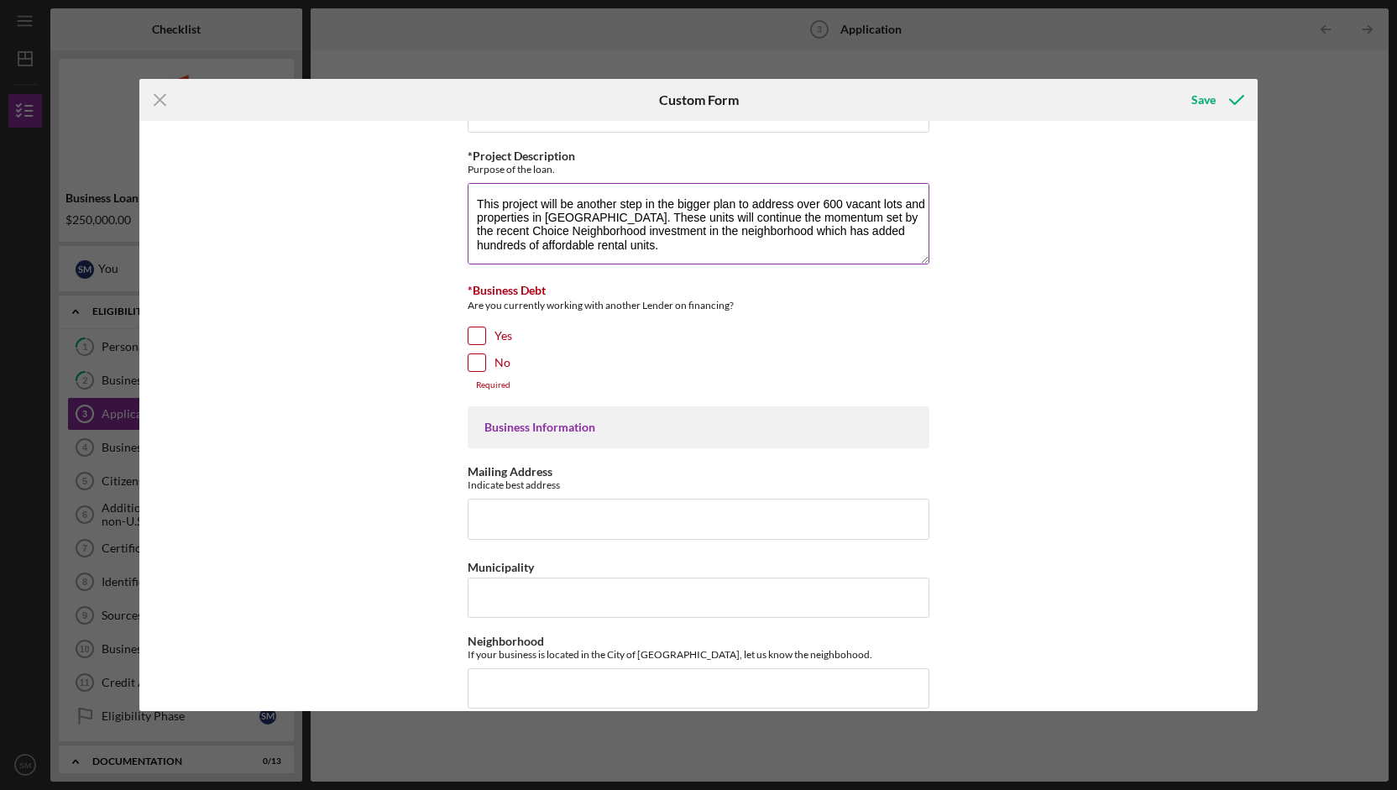
scroll to position [121, 0]
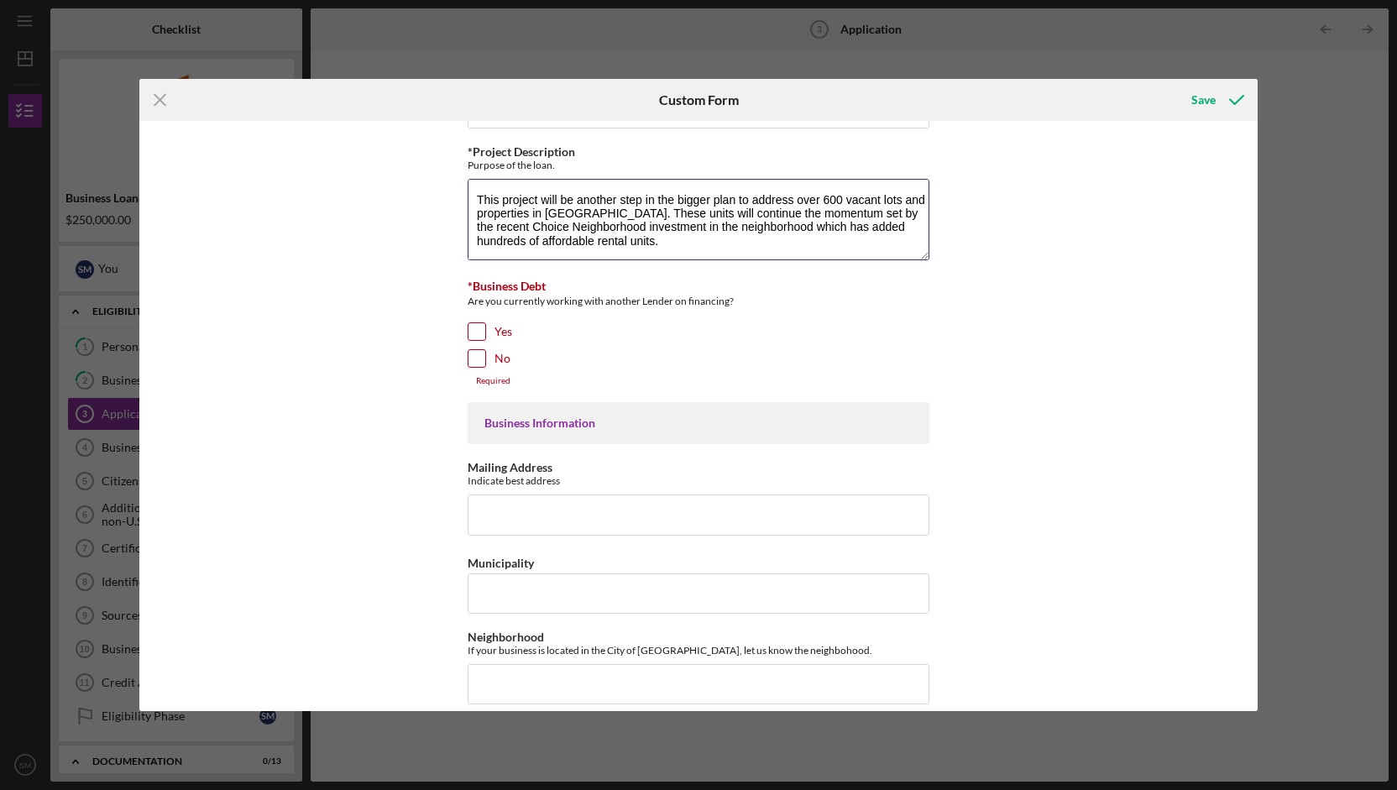
type textarea "Aiming to replicate the scale and success of the initial 2019 NMTC-funded proje…"
click at [480, 332] on input "Yes" at bounding box center [477, 331] width 17 height 17
checkbox input "true"
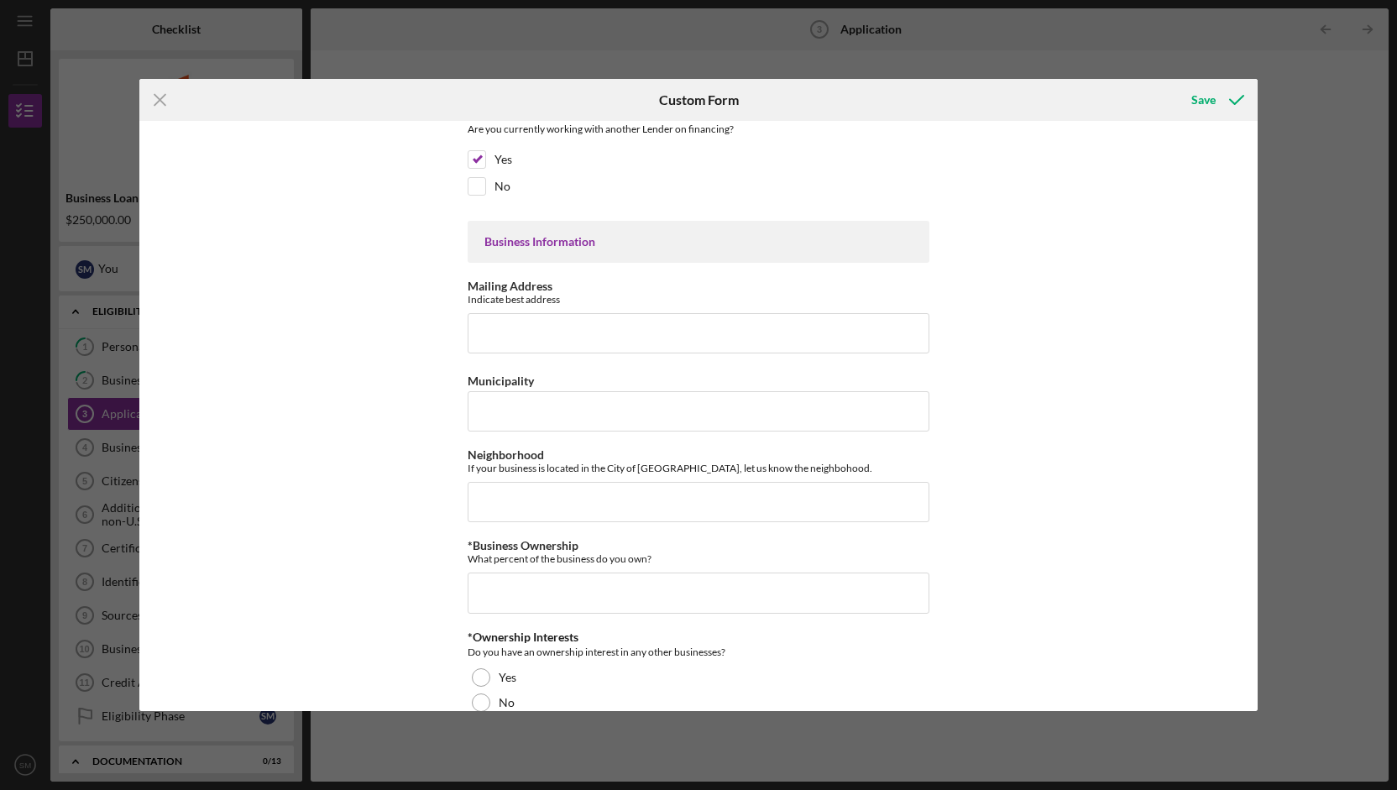
scroll to position [294, 0]
click at [662, 323] on input "Mailing Address" at bounding box center [699, 332] width 462 height 40
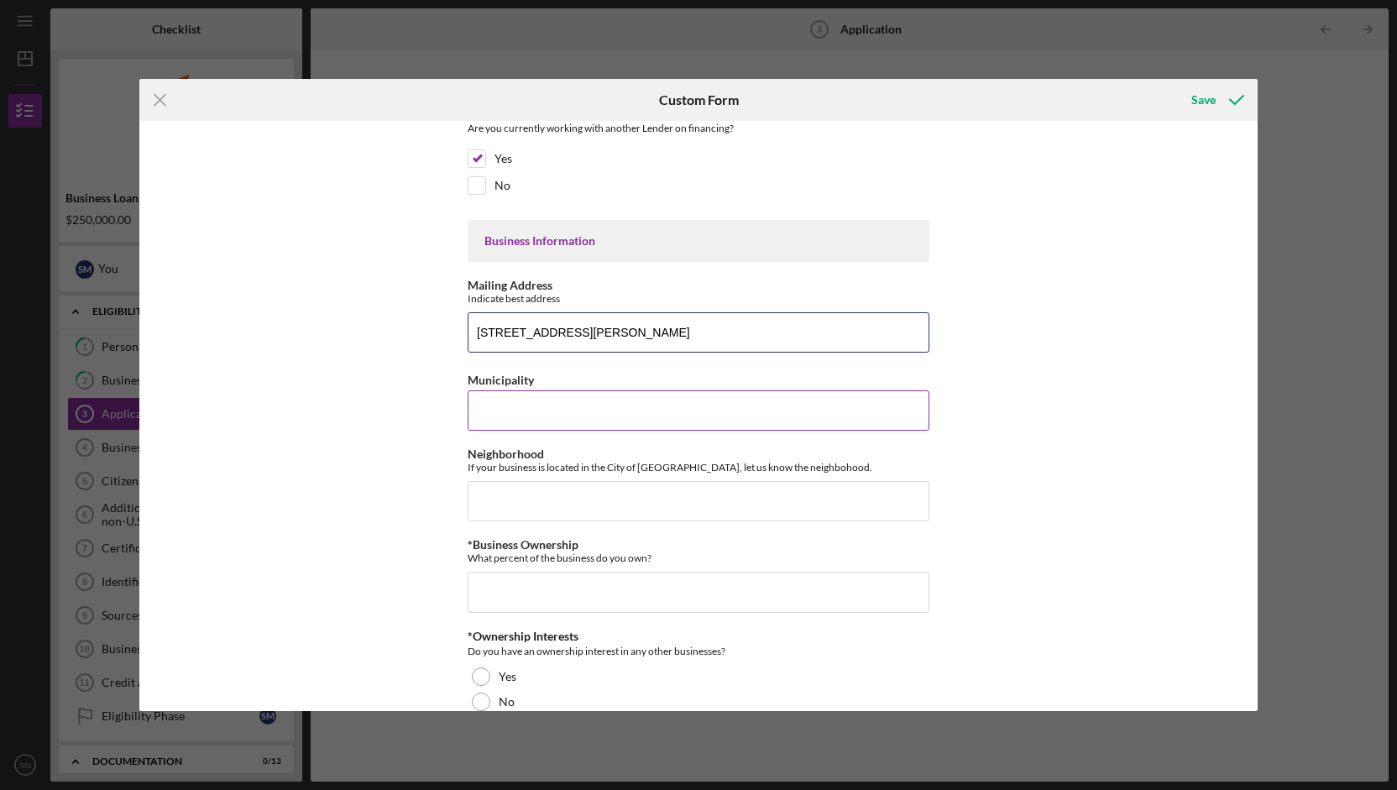
type input "[STREET_ADDRESS][PERSON_NAME]"
click at [565, 414] on input "Municipality" at bounding box center [699, 411] width 462 height 40
type input "[GEOGRAPHIC_DATA]"
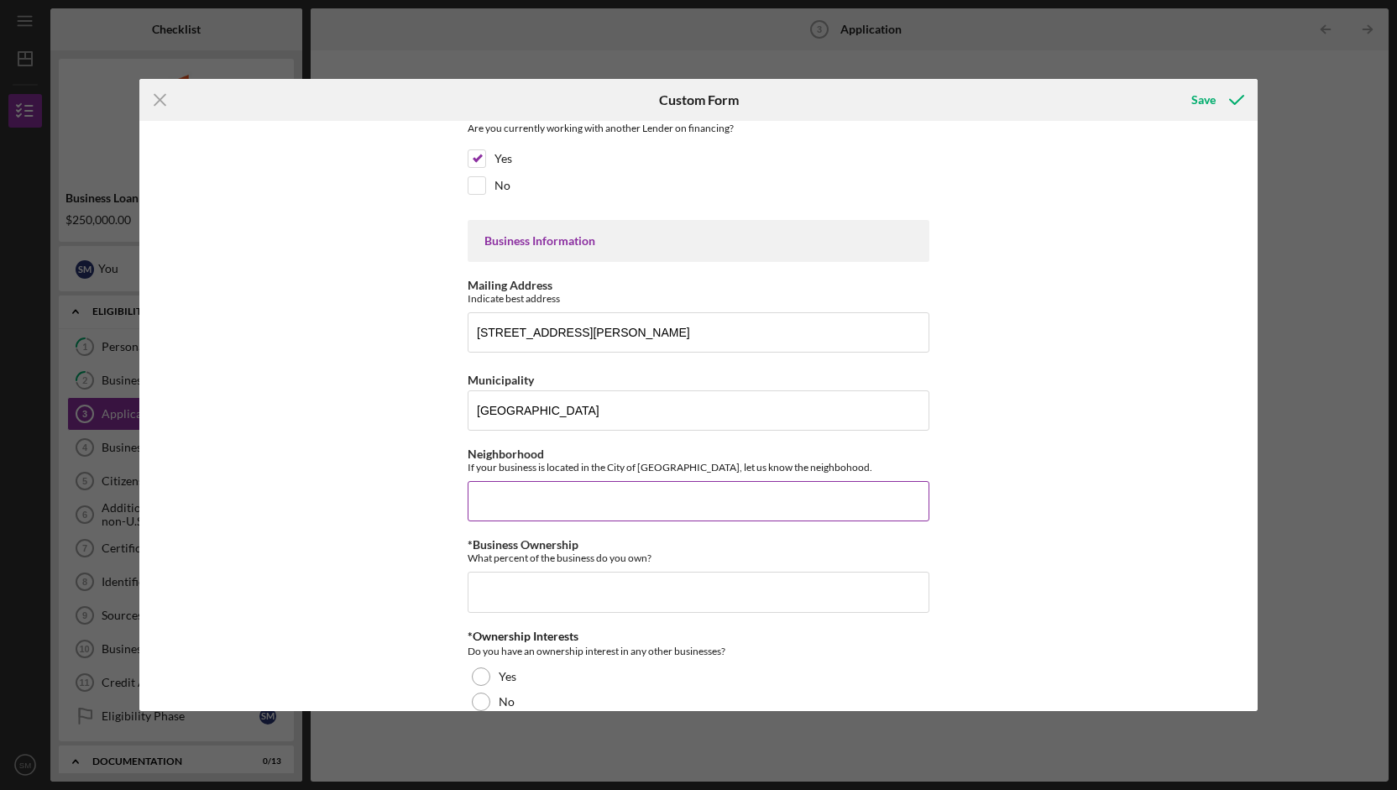
click at [569, 493] on input "Neighborhood" at bounding box center [699, 501] width 462 height 40
type input "L"
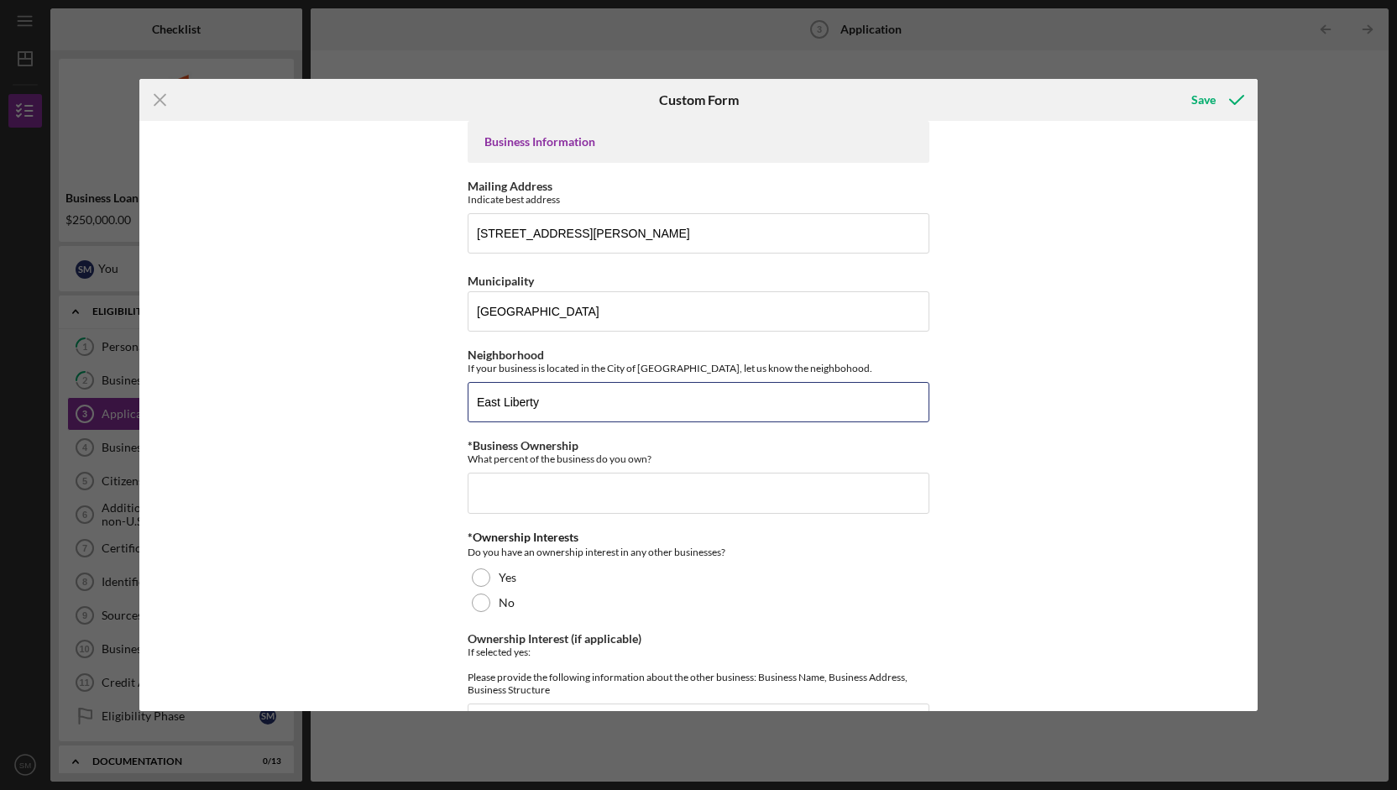
scroll to position [396, 0]
type input "East Liberty"
click at [619, 484] on input "*Business Ownership" at bounding box center [699, 490] width 462 height 40
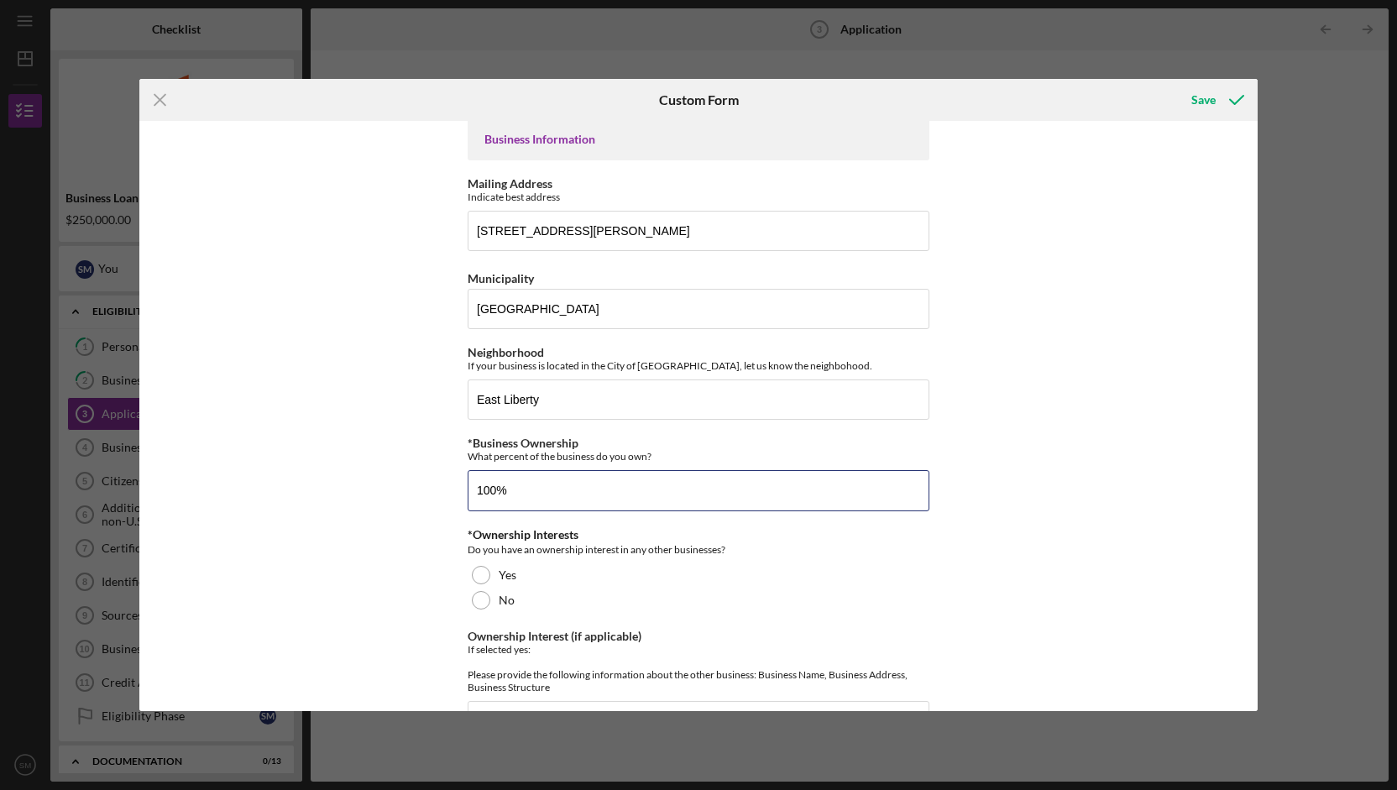
scroll to position [597, 0]
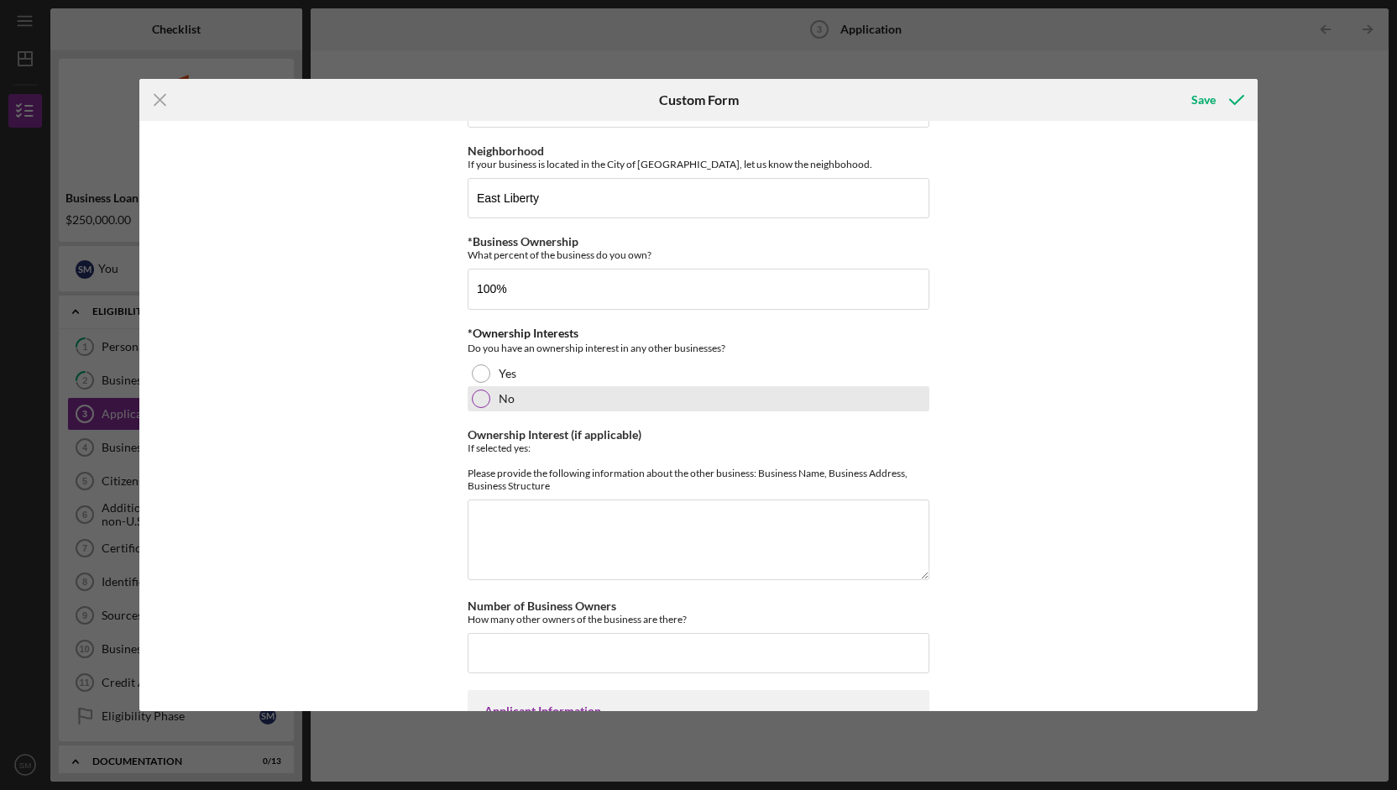
type input "100.00000%"
click at [481, 399] on div at bounding box center [481, 399] width 18 height 18
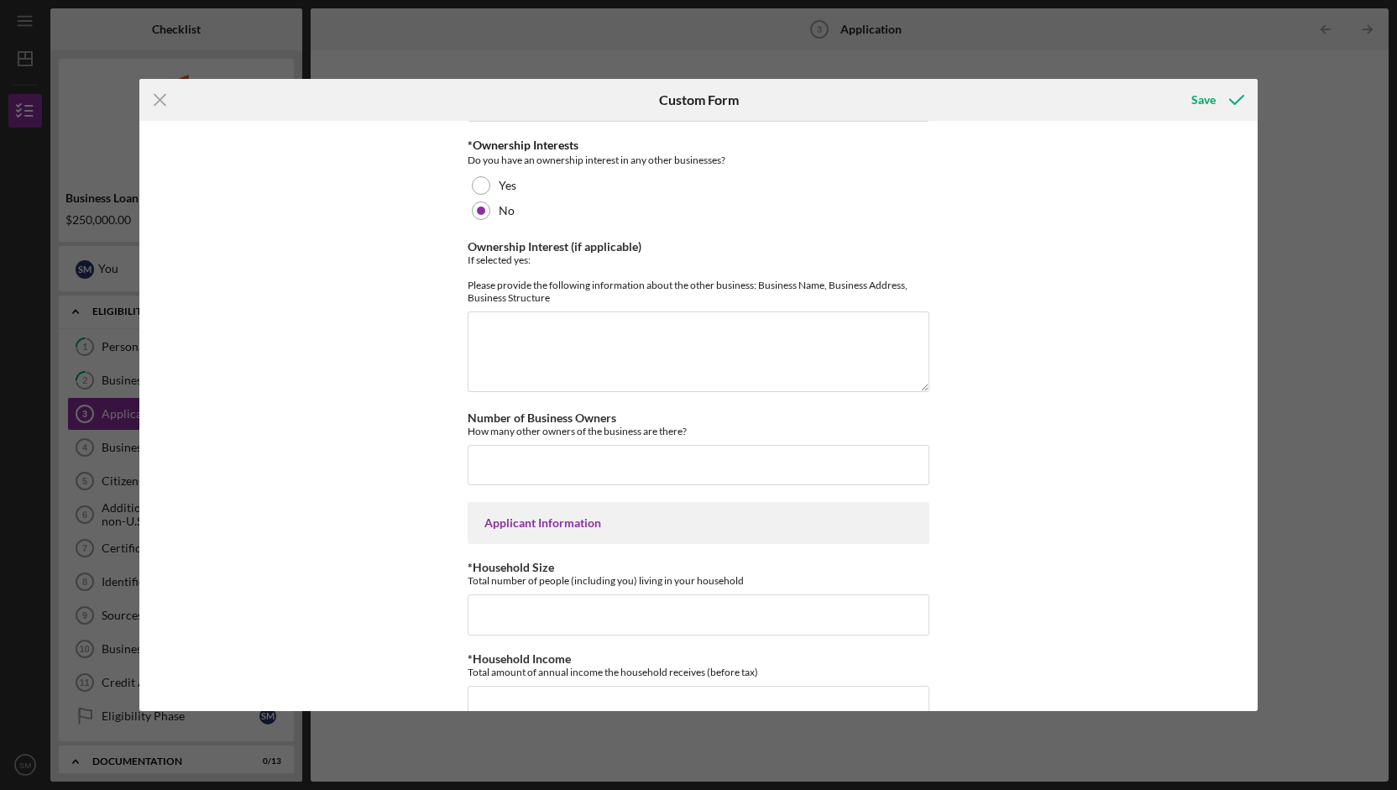
scroll to position [786, 0]
click at [595, 343] on textarea "Ownership Interest (if applicable)" at bounding box center [699, 351] width 462 height 81
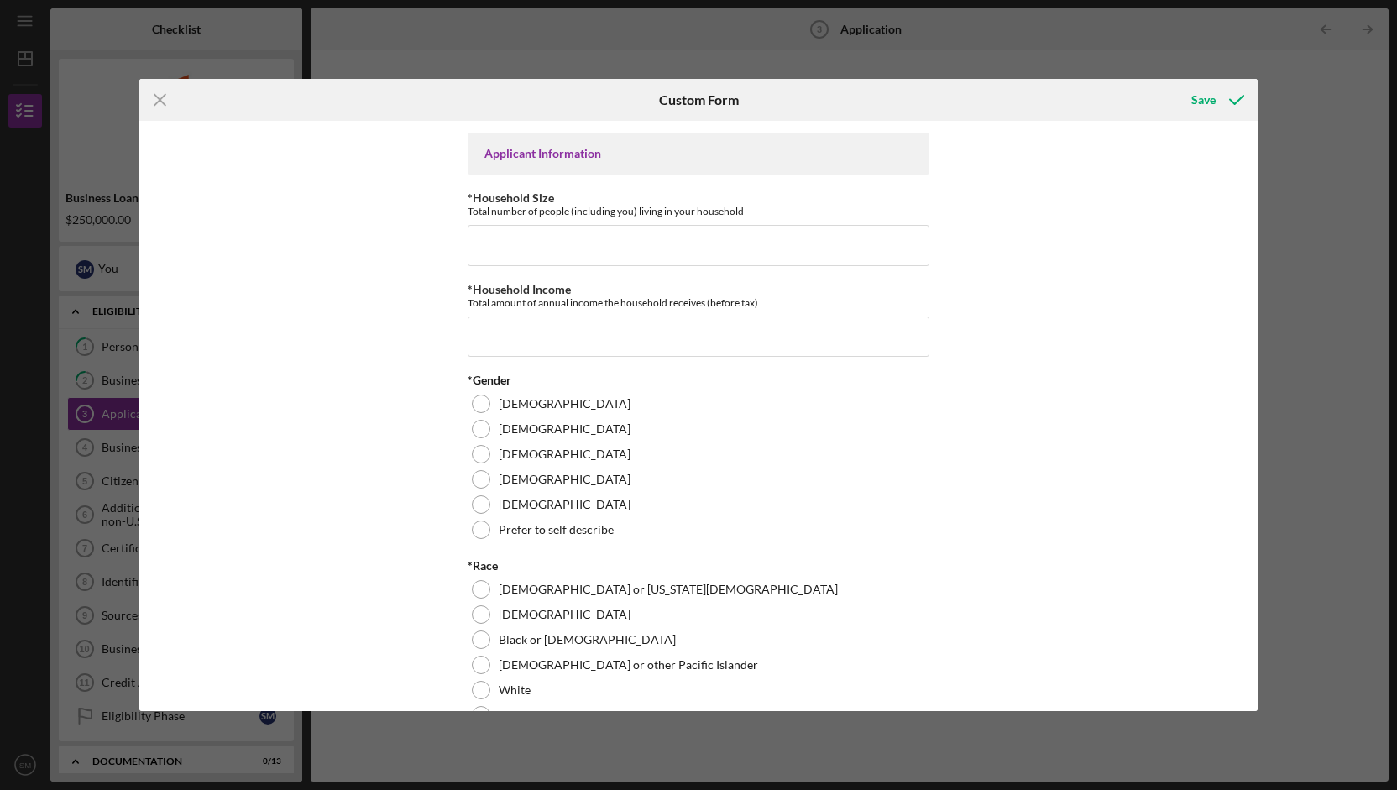
scroll to position [1156, 0]
click at [610, 256] on input "*Household Size" at bounding box center [699, 244] width 462 height 40
type input "0"
click at [339, 358] on div "Loan Amount Amount Requested $458,283 *Project Description Purpose of the loan.…" at bounding box center [698, 416] width 1118 height 590
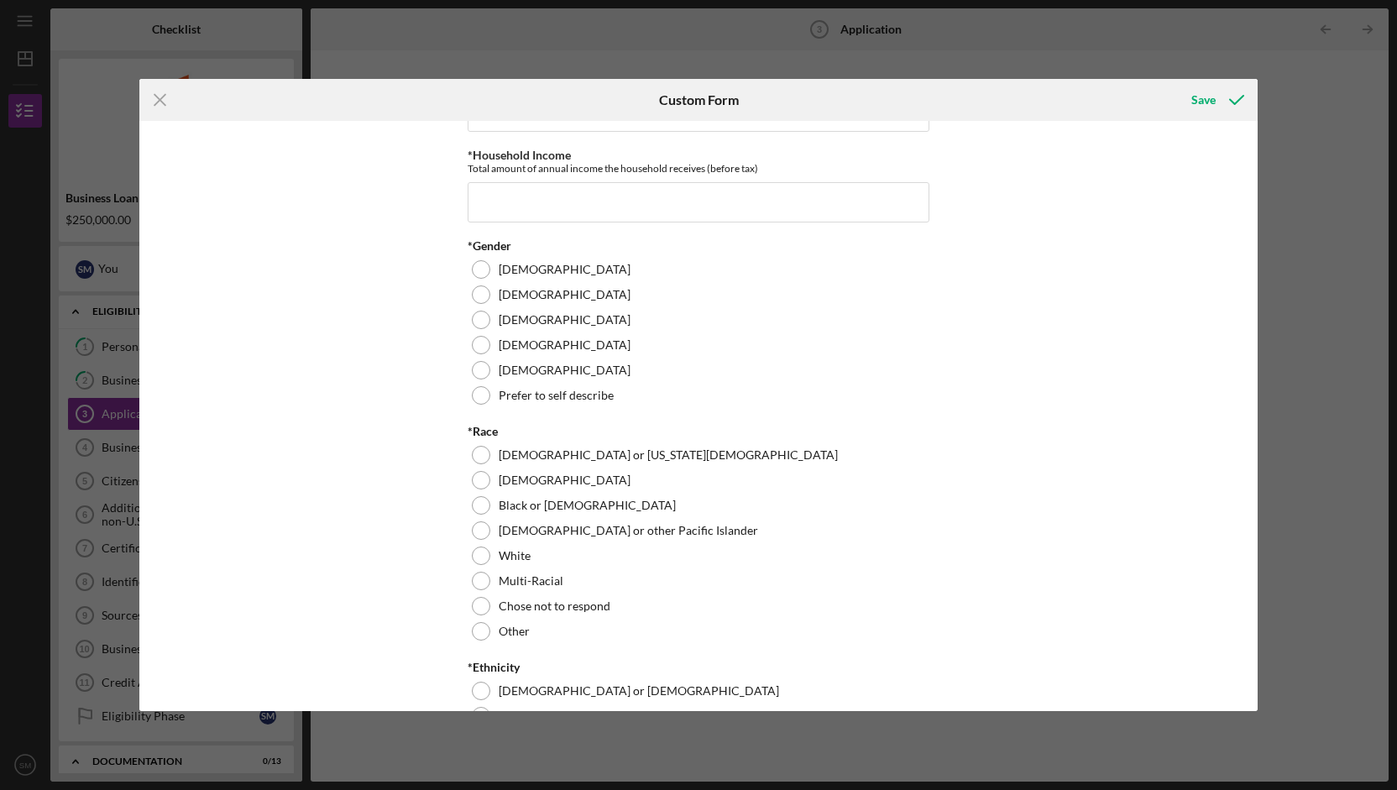
scroll to position [1290, 0]
click at [554, 211] on input "*Household Income" at bounding box center [699, 201] width 462 height 40
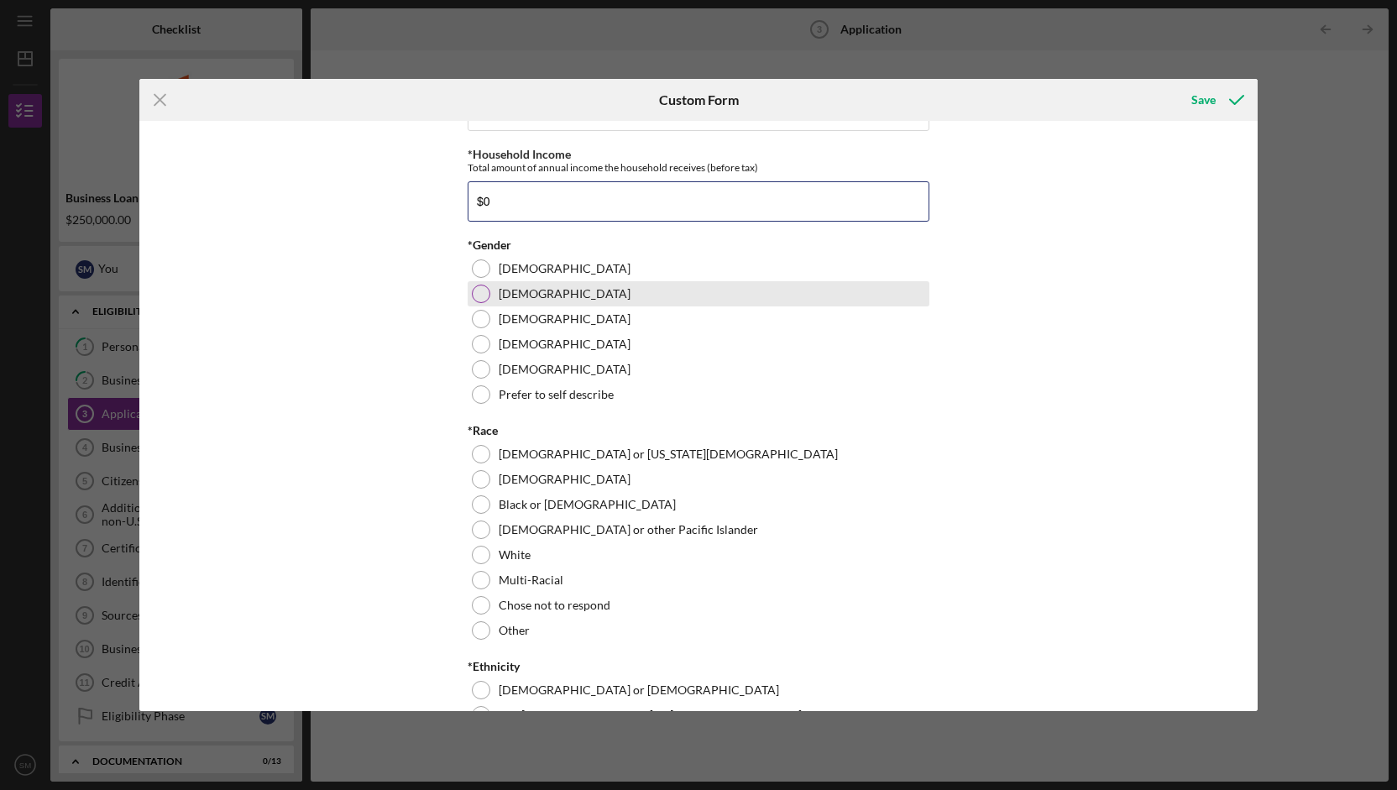
type input "$0"
click at [512, 307] on div "[DEMOGRAPHIC_DATA]" at bounding box center [699, 293] width 462 height 25
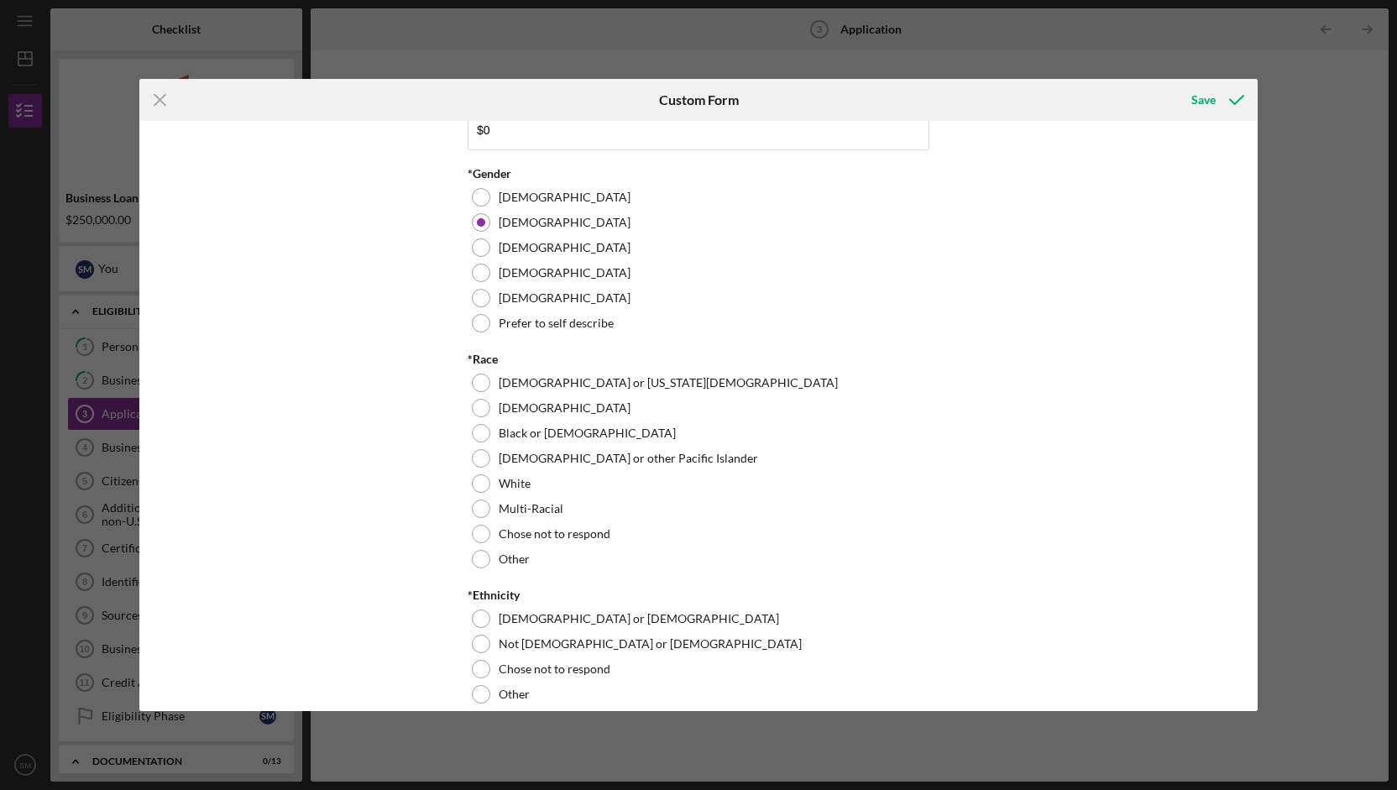
scroll to position [1360, 0]
click at [595, 332] on label "Prefer to self describe" at bounding box center [556, 324] width 115 height 13
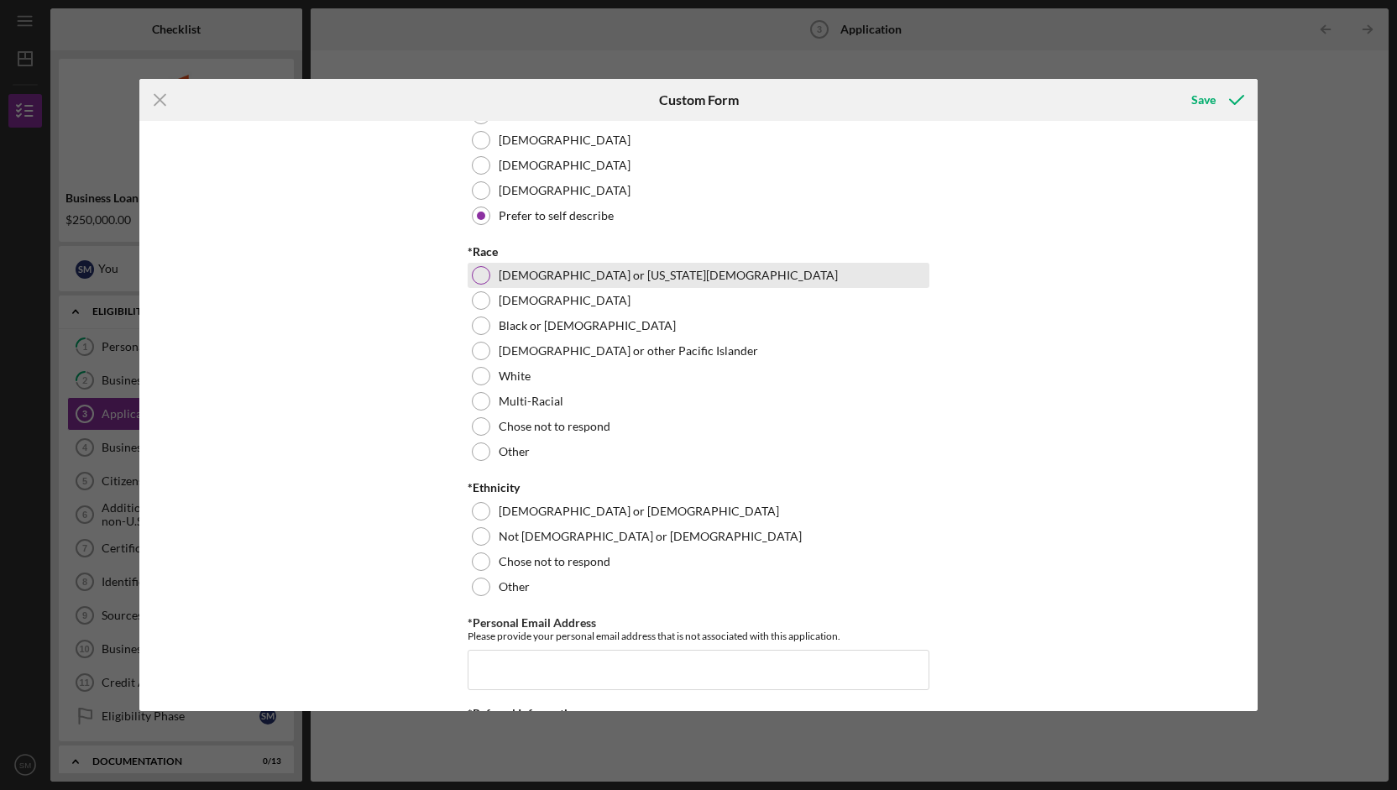
scroll to position [1486, 0]
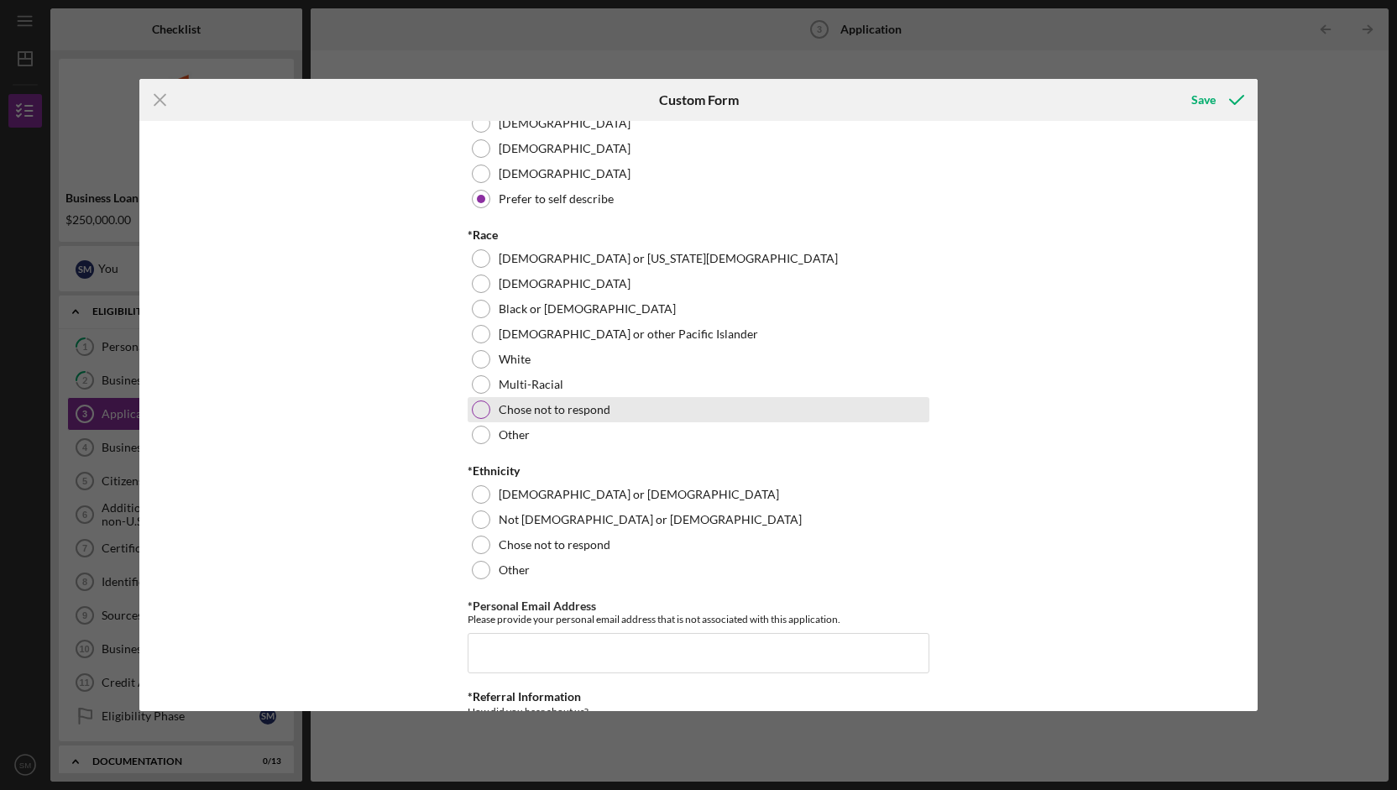
click at [632, 422] on div "Chose not to respond" at bounding box center [699, 409] width 462 height 25
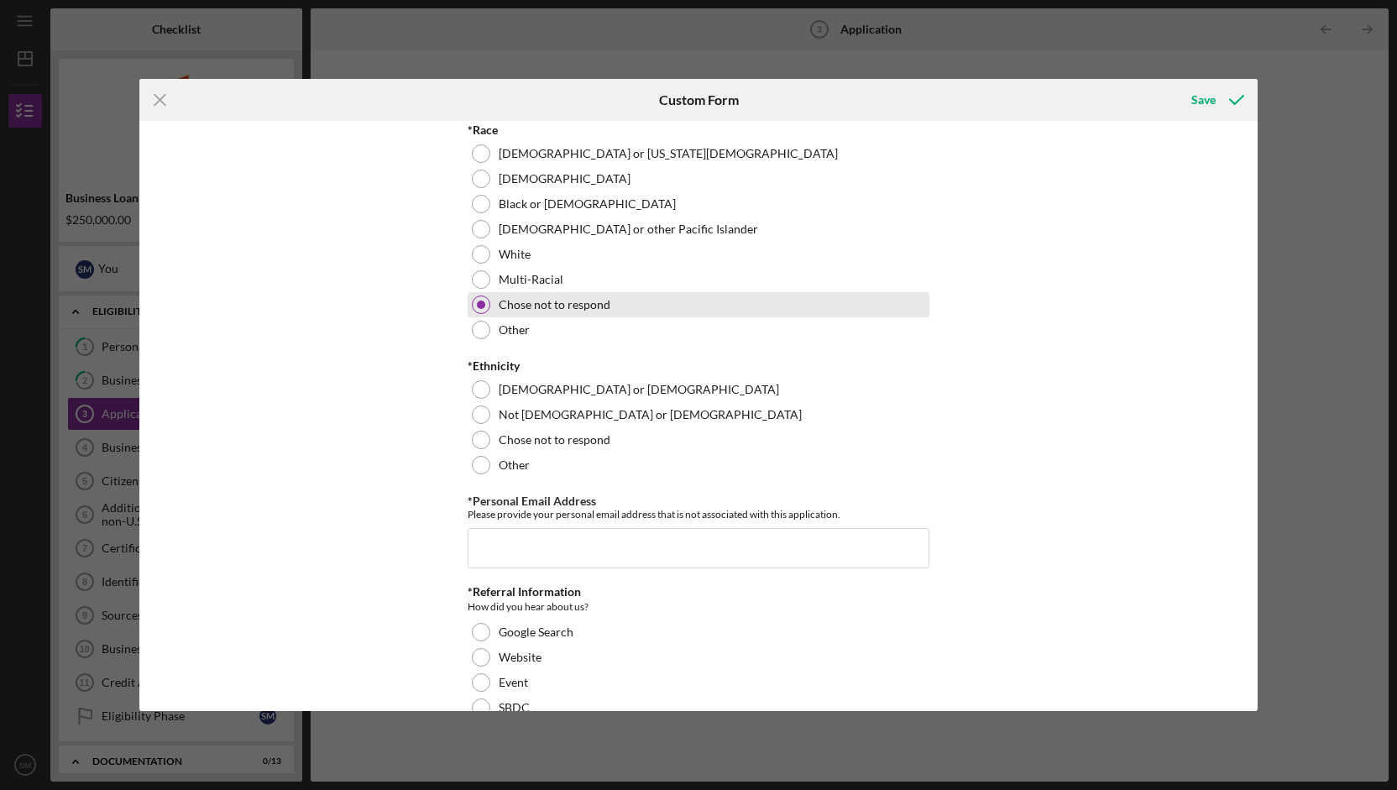
scroll to position [1596, 0]
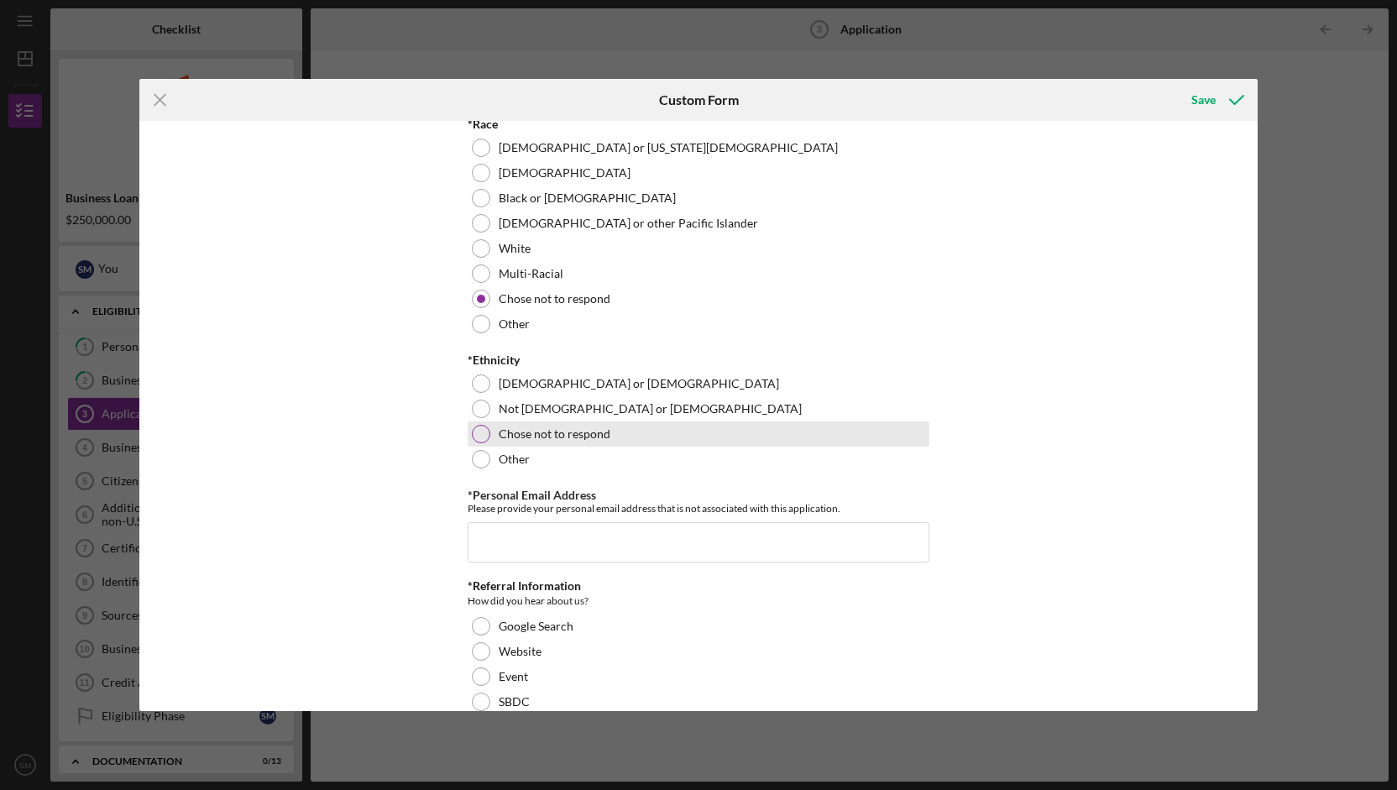
click at [548, 441] on label "Chose not to respond" at bounding box center [555, 433] width 112 height 13
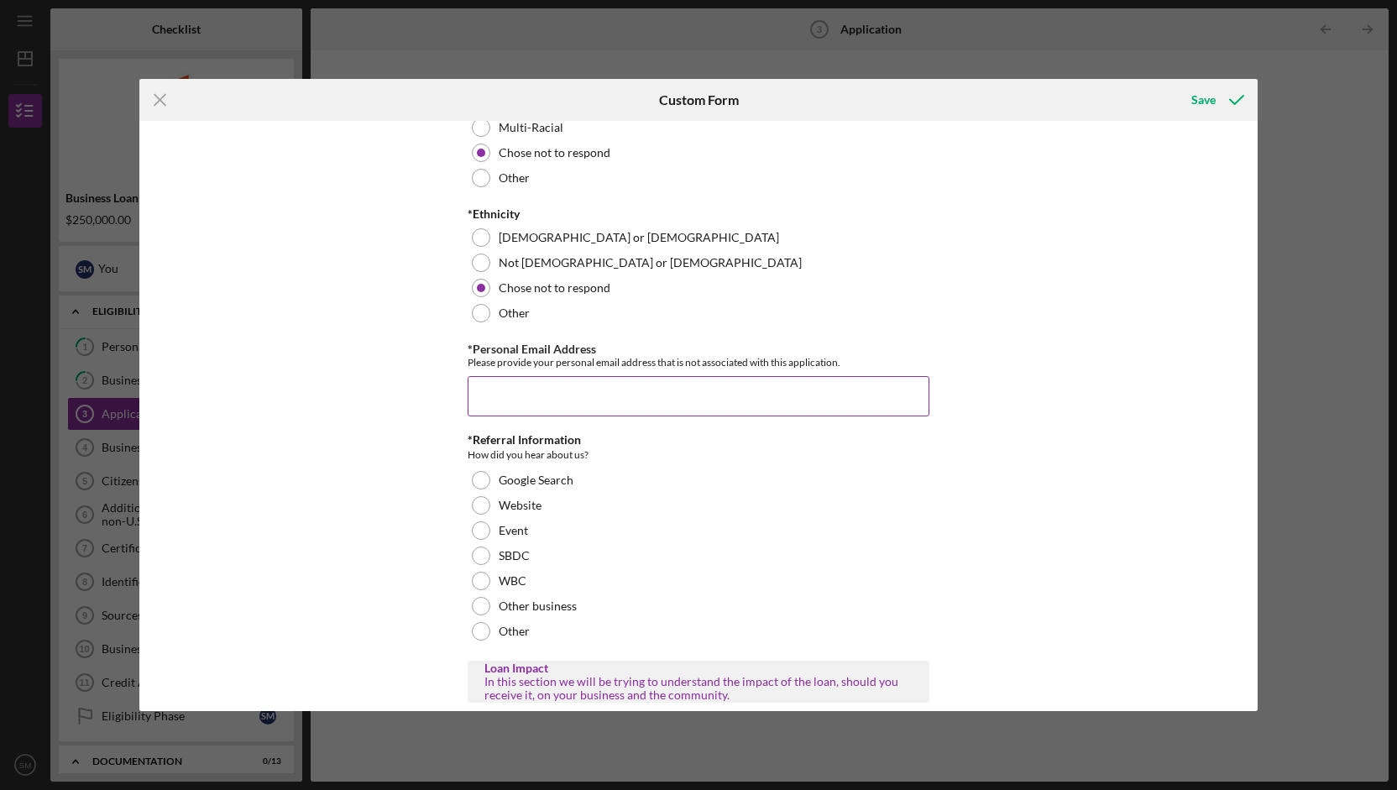
click at [670, 417] on input "*Personal Email Address" at bounding box center [699, 396] width 462 height 40
type input "[PERSON_NAME][EMAIL_ADDRESS][PERSON_NAME][DOMAIN_NAME]"
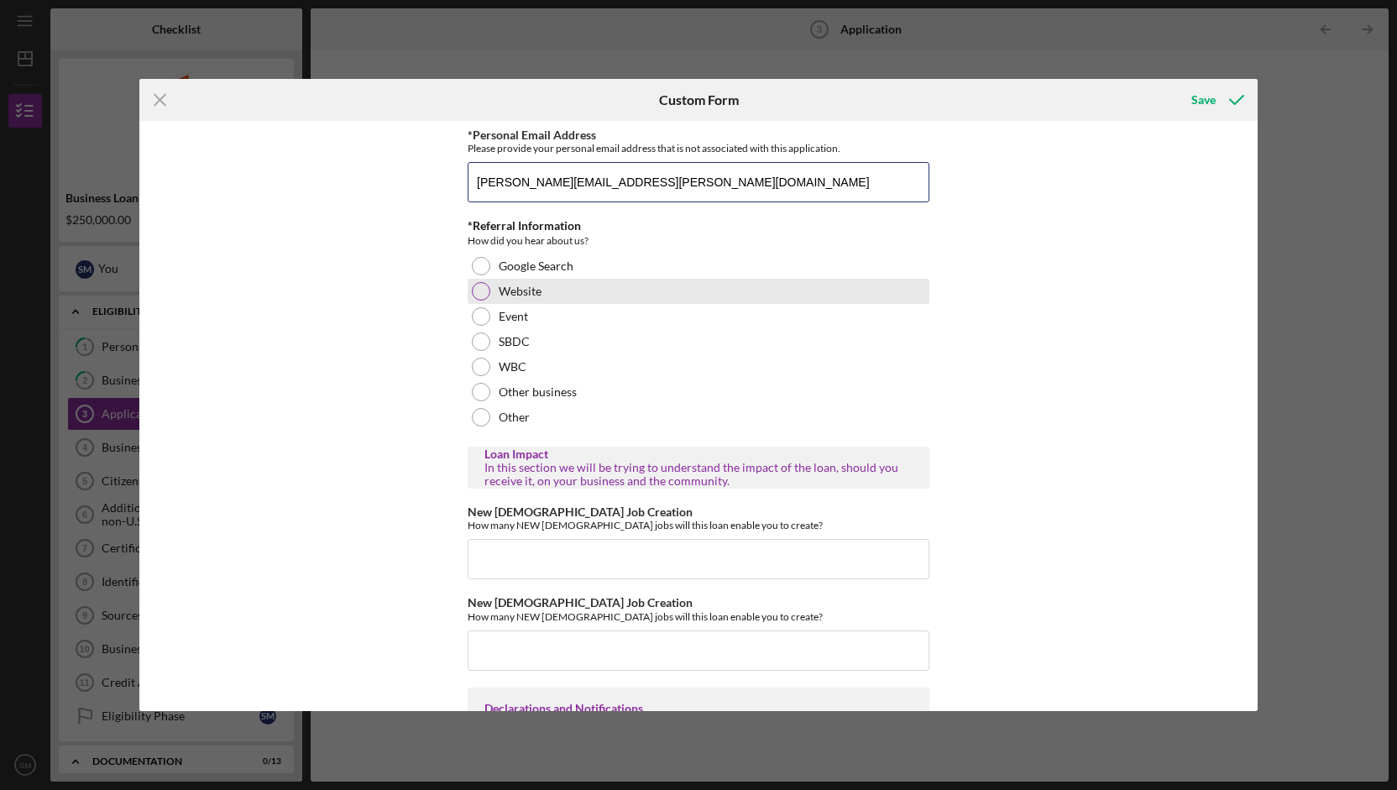
scroll to position [1958, 0]
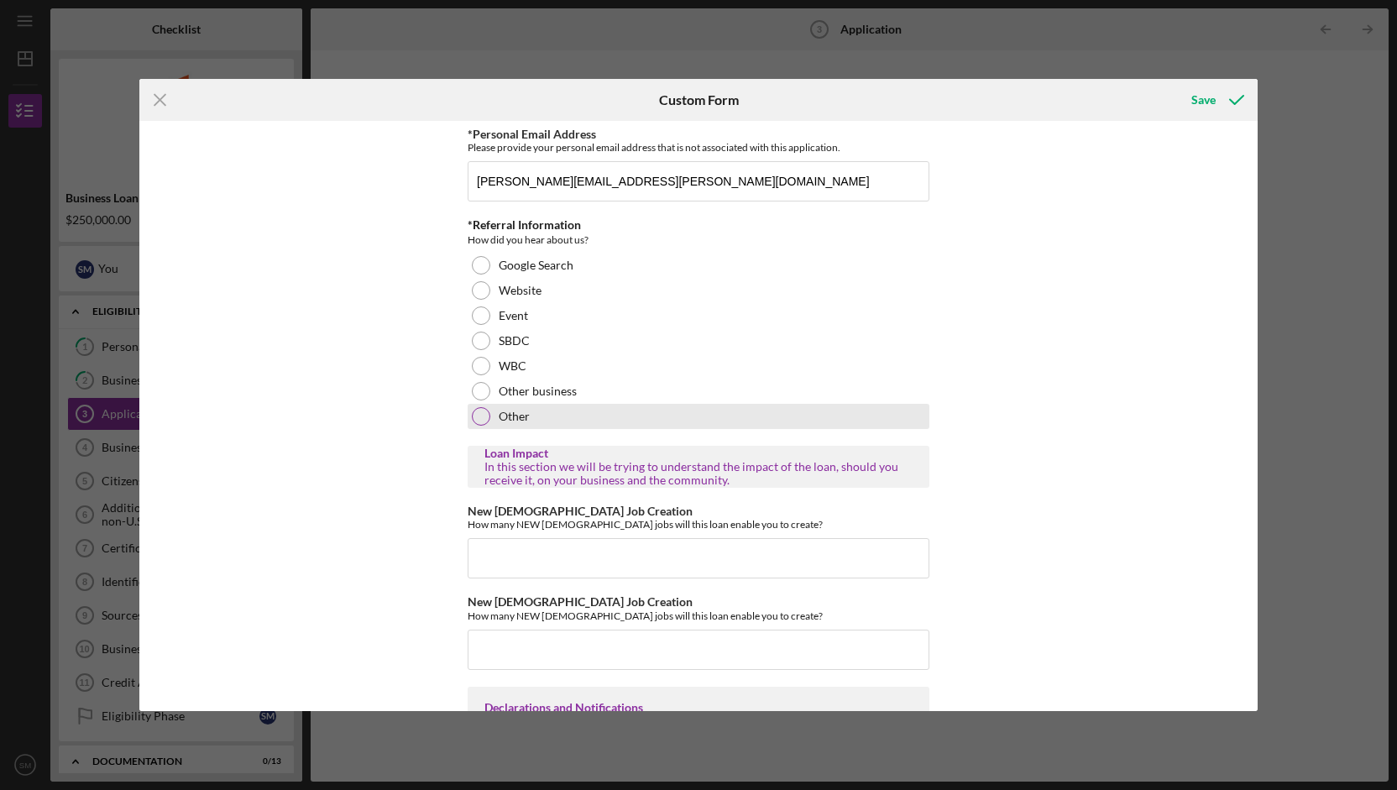
click at [633, 429] on div "Other" at bounding box center [699, 416] width 462 height 25
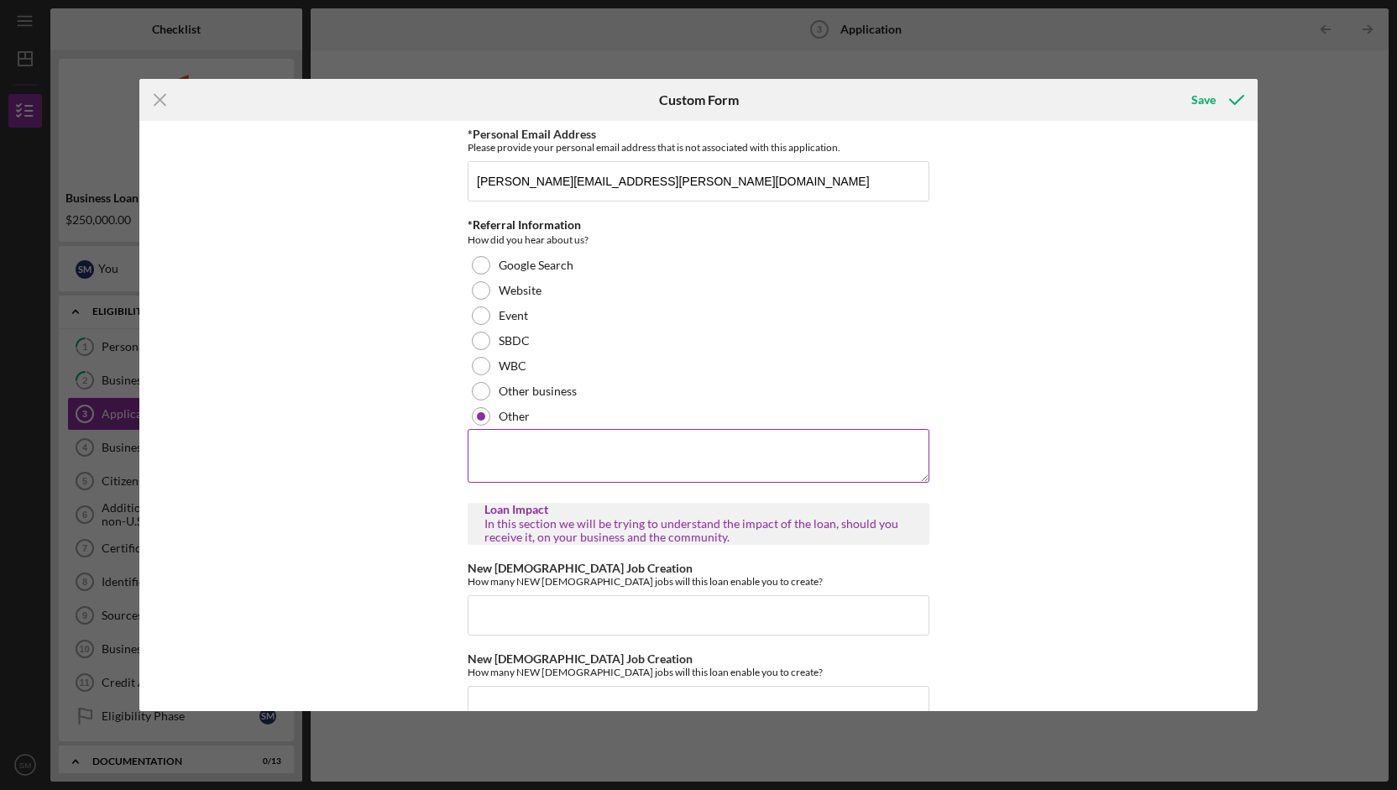
click at [633, 471] on textarea at bounding box center [699, 456] width 462 height 54
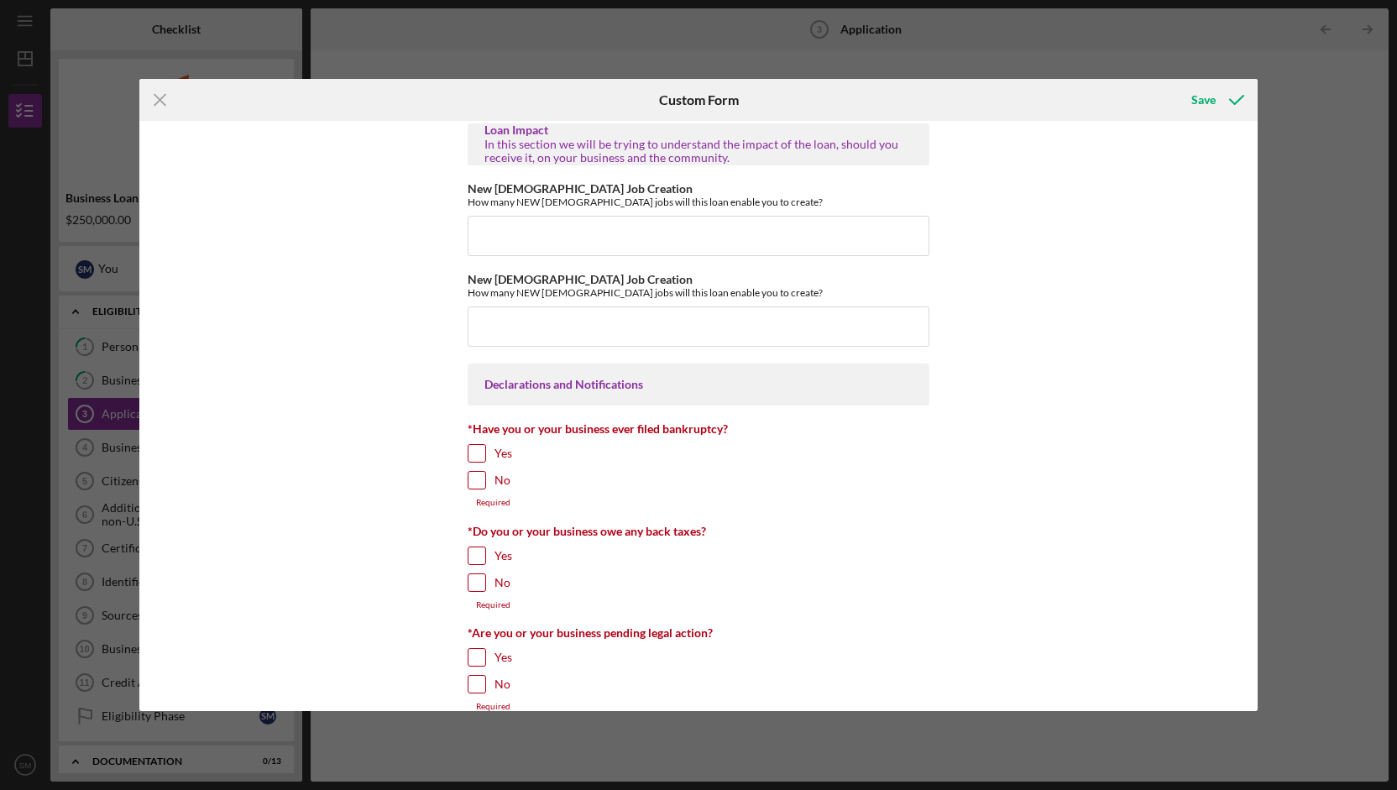
scroll to position [2338, 0]
type textarea "Referred by [PERSON_NAME]"
click at [626, 254] on input "New [DEMOGRAPHIC_DATA] Job Creation" at bounding box center [699, 235] width 462 height 40
type input "42"
click at [616, 340] on input "New [DEMOGRAPHIC_DATA] Job Creation" at bounding box center [699, 326] width 462 height 40
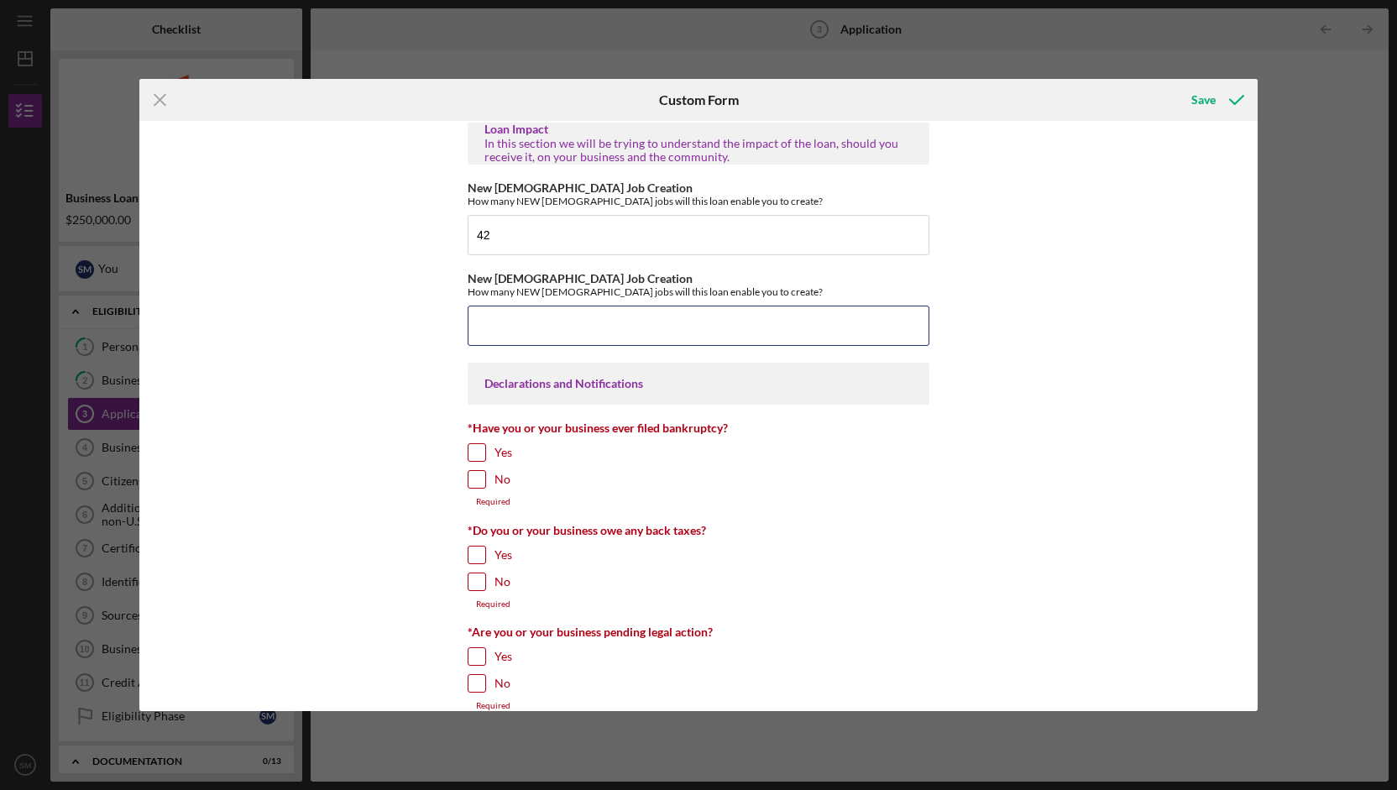
scroll to position [2476, 0]
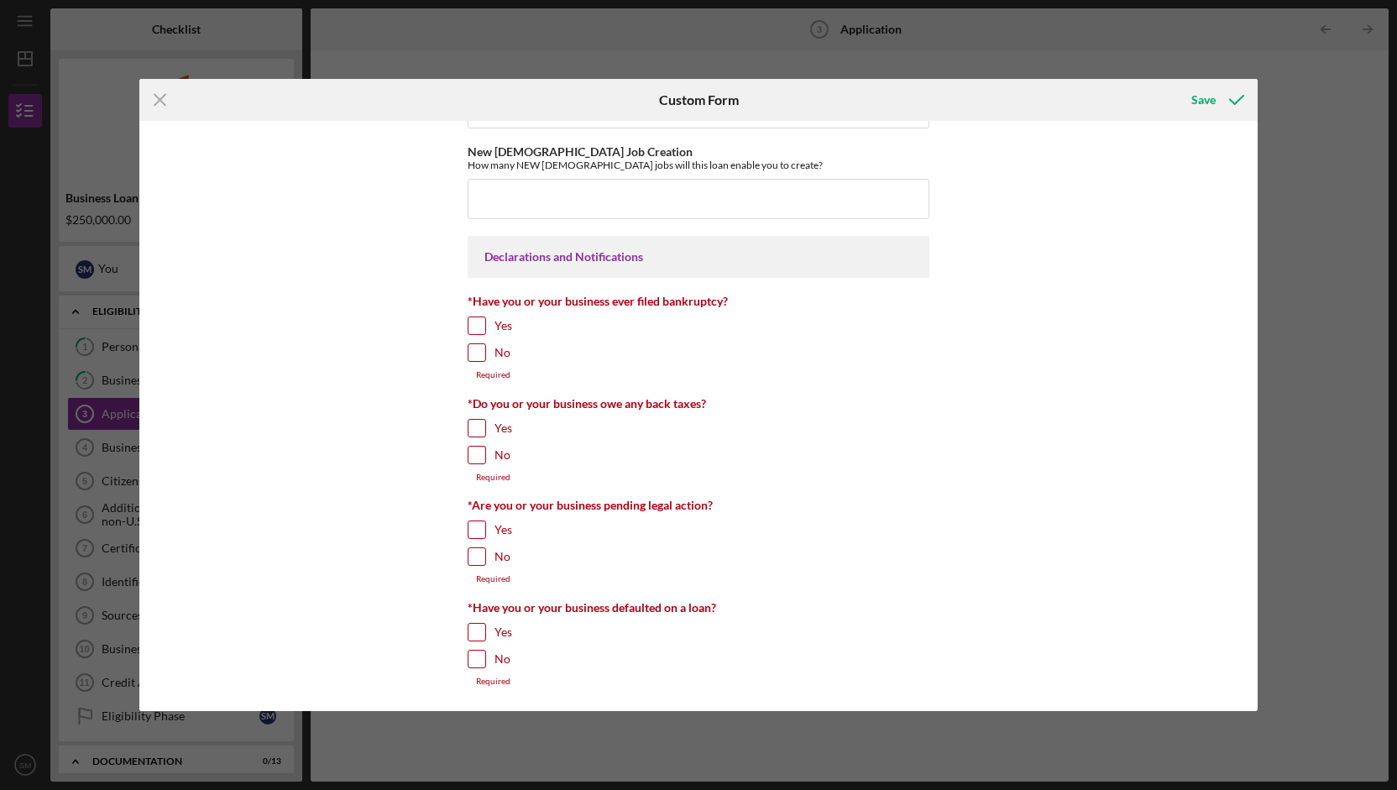
click at [1098, 347] on div "Loan Amount Amount Requested $458,283 *Project Description Purpose of the loan.…" at bounding box center [698, 416] width 1118 height 590
click at [473, 360] on input "No" at bounding box center [477, 352] width 17 height 17
checkbox input "true"
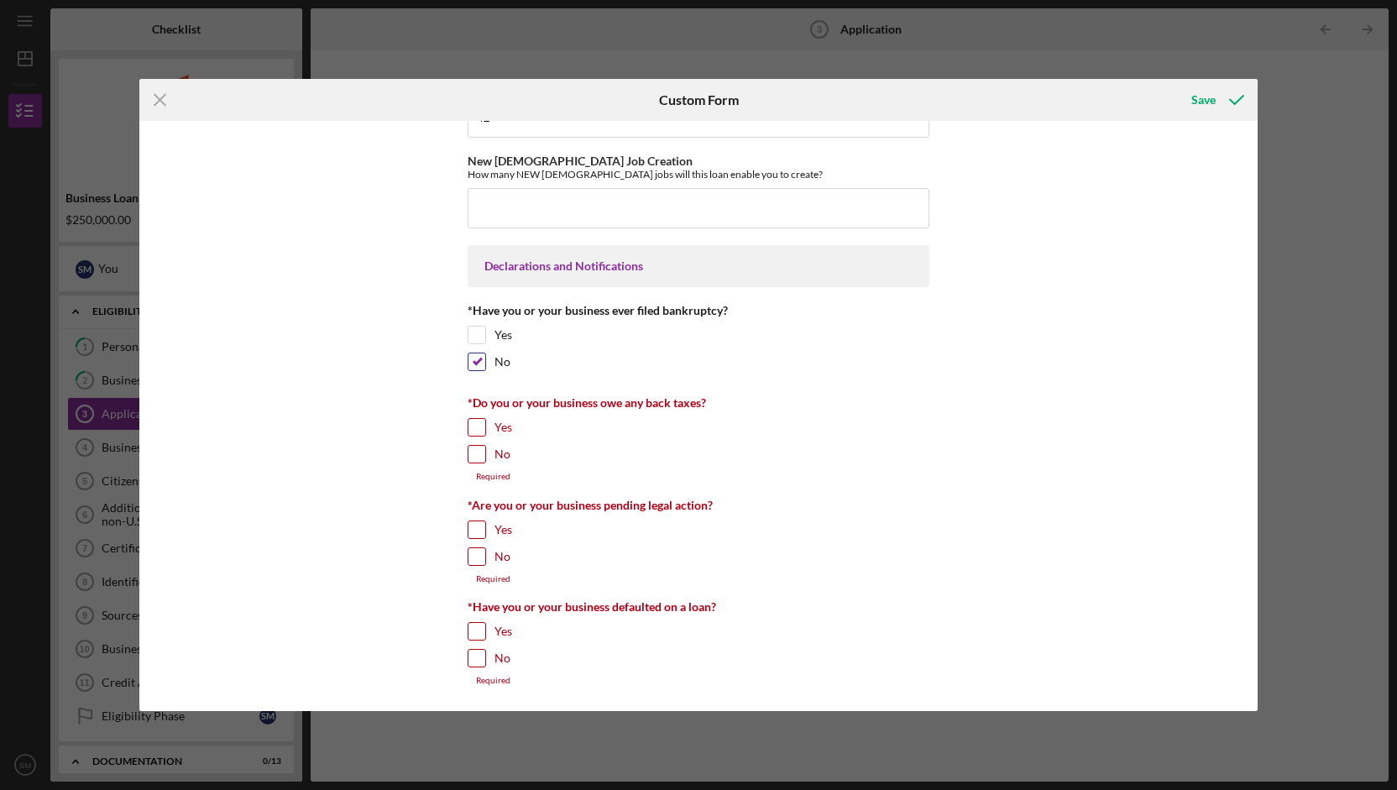
scroll to position [2466, 0]
click at [472, 459] on input "No" at bounding box center [477, 454] width 17 height 17
checkbox input "true"
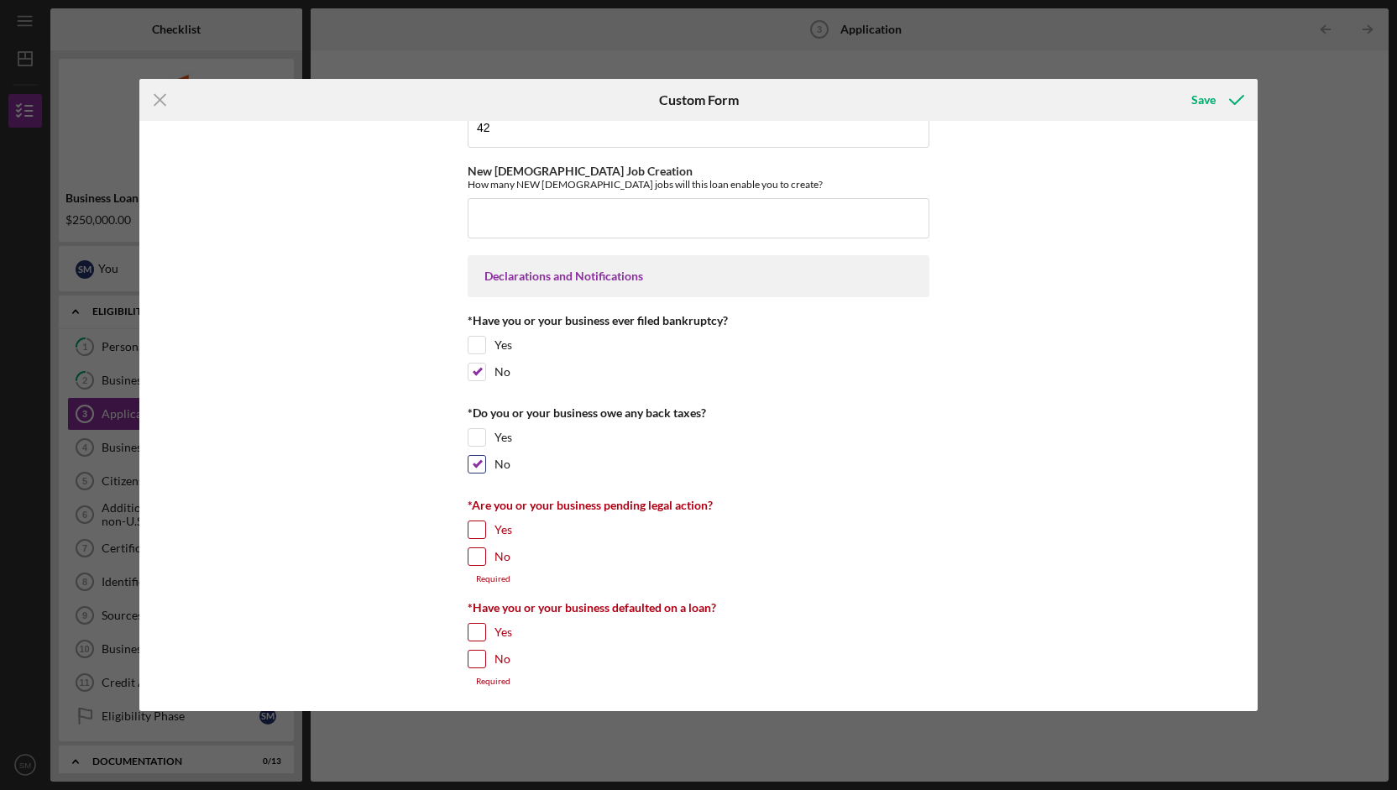
scroll to position [2456, 0]
click at [474, 563] on input "No" at bounding box center [477, 556] width 17 height 17
checkbox input "true"
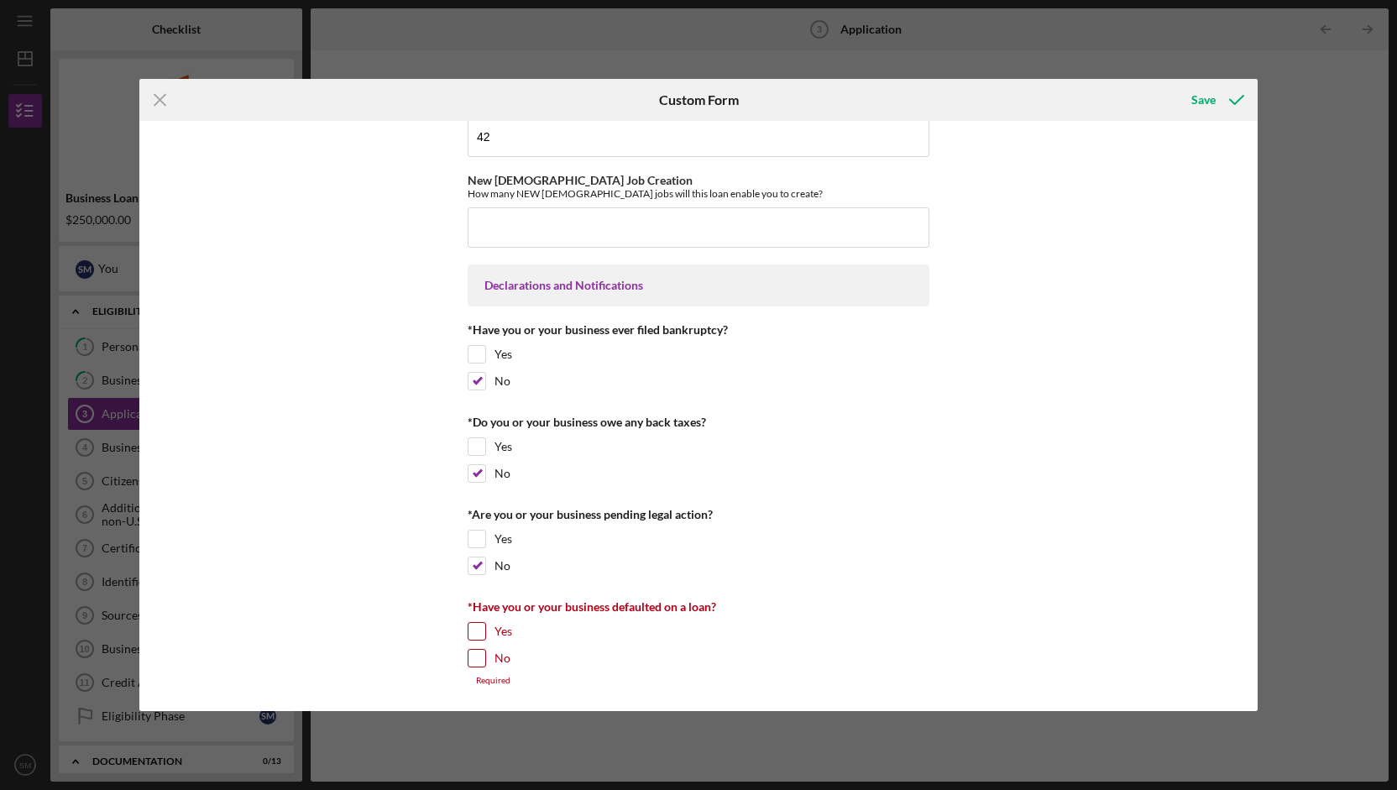
click at [475, 665] on input "No" at bounding box center [477, 658] width 17 height 17
checkbox input "true"
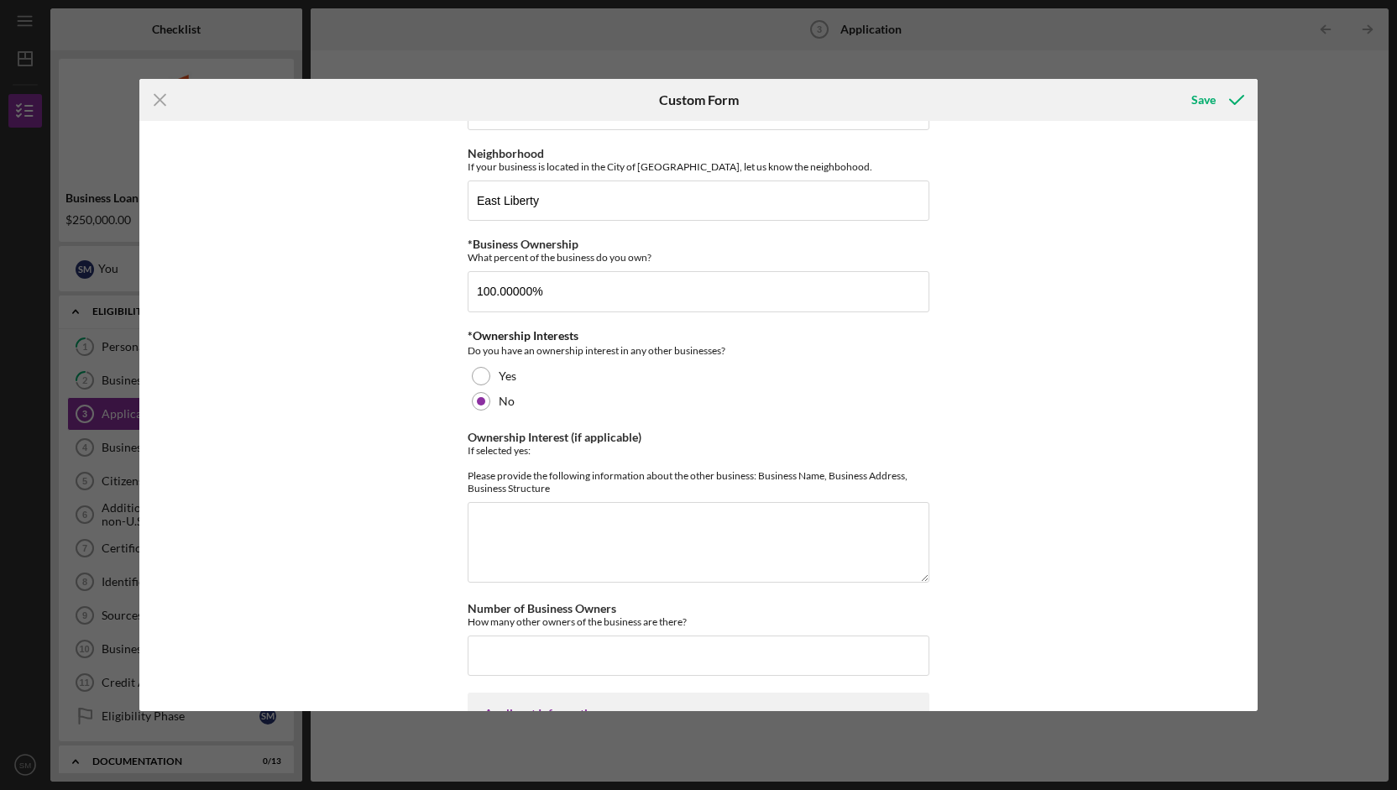
scroll to position [381, 0]
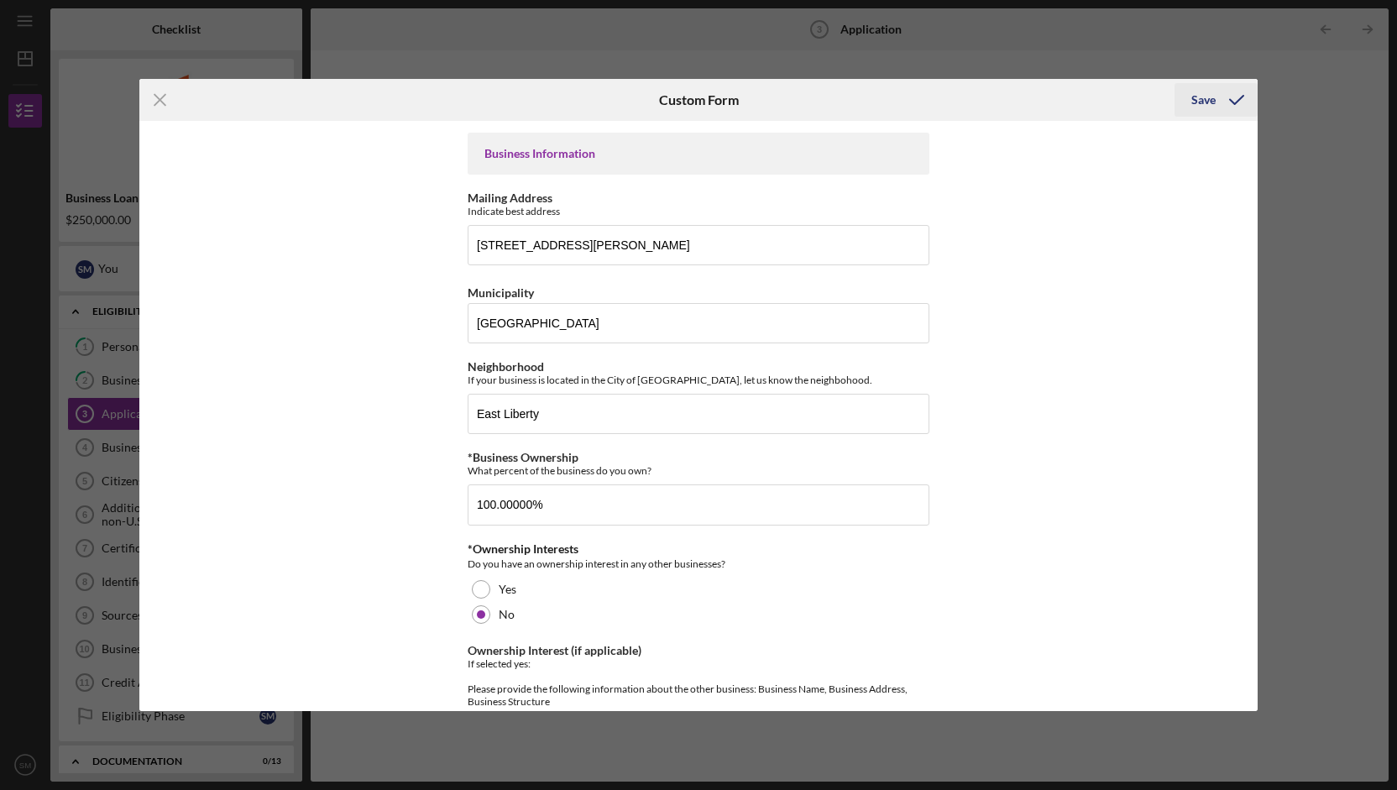
click at [1204, 102] on div "Save" at bounding box center [1204, 100] width 24 height 34
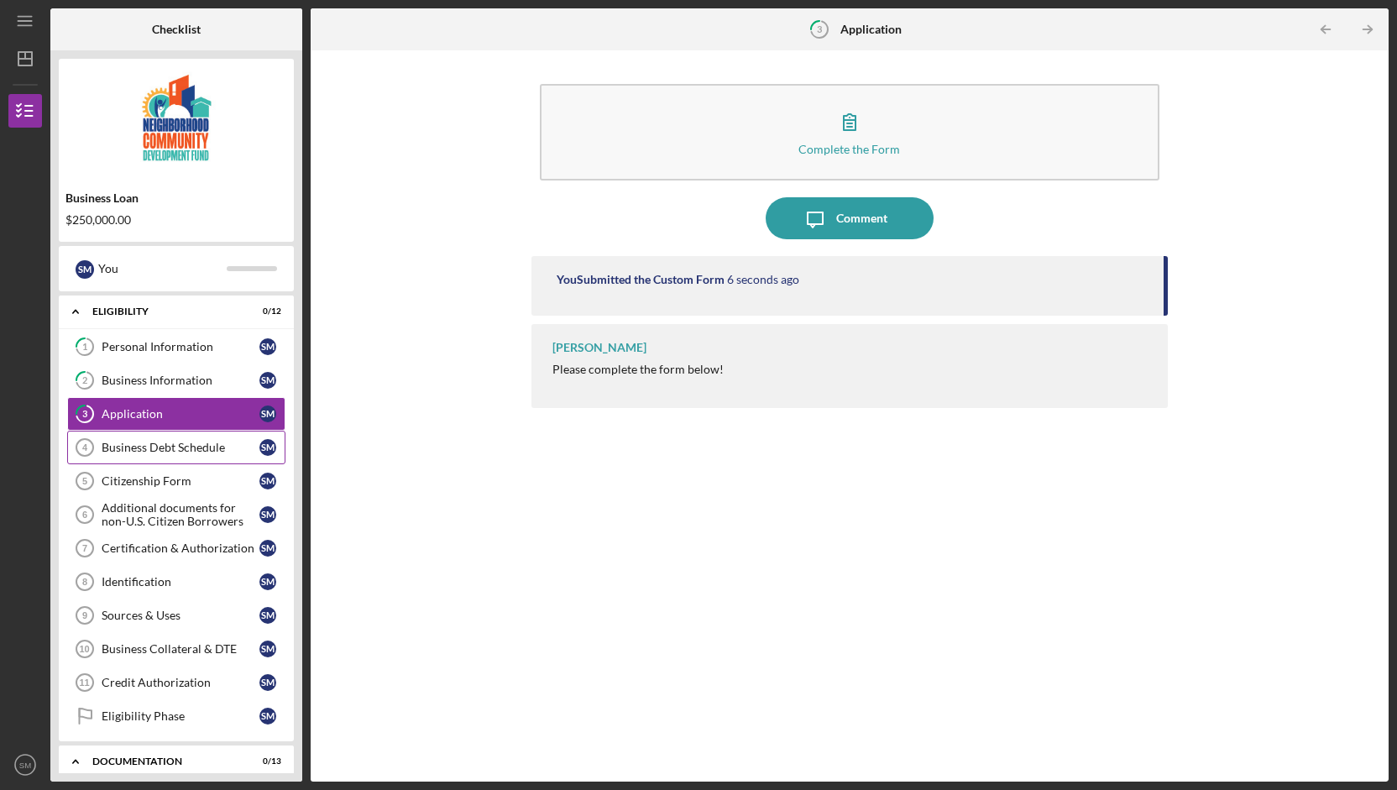
click at [206, 451] on div "Business Debt Schedule" at bounding box center [181, 447] width 158 height 13
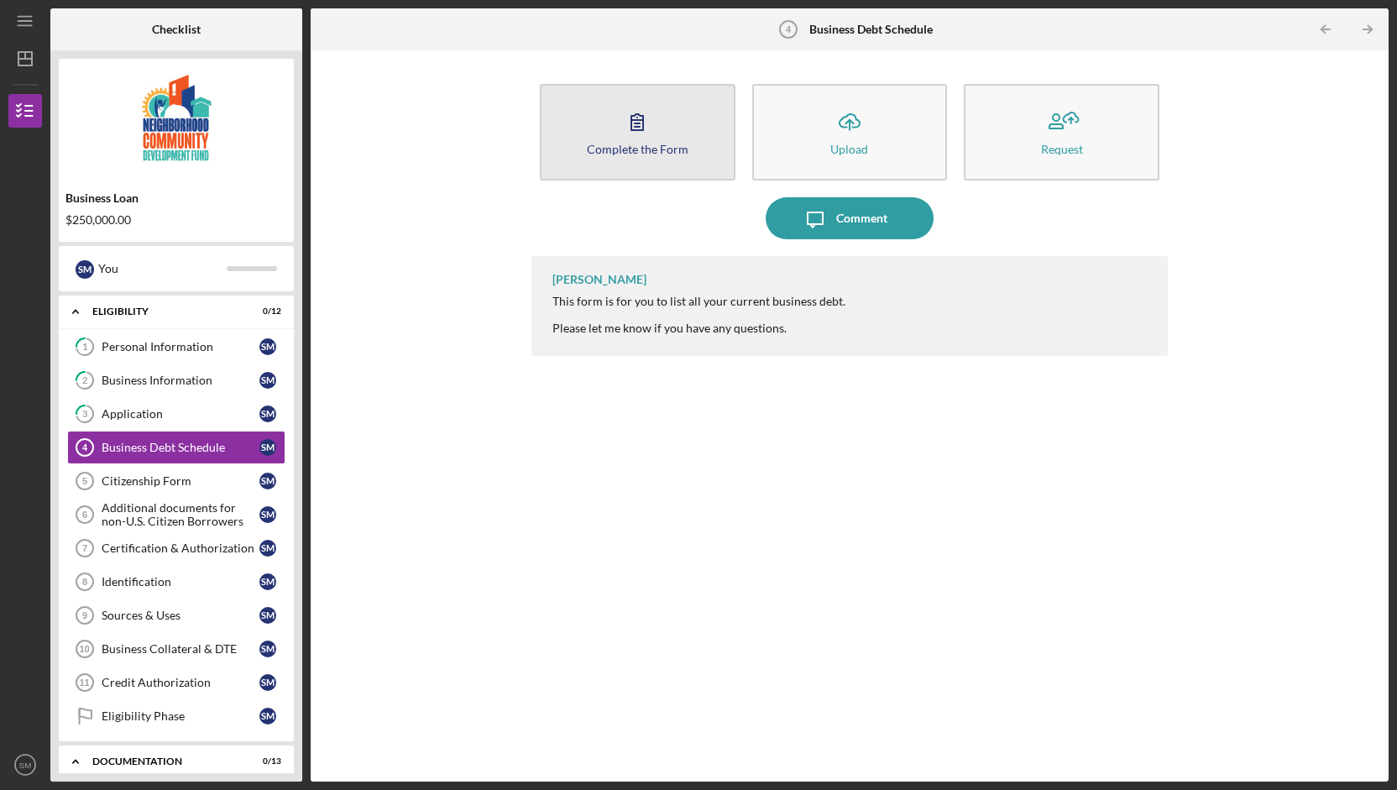
click at [644, 137] on icon "button" at bounding box center [637, 122] width 42 height 42
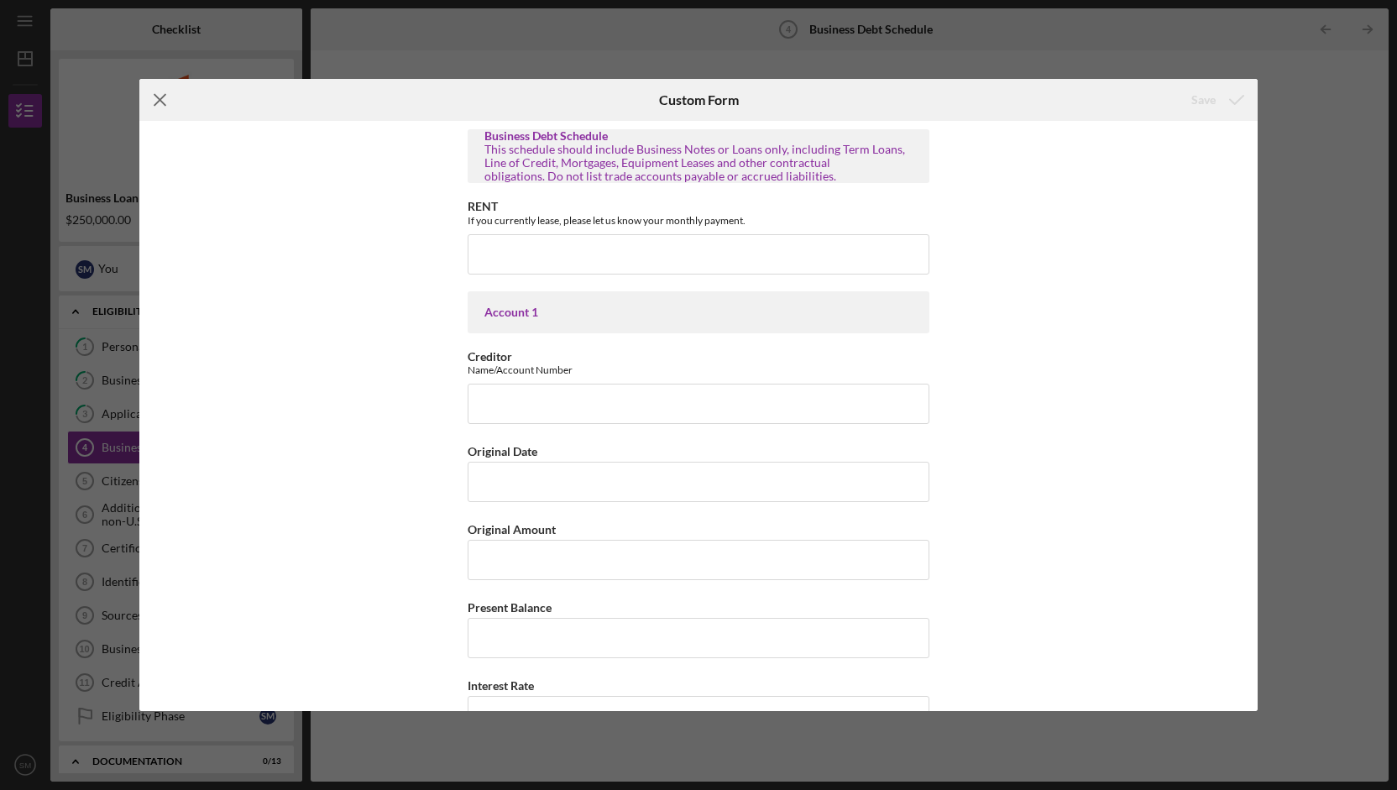
click at [158, 104] on icon "Icon/Menu Close" at bounding box center [160, 100] width 42 height 42
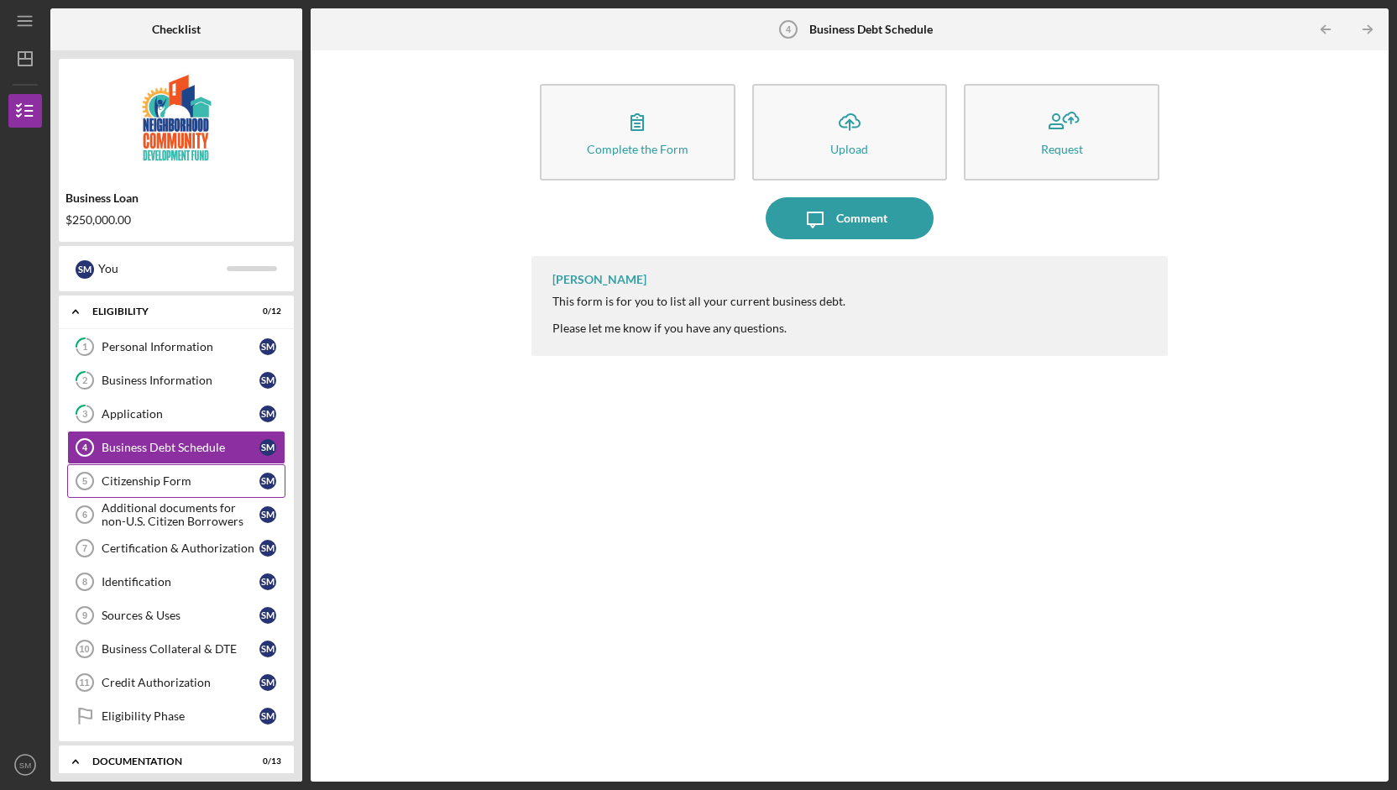
click at [239, 478] on div "Citizenship Form" at bounding box center [181, 480] width 158 height 13
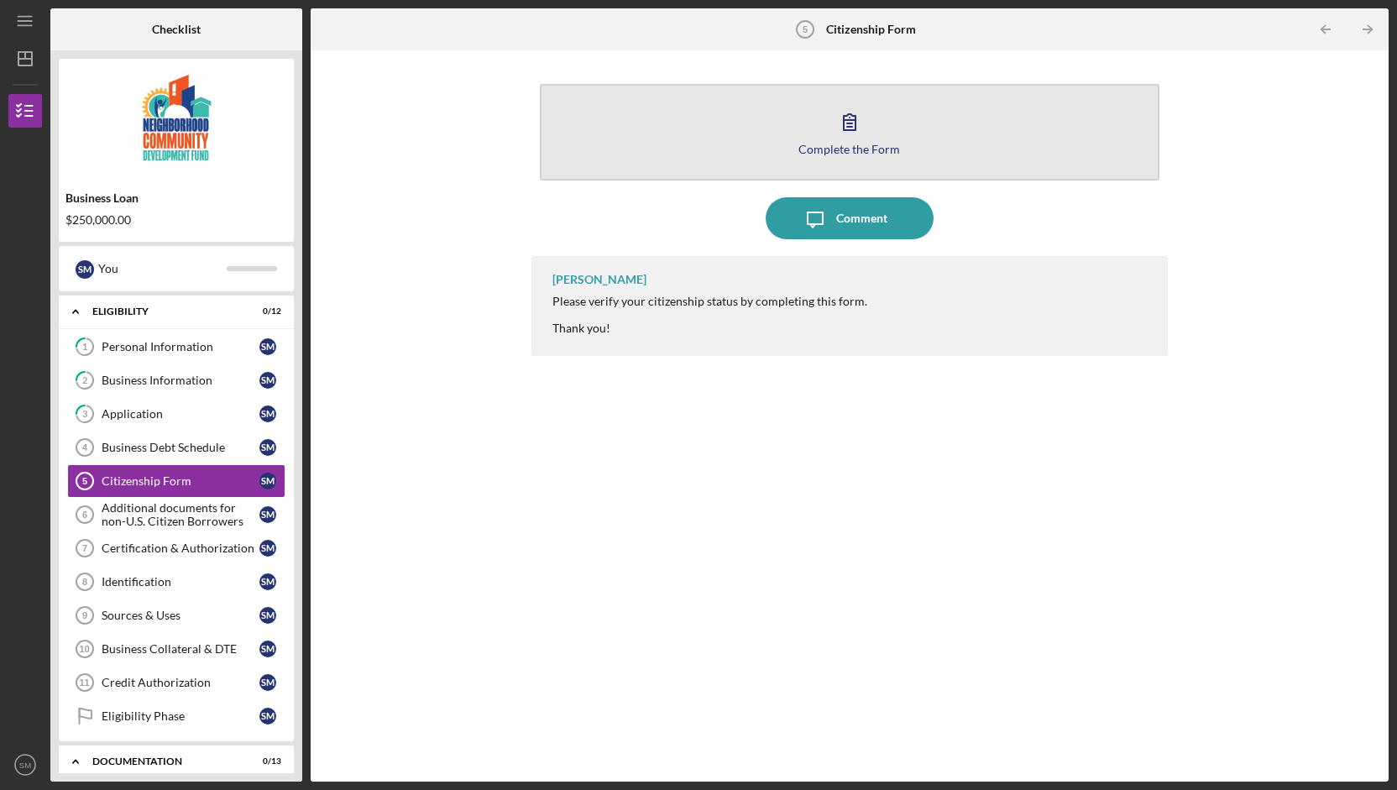
click at [852, 130] on icon "button" at bounding box center [850, 122] width 12 height 16
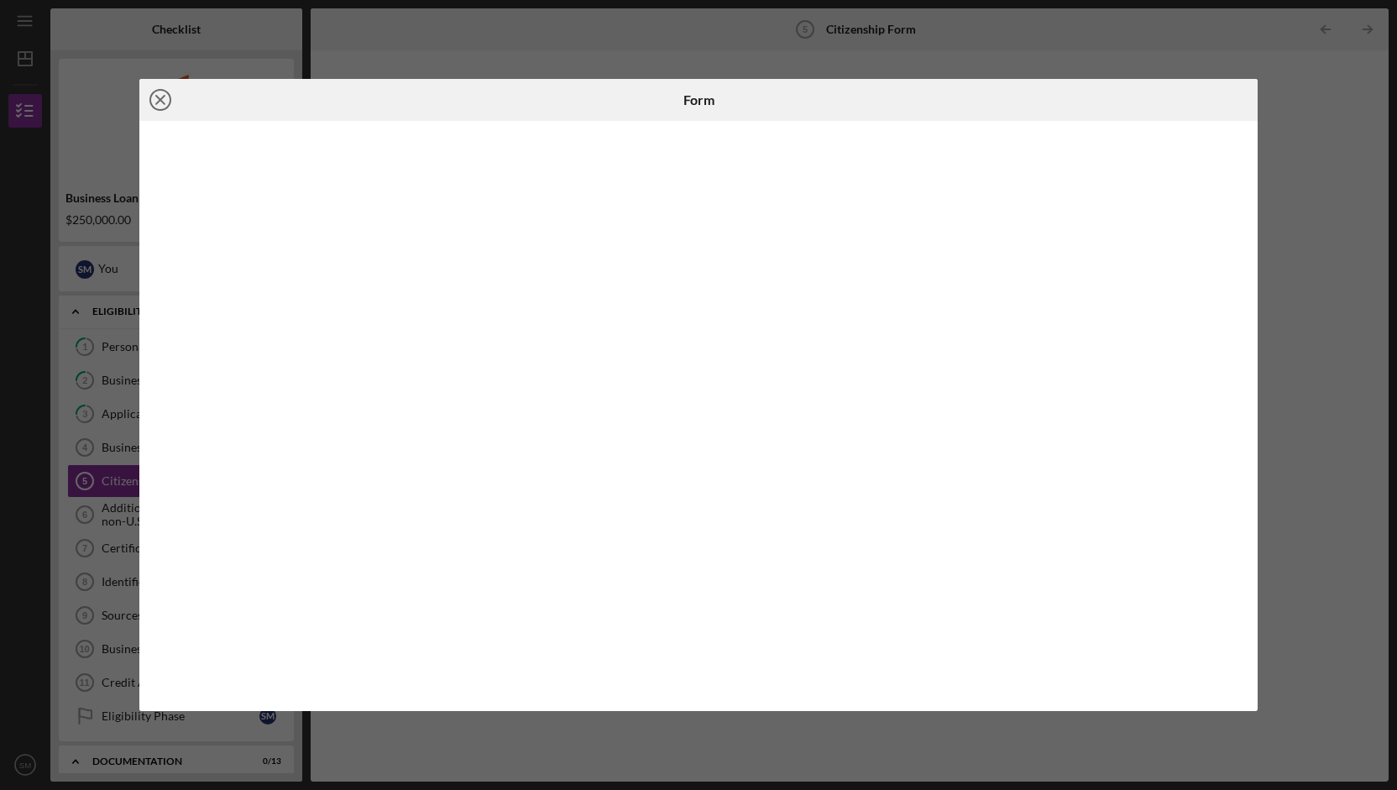
click at [160, 102] on line at bounding box center [160, 100] width 8 height 8
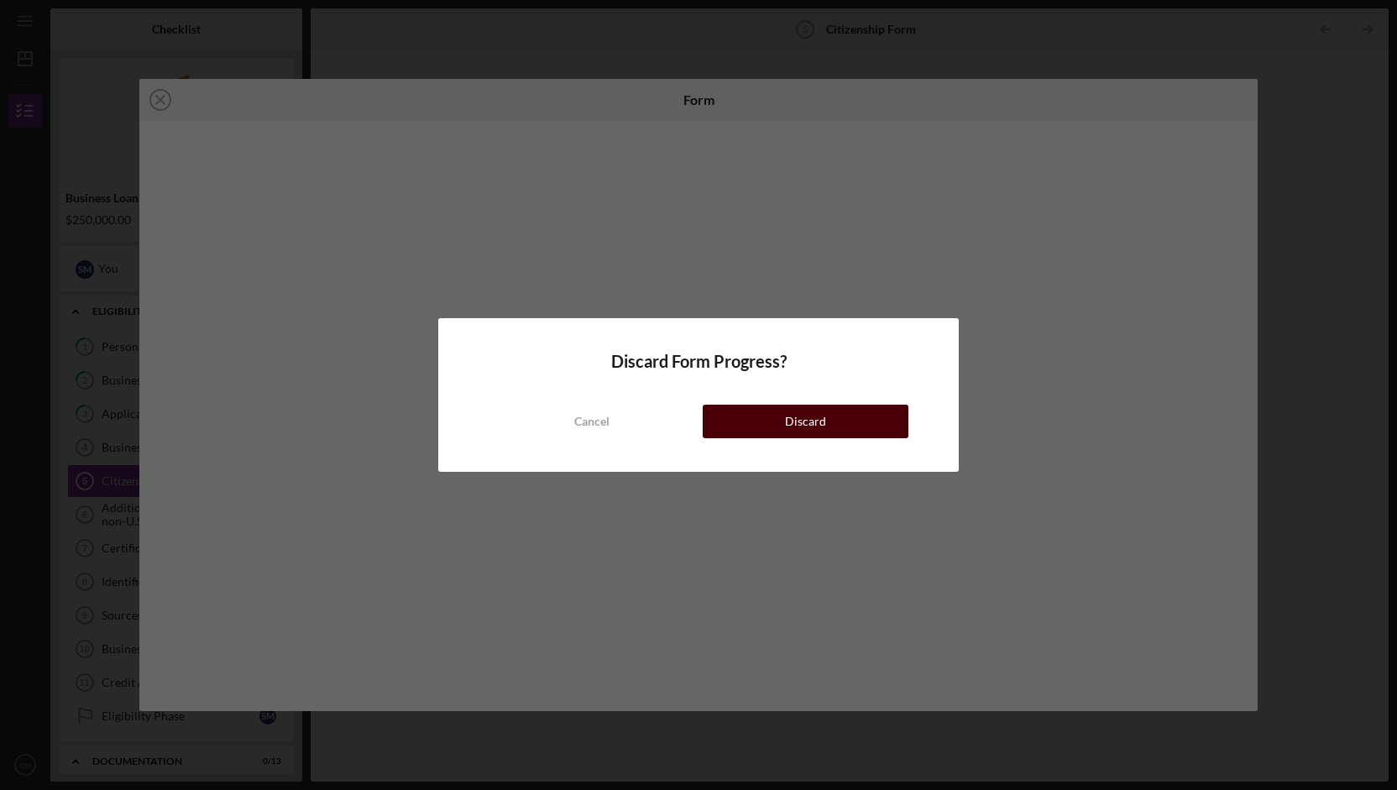
click at [817, 419] on div "Discard" at bounding box center [805, 422] width 41 height 34
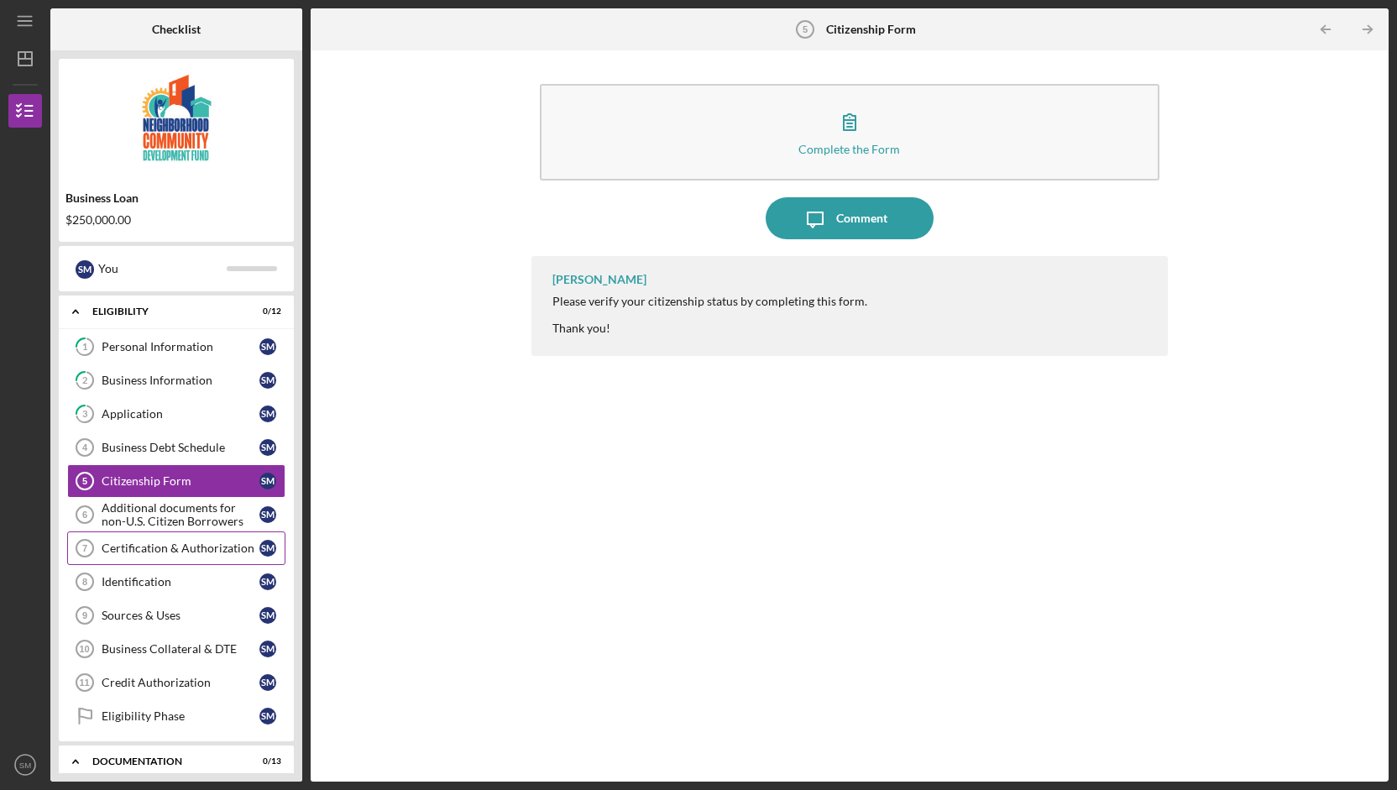
click at [185, 536] on link "Certification & Authorization 7 Certification & Authorization S M" at bounding box center [176, 549] width 218 height 34
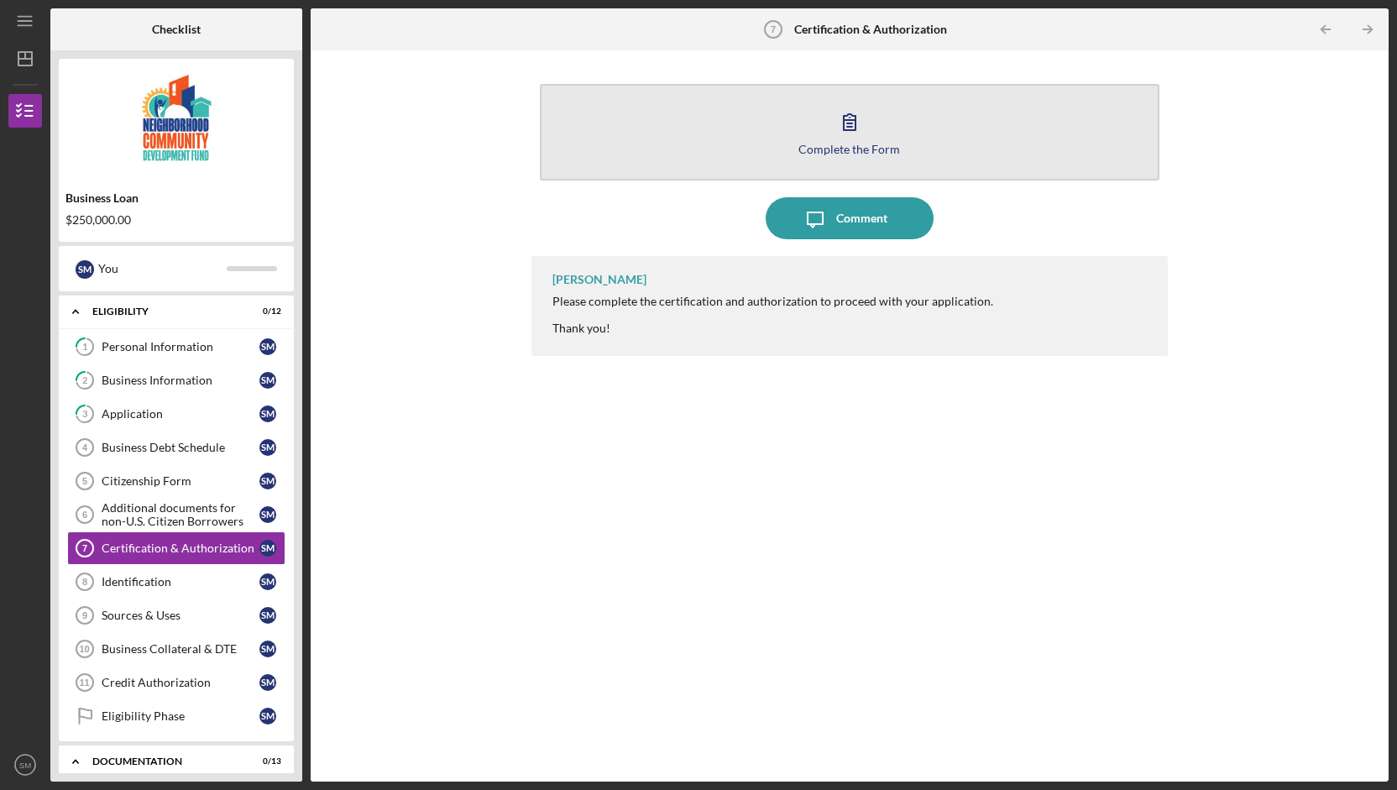
click at [855, 127] on icon "button" at bounding box center [850, 122] width 12 height 16
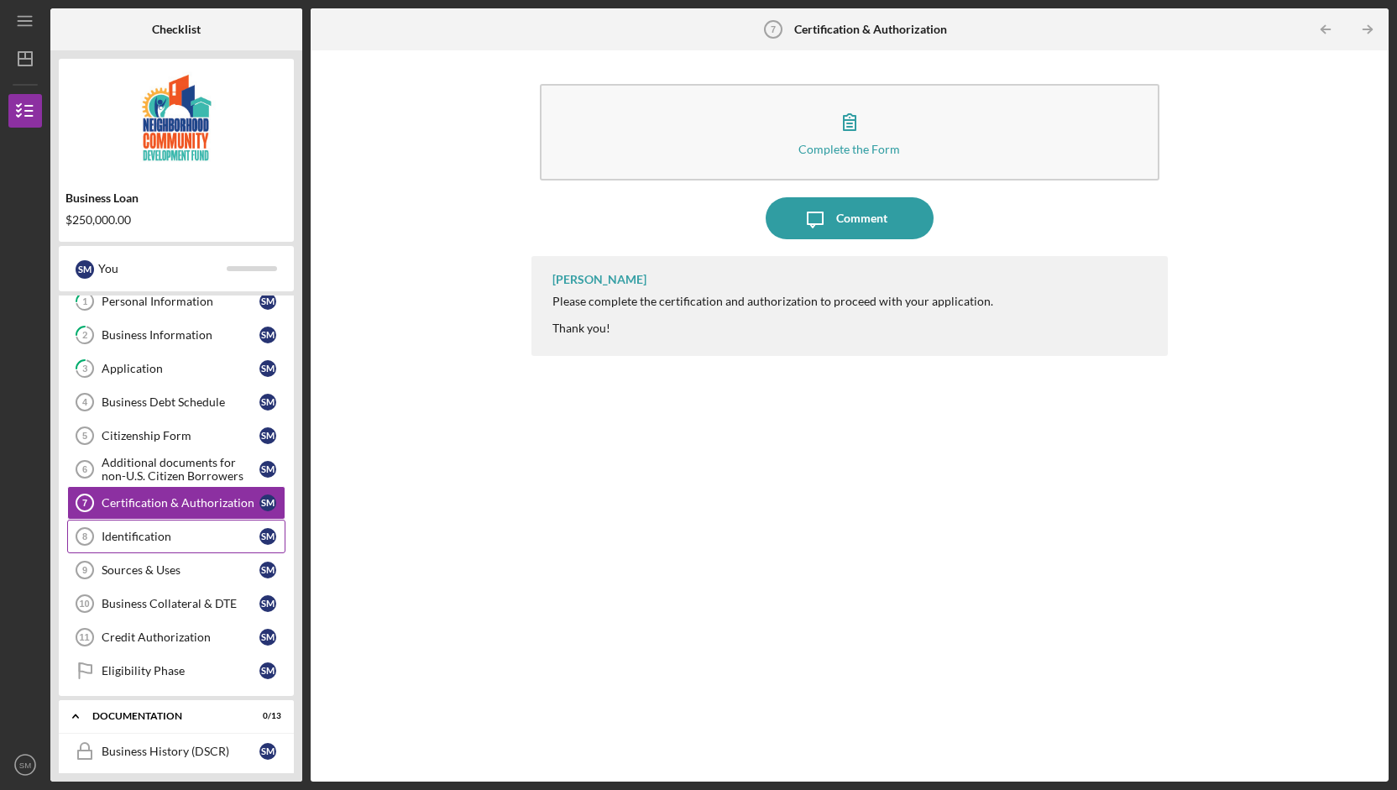
scroll to position [47, 0]
click at [198, 535] on div "Identification" at bounding box center [181, 534] width 158 height 13
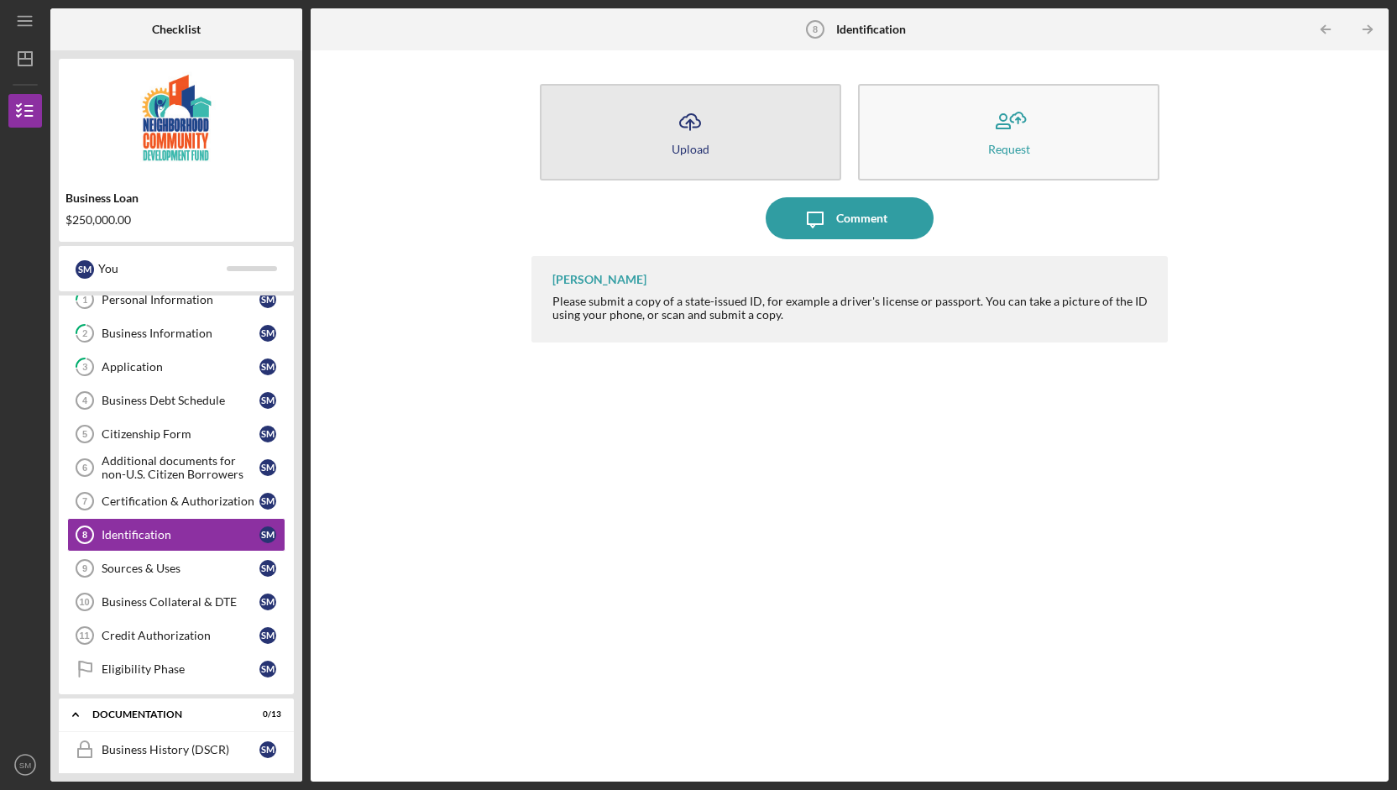
click at [682, 143] on div "Upload" at bounding box center [691, 149] width 38 height 13
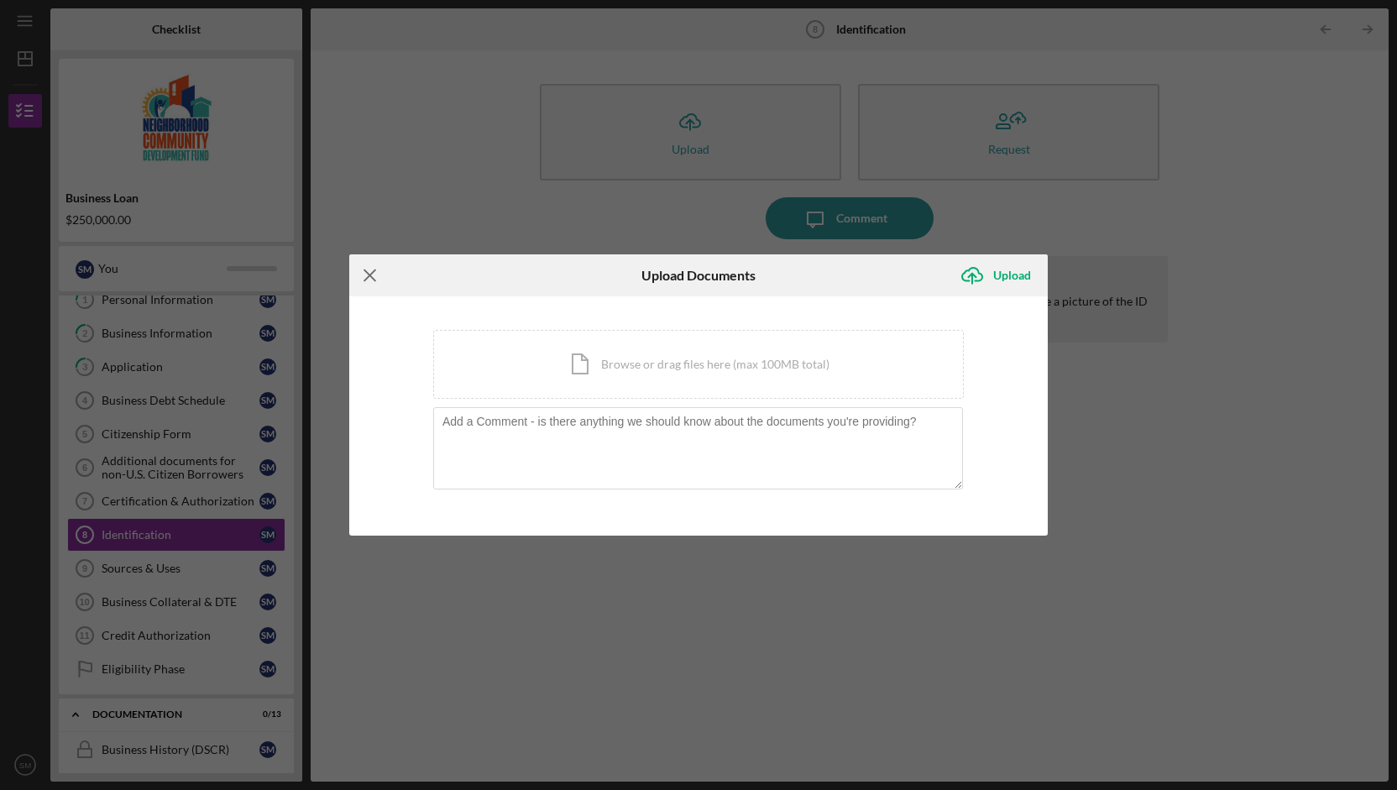
click at [365, 273] on icon "Icon/Menu Close" at bounding box center [370, 275] width 42 height 42
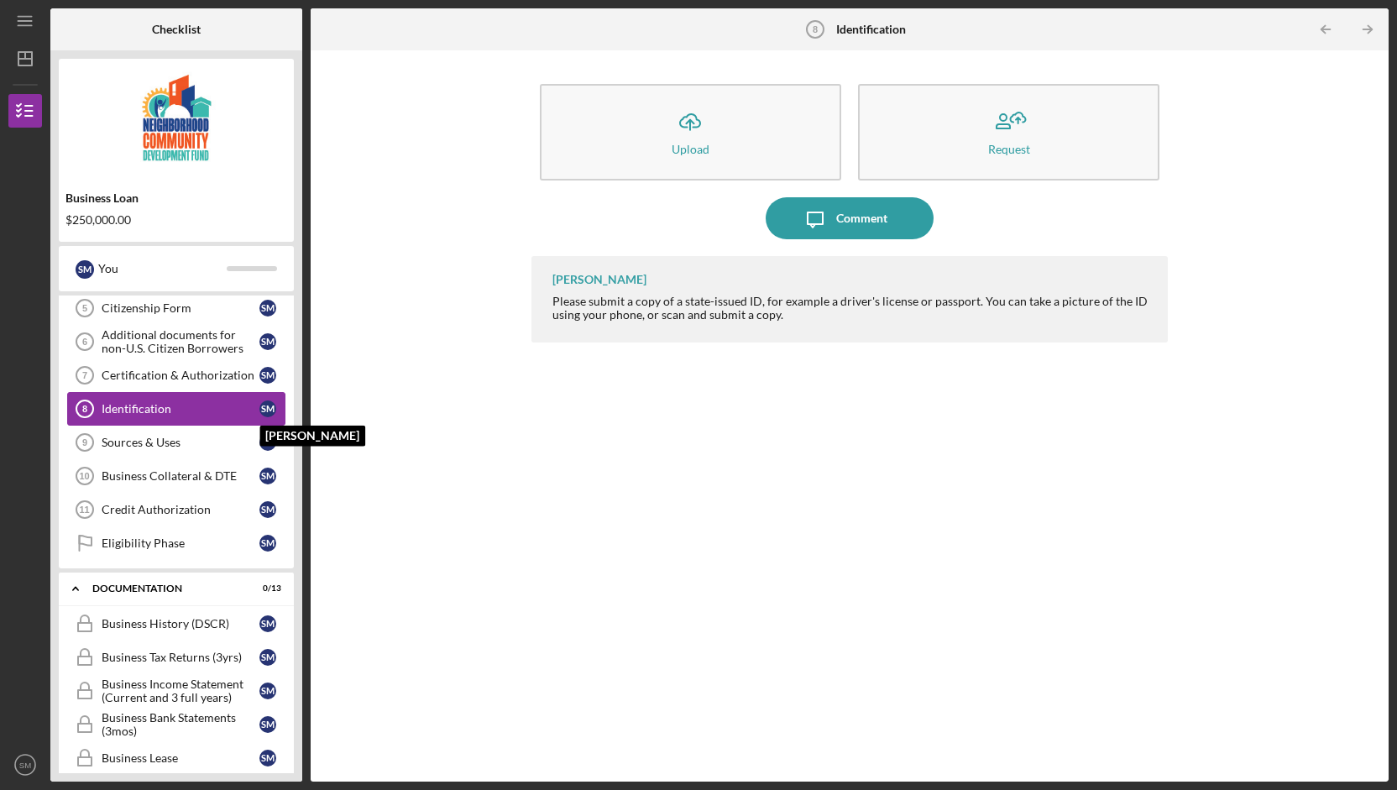
scroll to position [174, 0]
click at [220, 443] on div "Sources & Uses" at bounding box center [181, 441] width 158 height 13
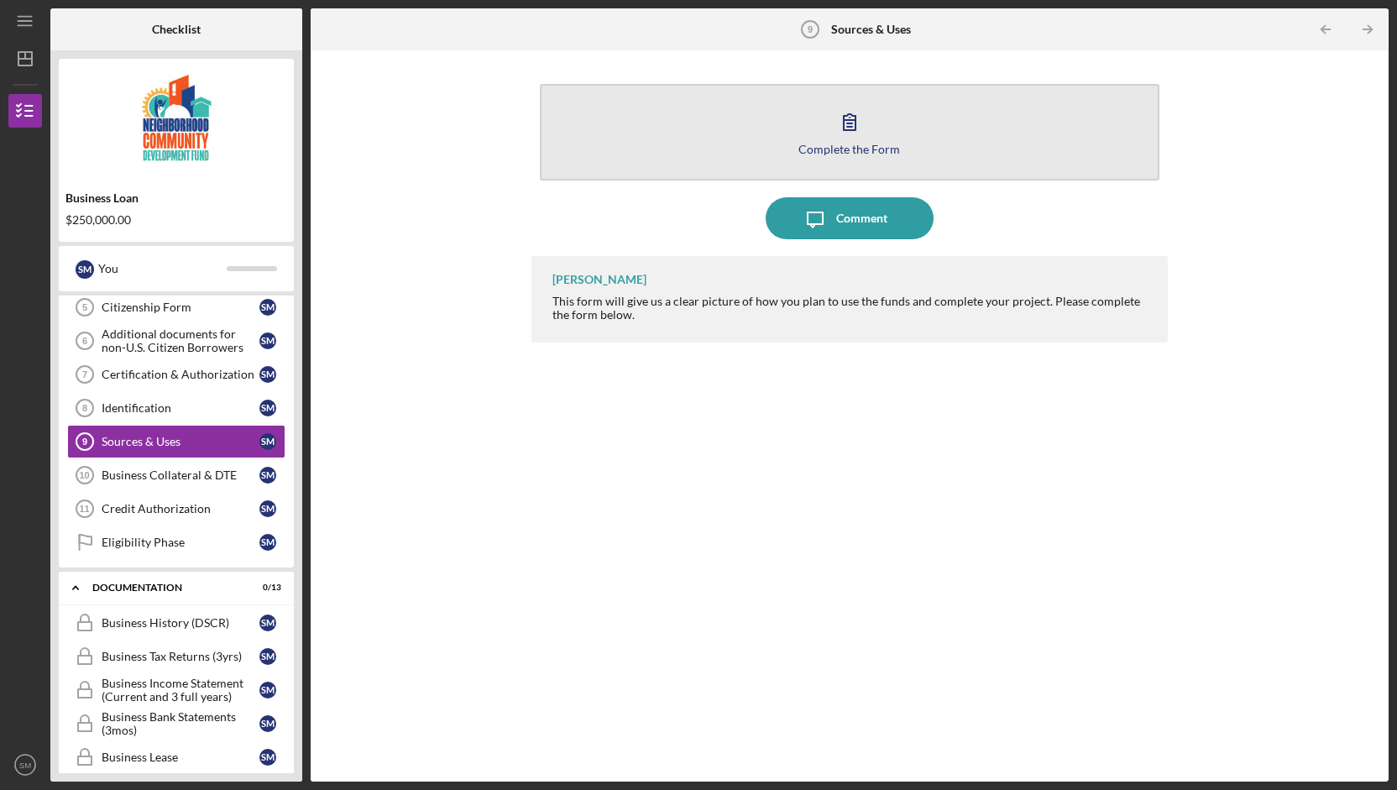
click at [851, 123] on icon "button" at bounding box center [850, 122] width 12 height 16
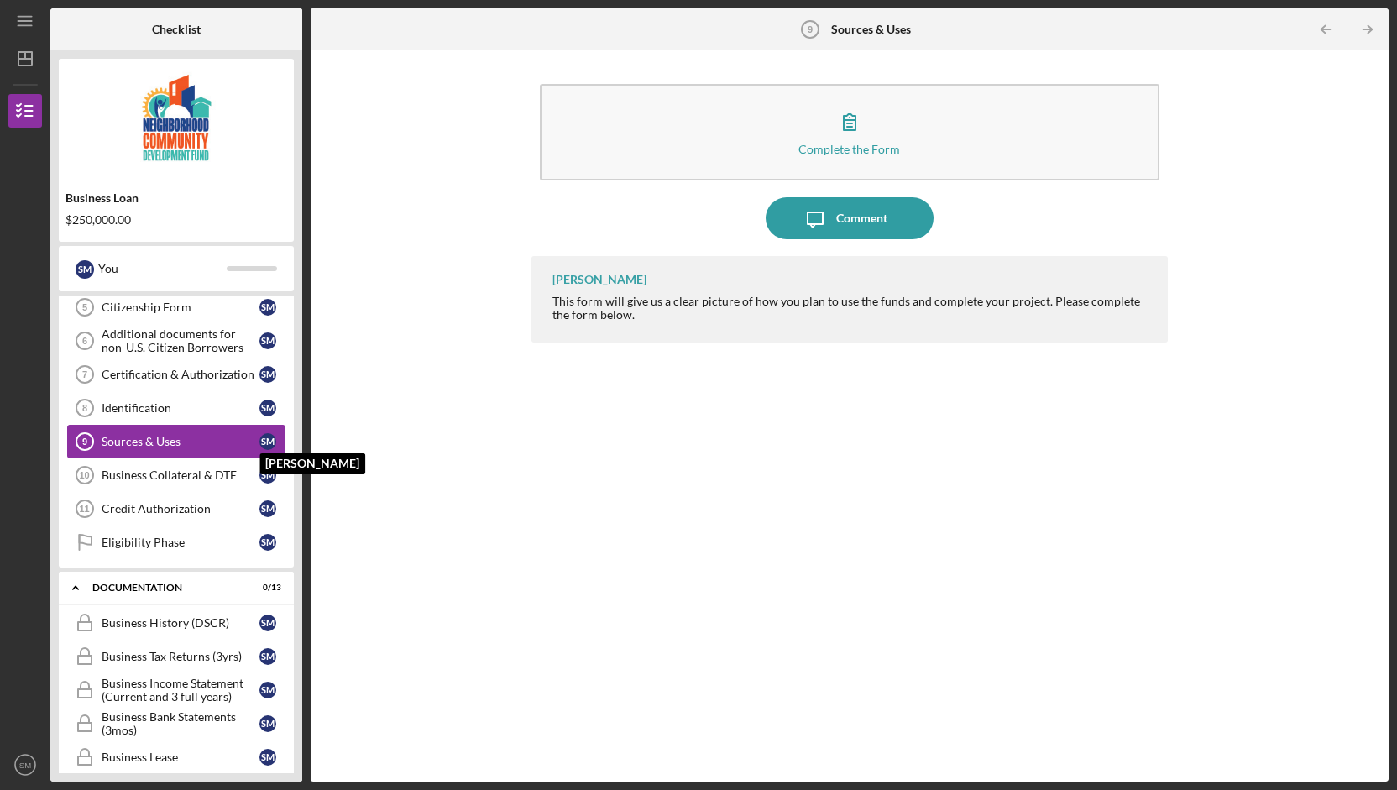
click at [262, 433] on div "S M" at bounding box center [271, 441] width 25 height 17
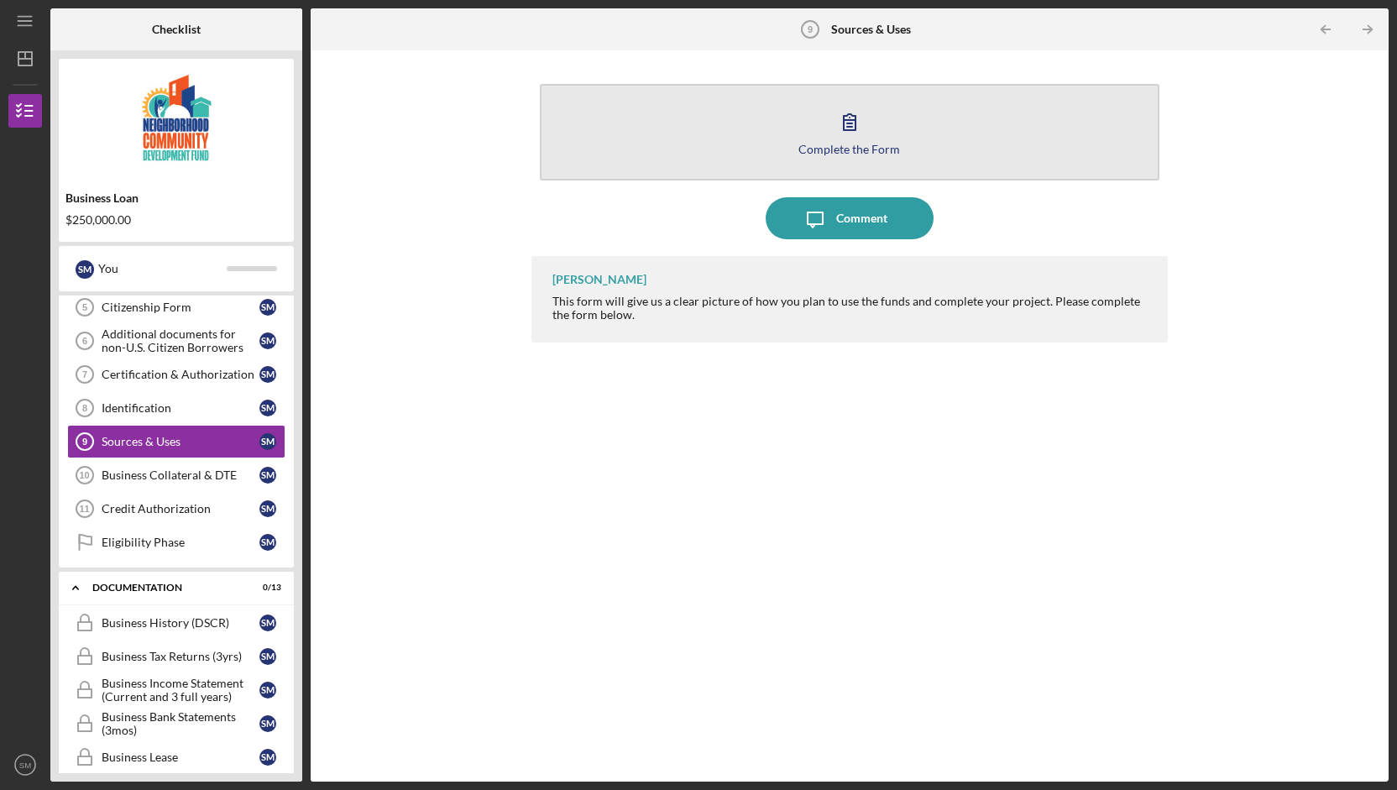
click at [852, 147] on div "Complete the Form" at bounding box center [850, 149] width 102 height 13
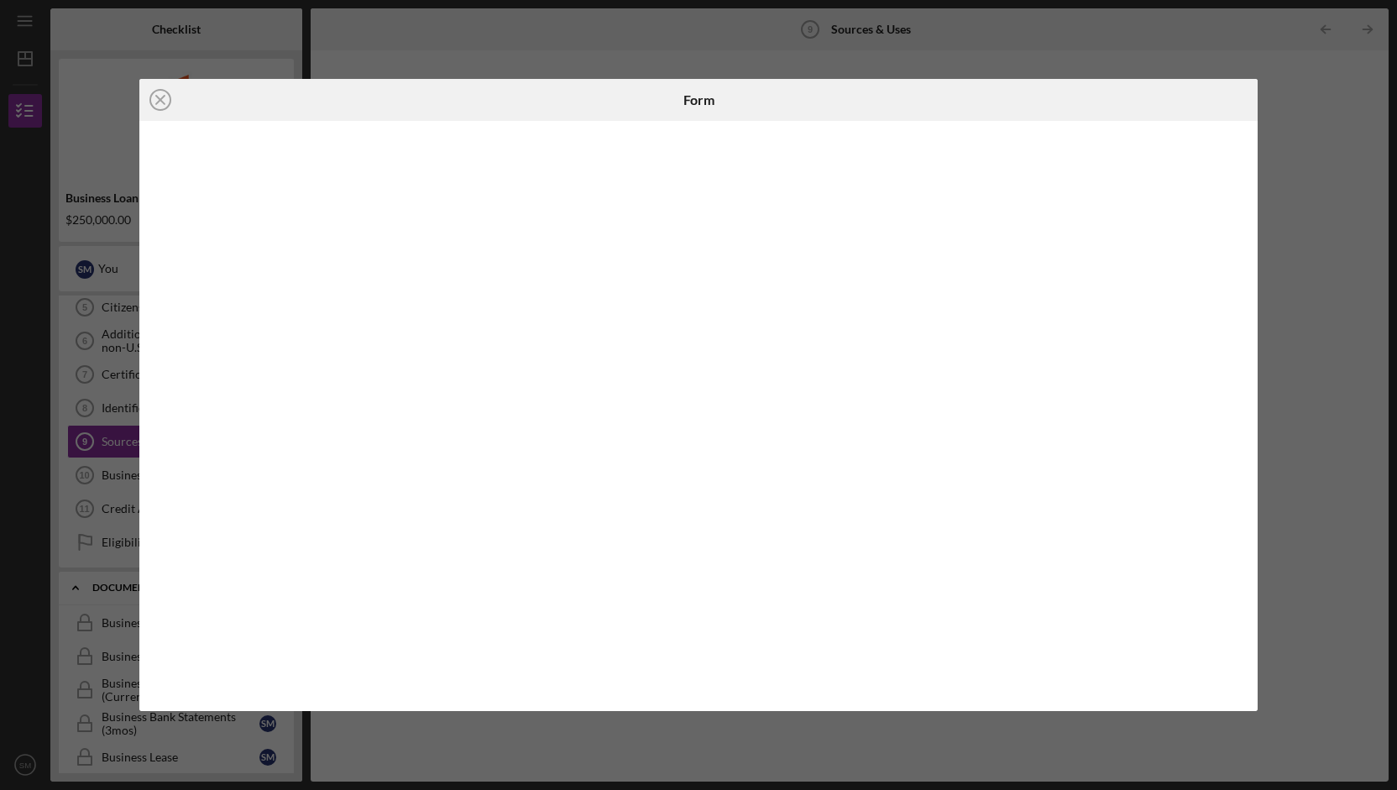
click at [1243, 315] on div at bounding box center [698, 416] width 1118 height 590
click at [155, 93] on icon "Icon/Close" at bounding box center [160, 100] width 42 height 42
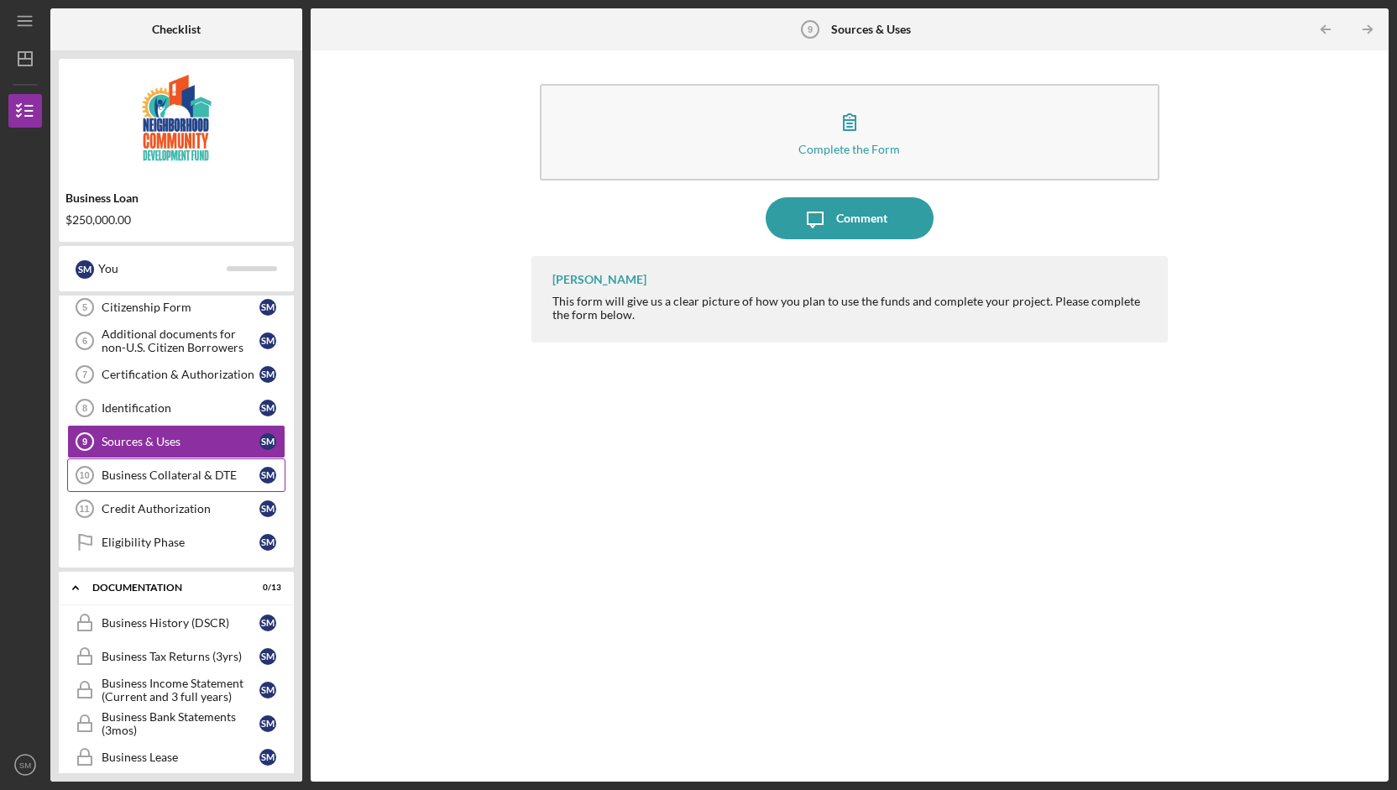
click at [208, 462] on link "Business Collateral & DTE 10 Business Collateral & DTE S M" at bounding box center [176, 476] width 218 height 34
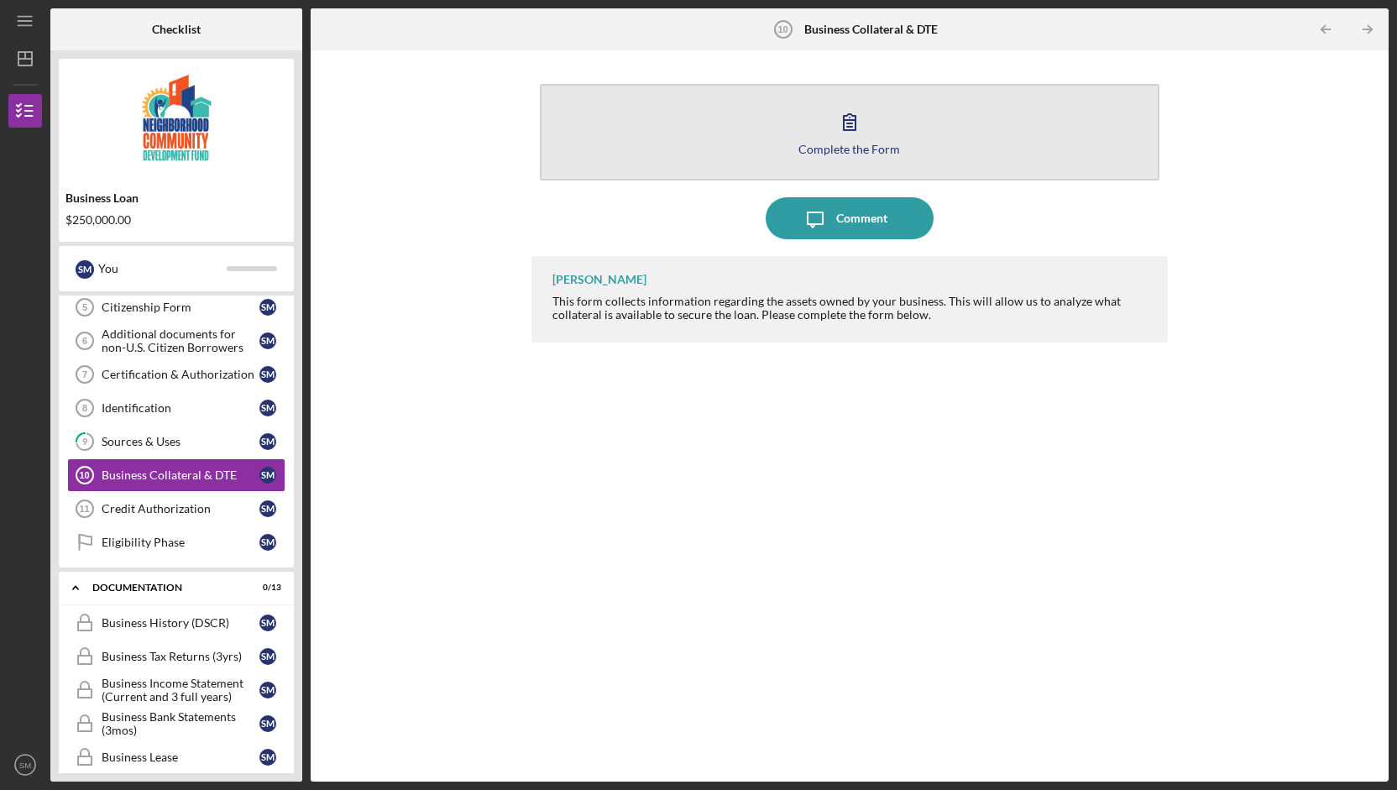
click at [862, 131] on icon "button" at bounding box center [850, 122] width 42 height 42
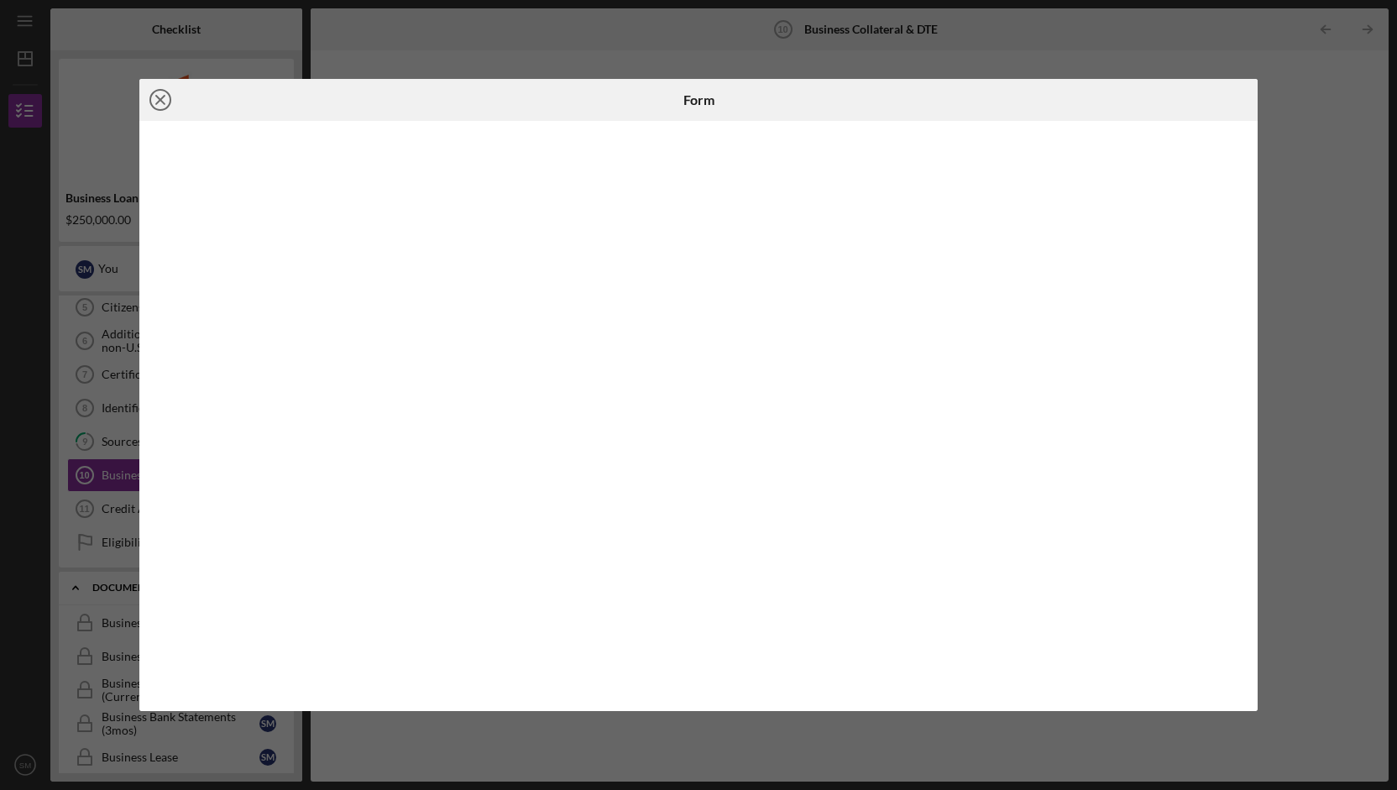
click at [166, 102] on icon "Icon/Close" at bounding box center [160, 100] width 42 height 42
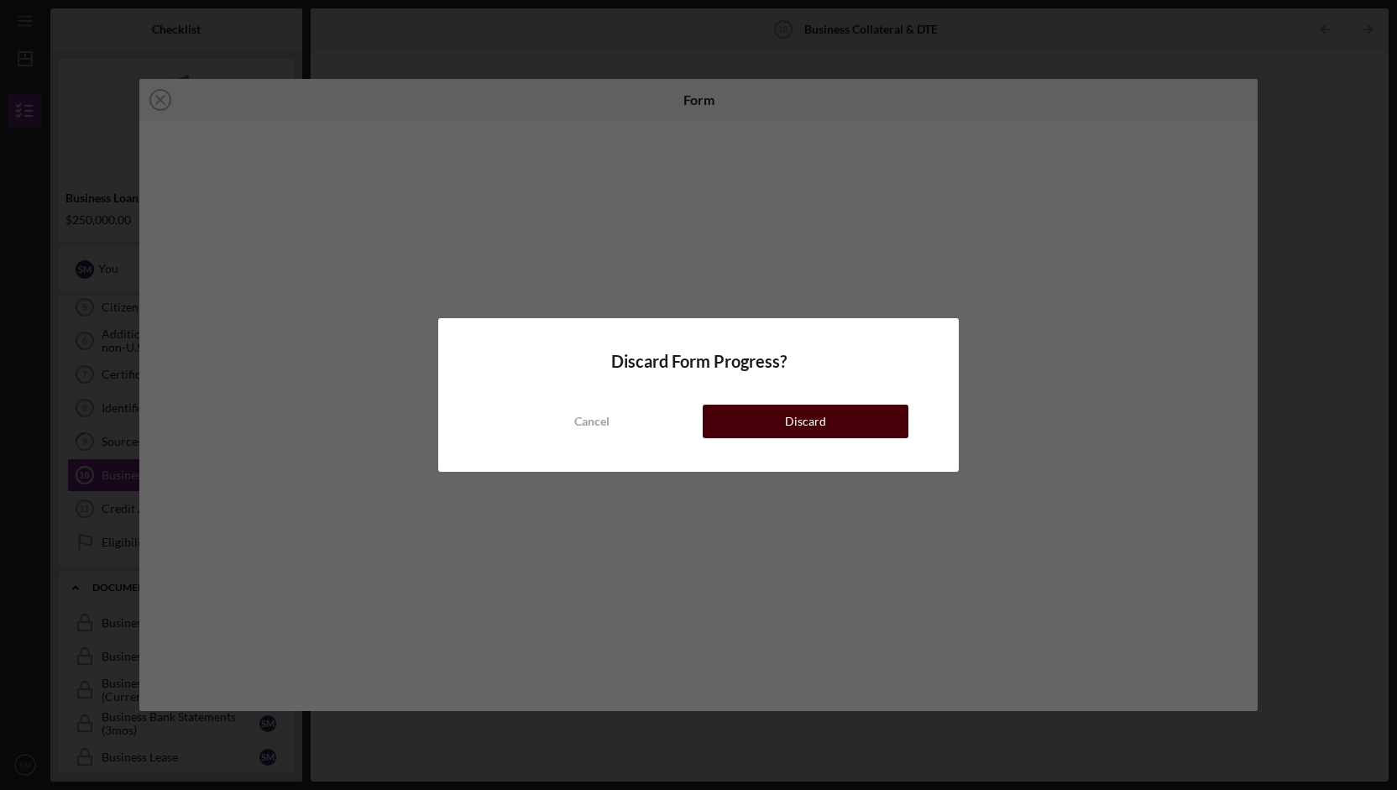
click at [773, 427] on button "Discard" at bounding box center [806, 422] width 206 height 34
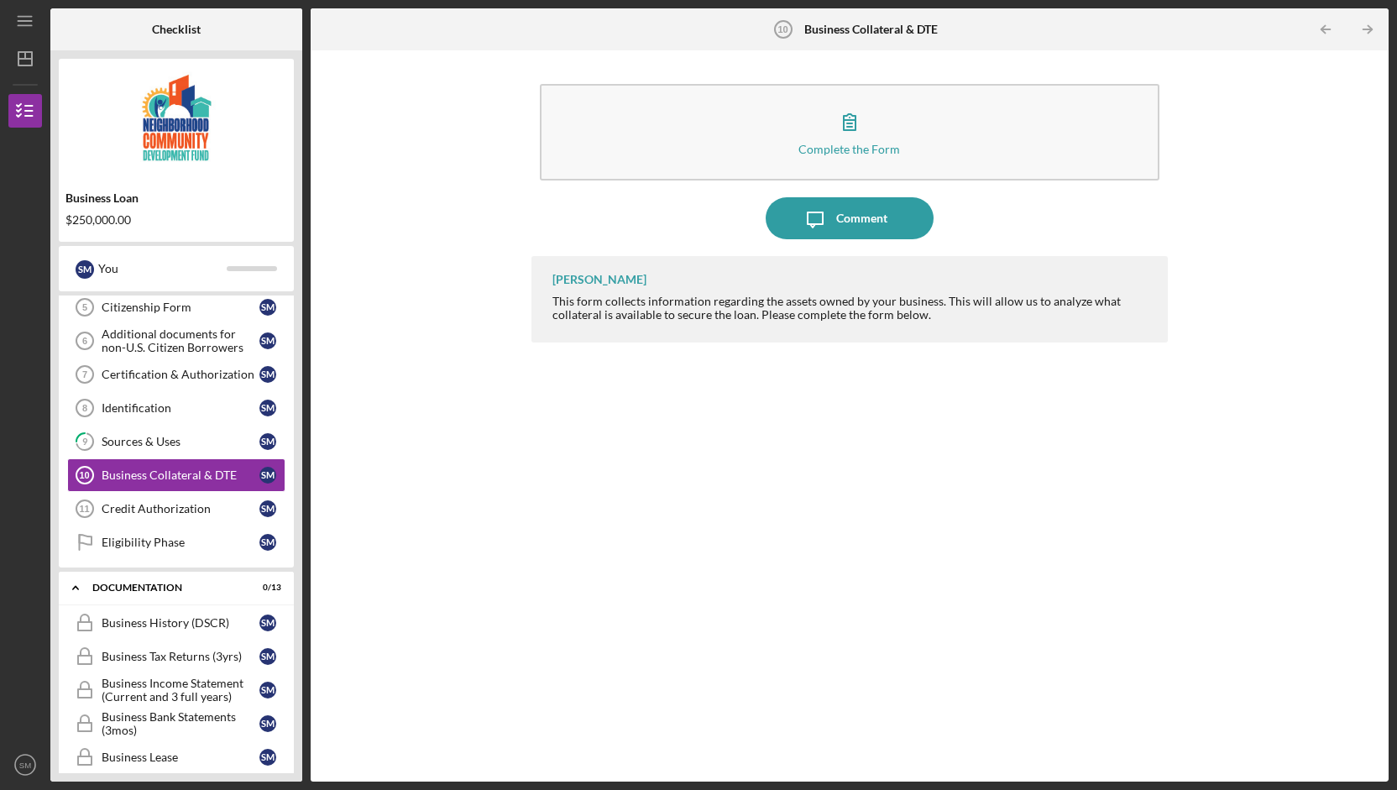
click at [746, 491] on div "[PERSON_NAME] This form collects information regarding the assets owned by your…" at bounding box center [850, 506] width 637 height 501
